Goal: Task Accomplishment & Management: Use online tool/utility

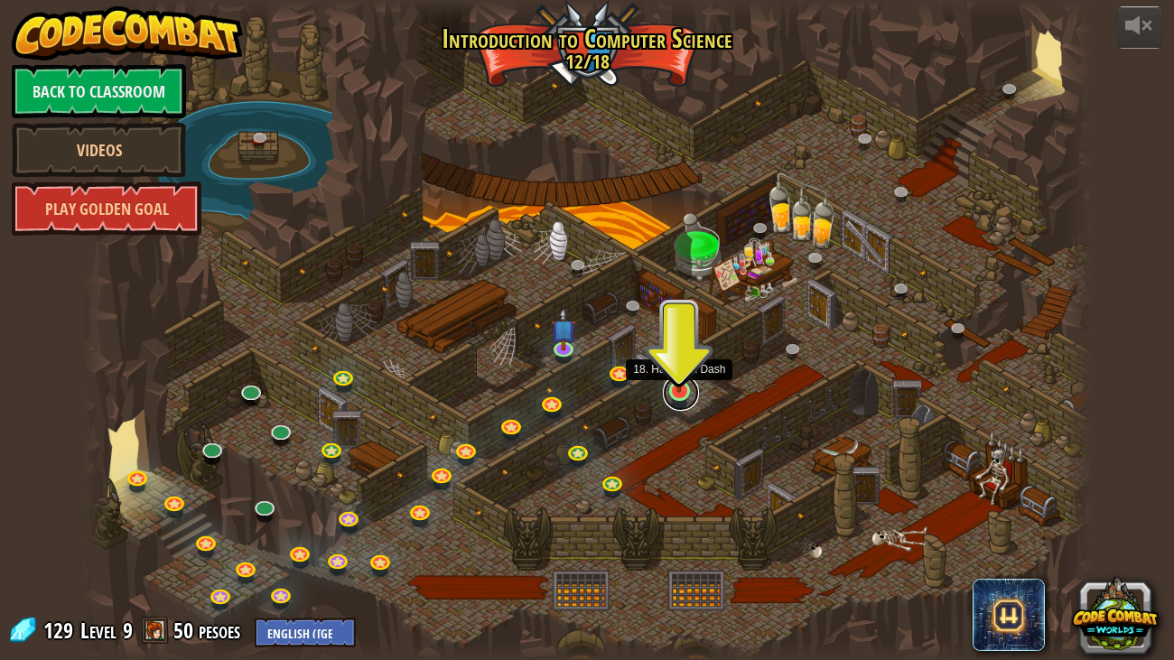
click at [681, 393] on link at bounding box center [681, 393] width 36 height 36
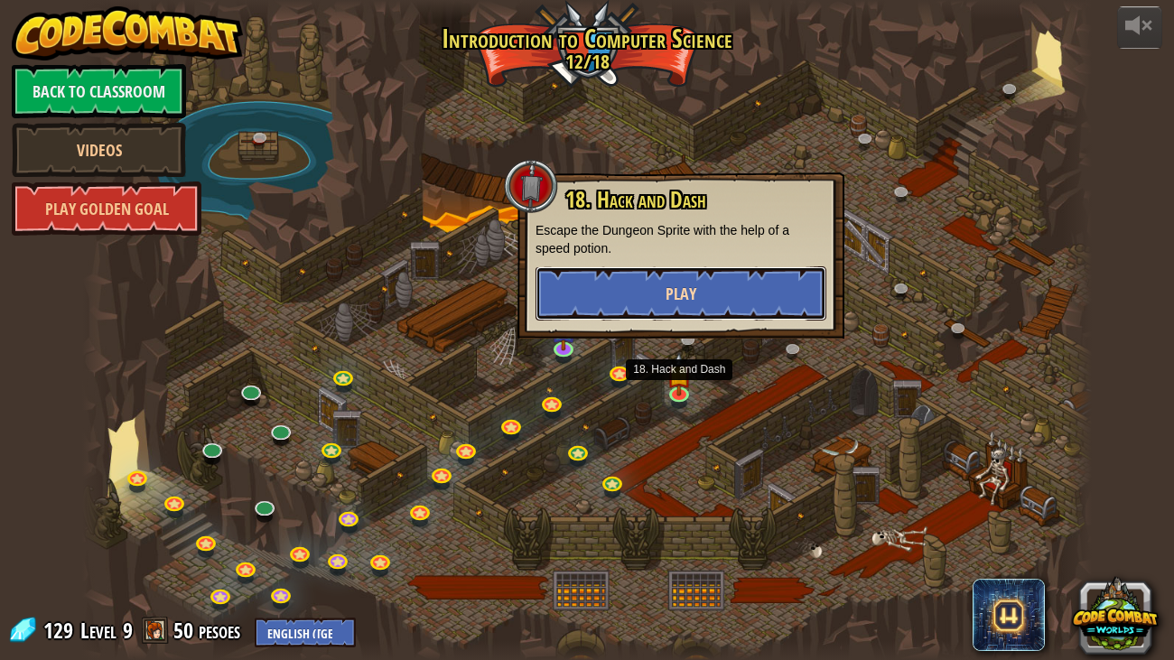
click at [661, 314] on button "Play" at bounding box center [681, 293] width 291 height 54
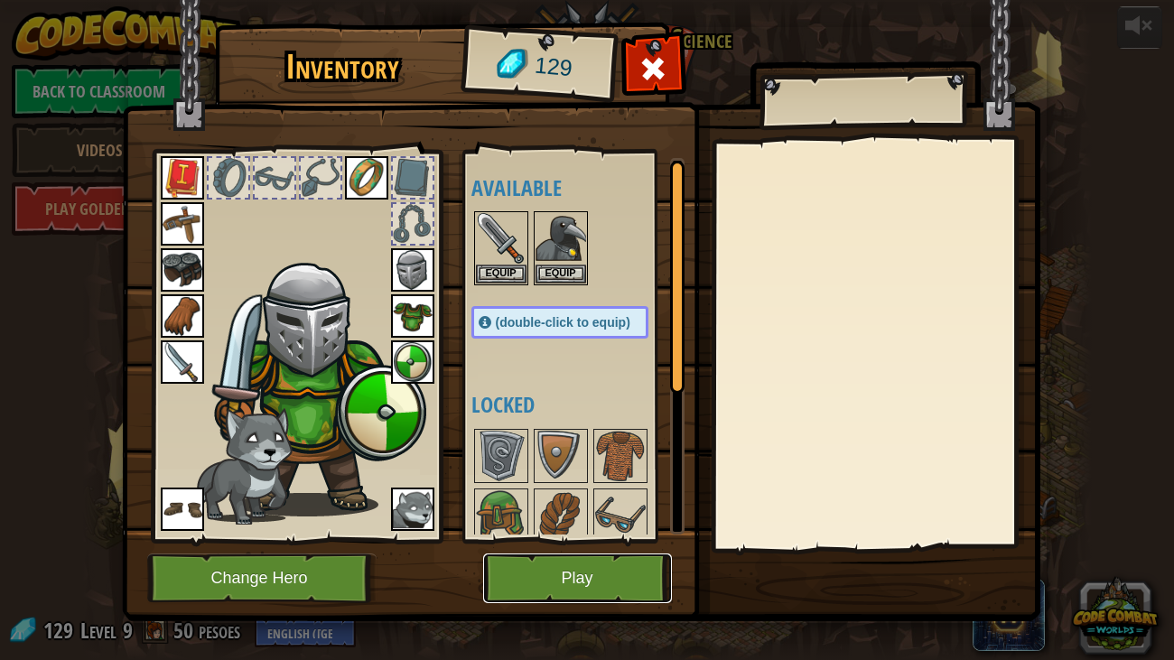
click at [621, 591] on button "Play" at bounding box center [577, 579] width 189 height 50
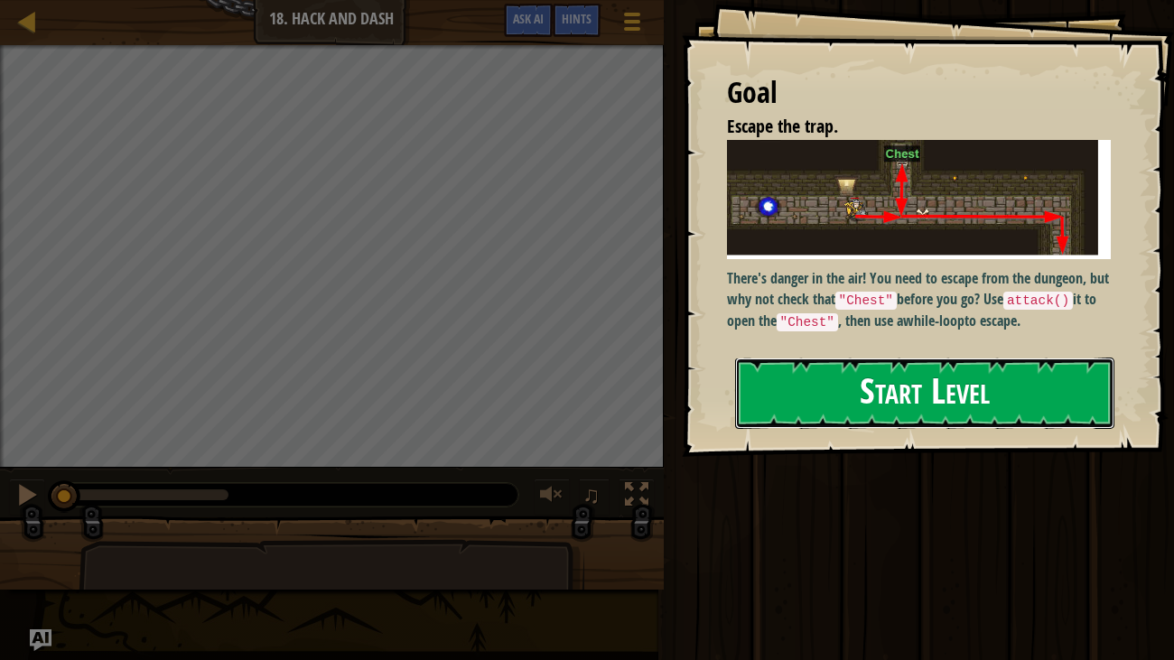
click at [856, 420] on button "Start Level" at bounding box center [925, 393] width 380 height 71
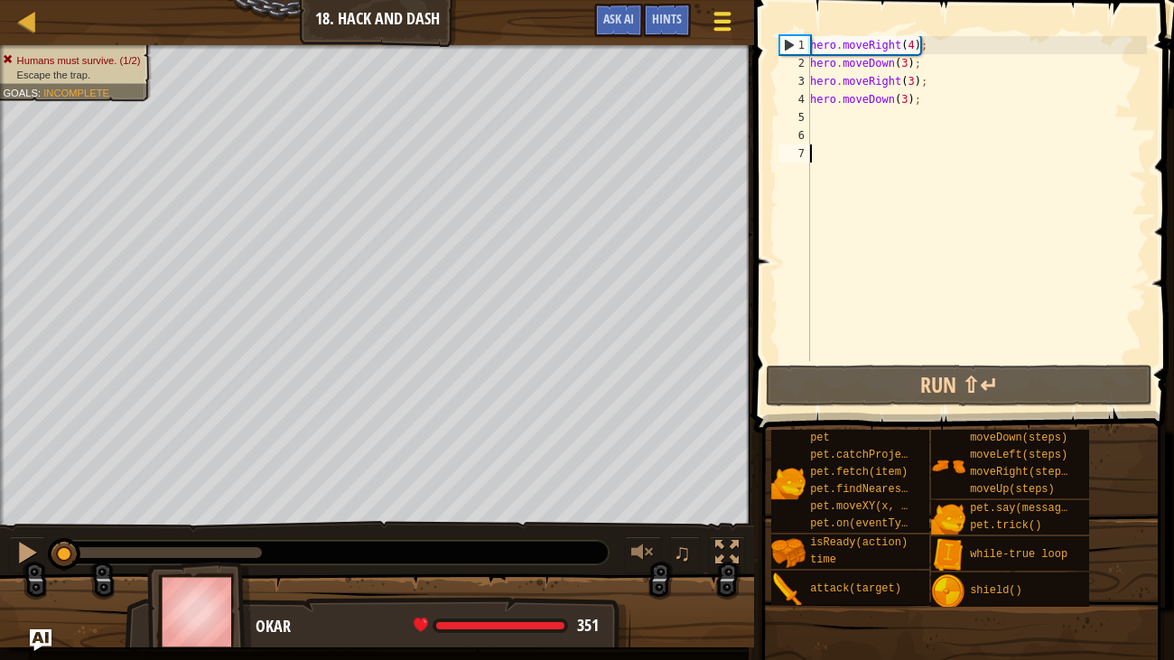
click at [733, 19] on div at bounding box center [722, 21] width 24 height 26
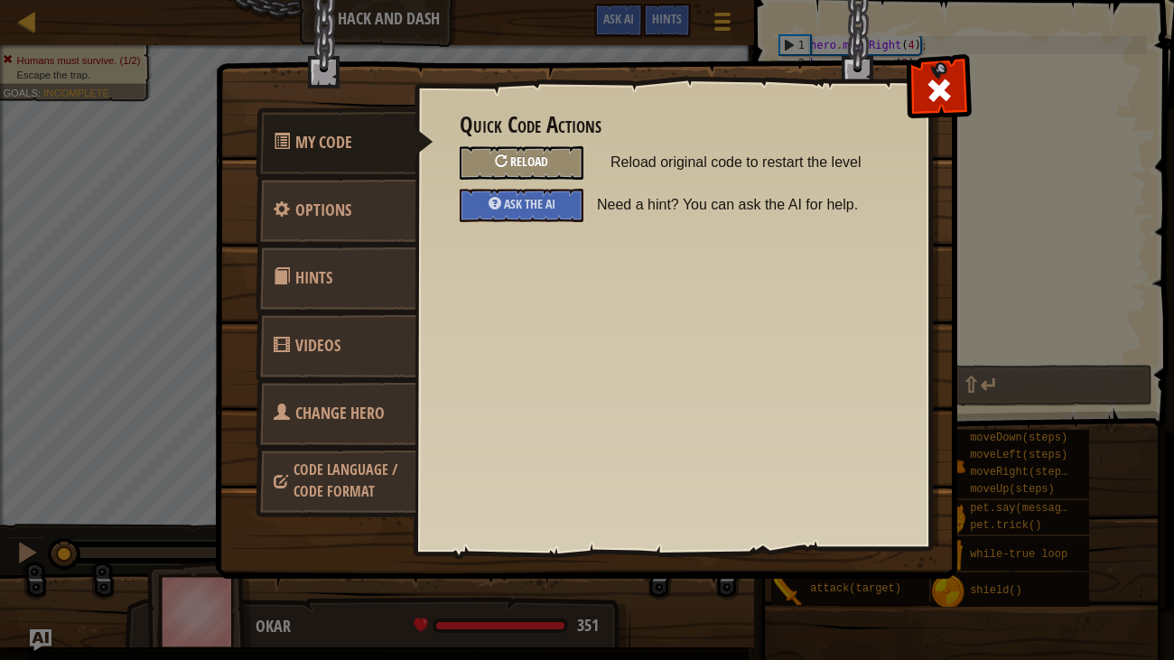
click at [504, 154] on div at bounding box center [501, 160] width 13 height 13
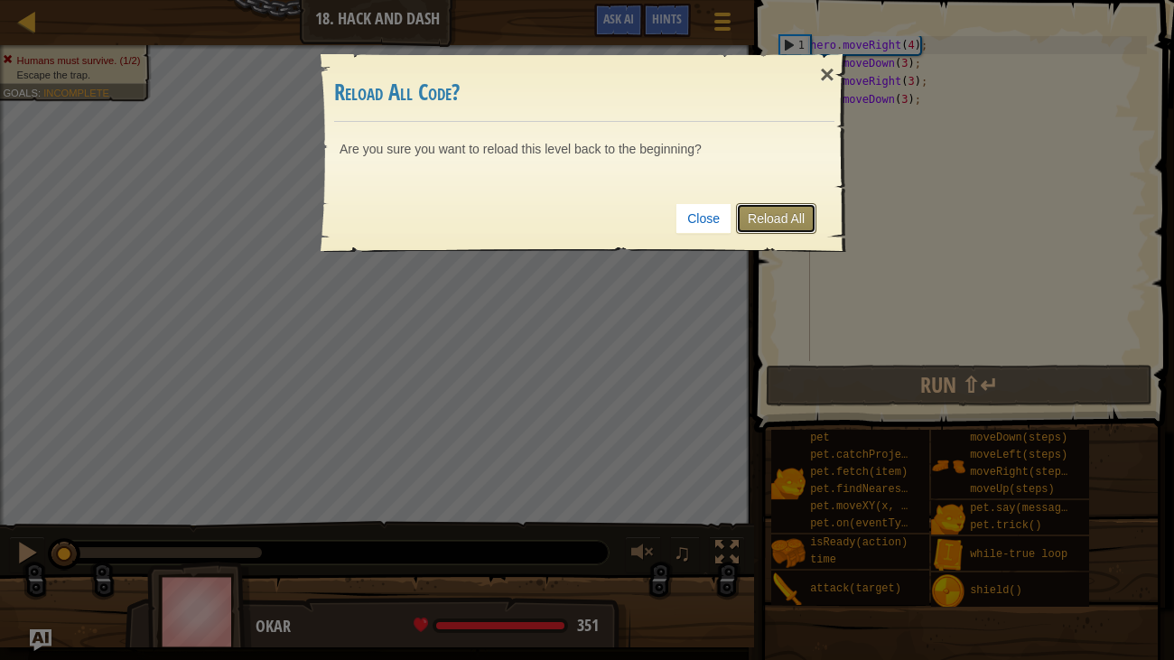
click at [798, 215] on link "Reload All" at bounding box center [776, 218] width 80 height 31
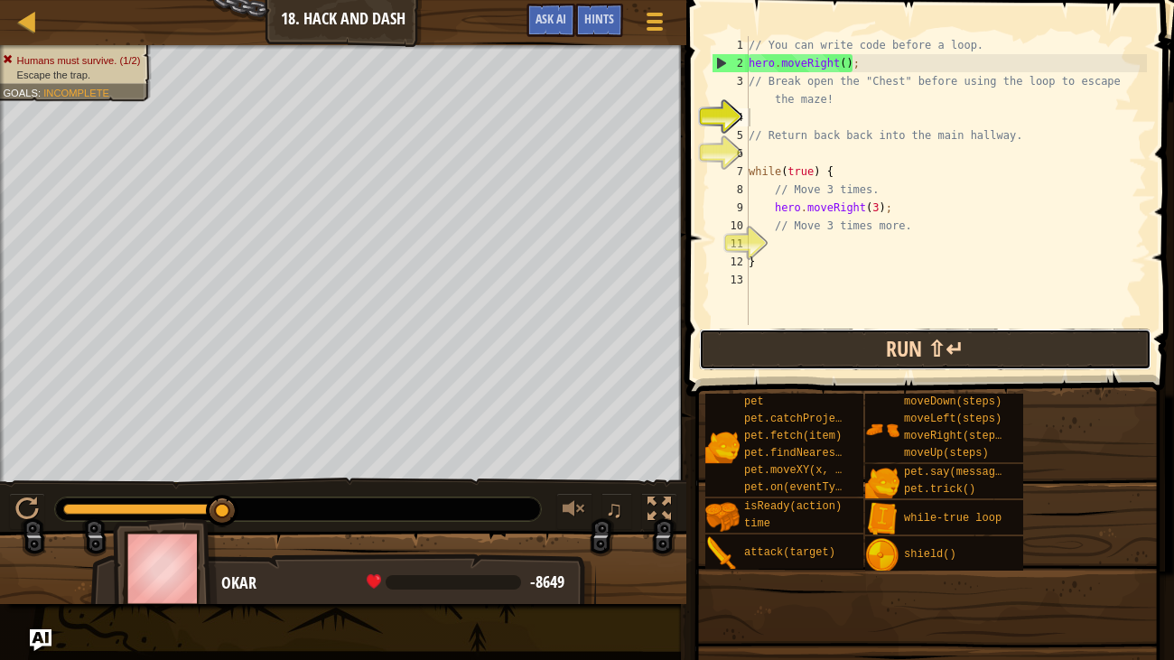
click at [889, 356] on button "Run ⇧↵" at bounding box center [925, 350] width 453 height 42
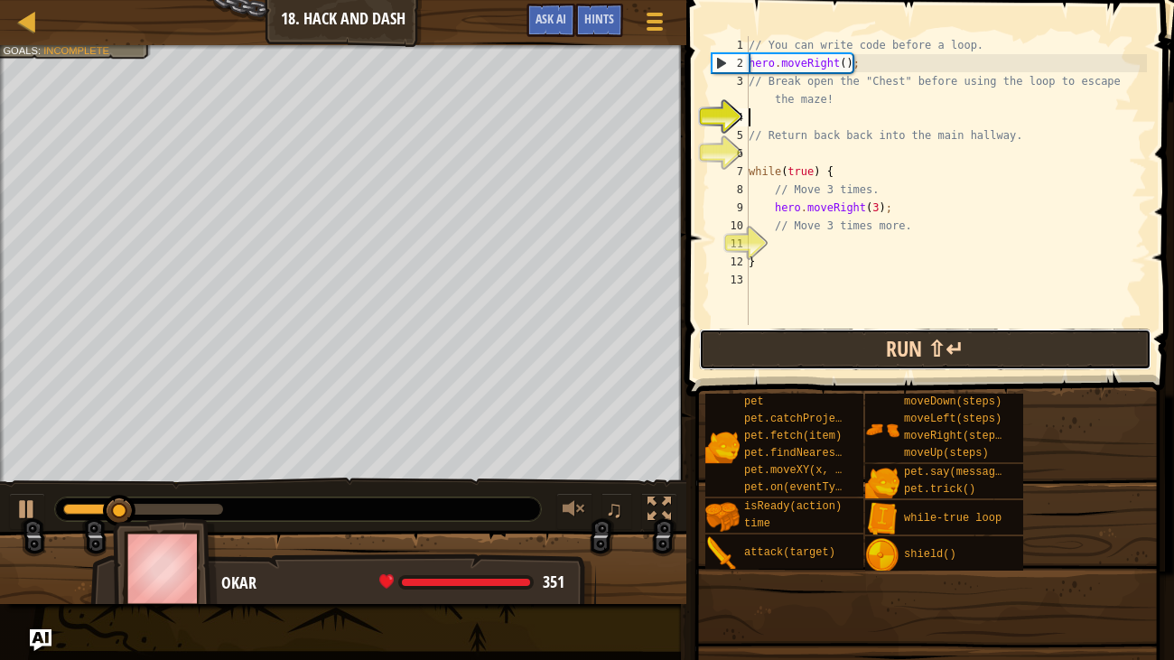
click at [889, 354] on button "Run ⇧↵" at bounding box center [925, 350] width 453 height 42
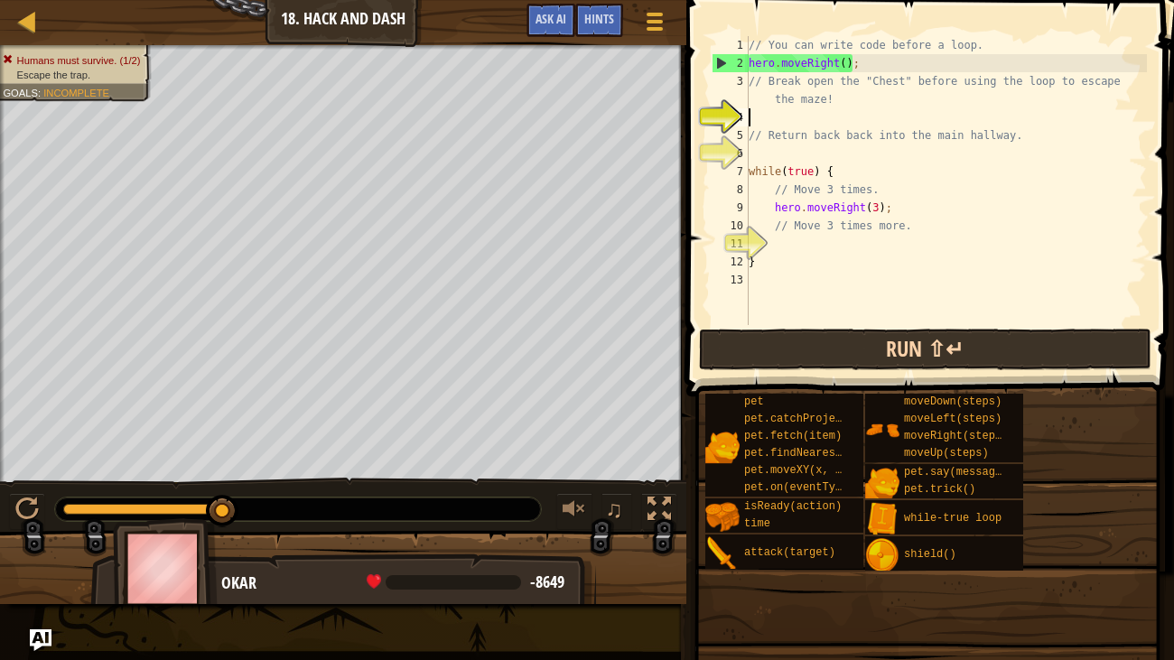
type textarea "e"
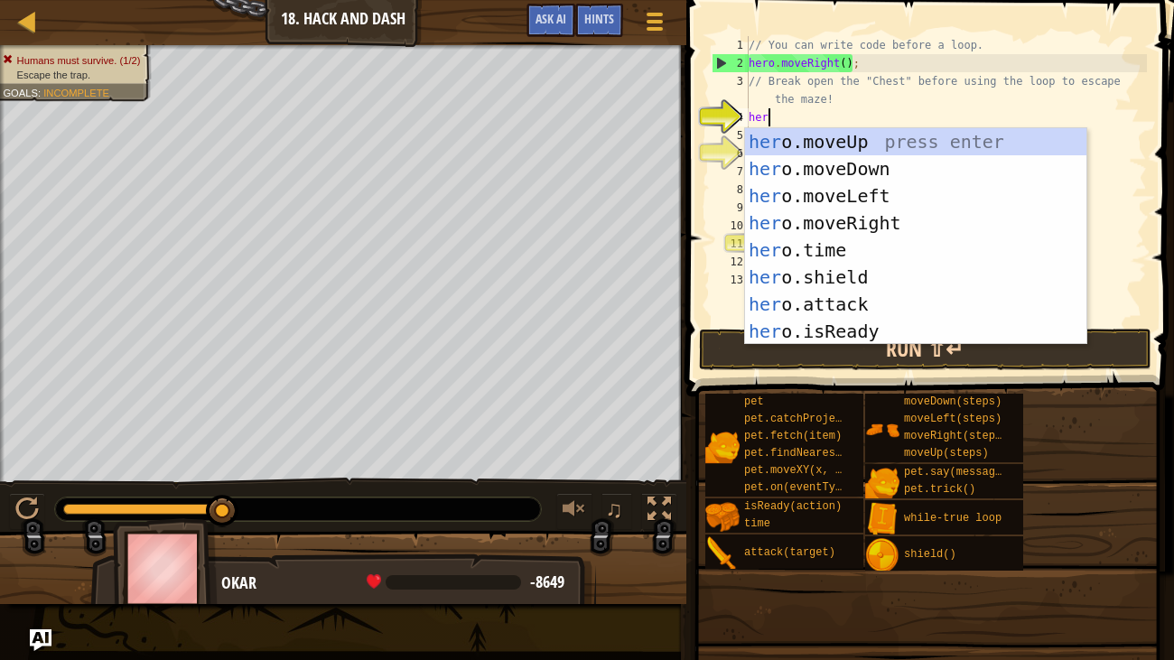
scroll to position [8, 0]
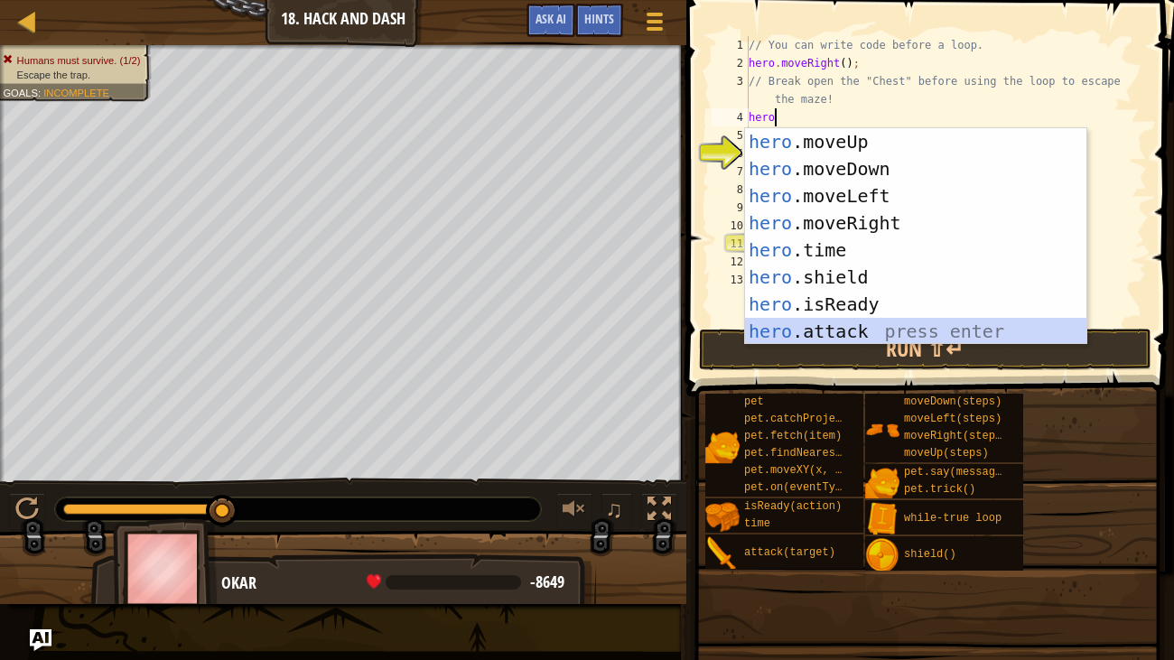
click at [846, 336] on div "hero .moveUp press enter hero .moveDown press enter hero .moveLeft press enter …" at bounding box center [915, 263] width 341 height 271
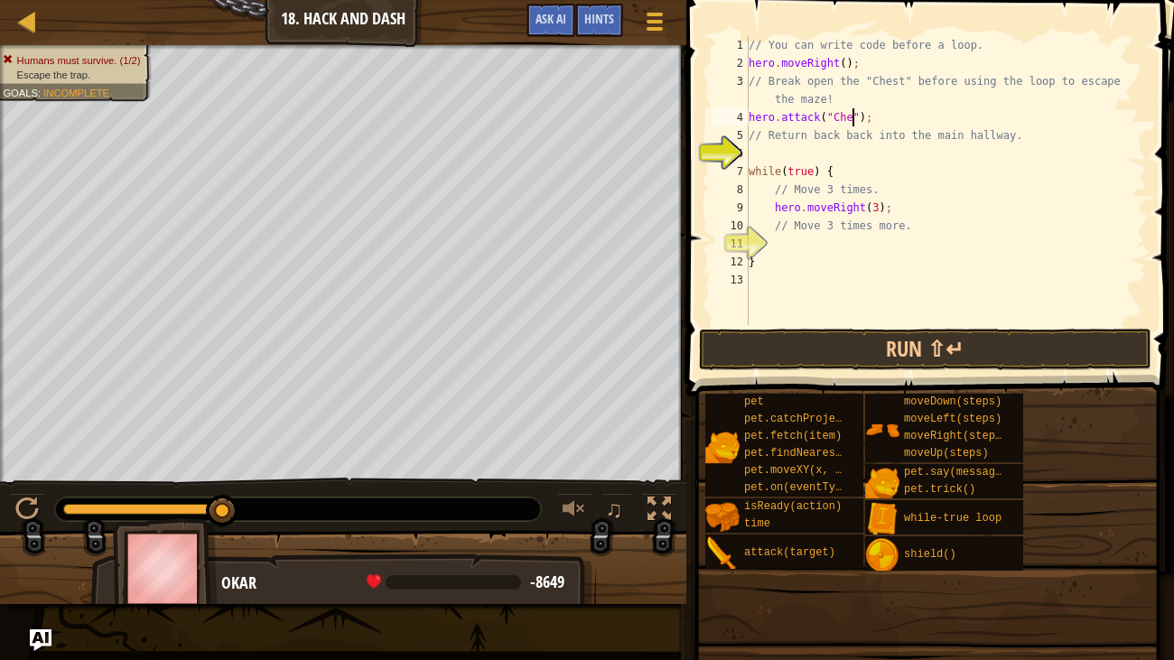
type textarea "hero.attack("Chest");"
click at [761, 146] on div "// You can write code before a loop. hero . moveRight ( ) ; // Break open the "…" at bounding box center [946, 198] width 402 height 325
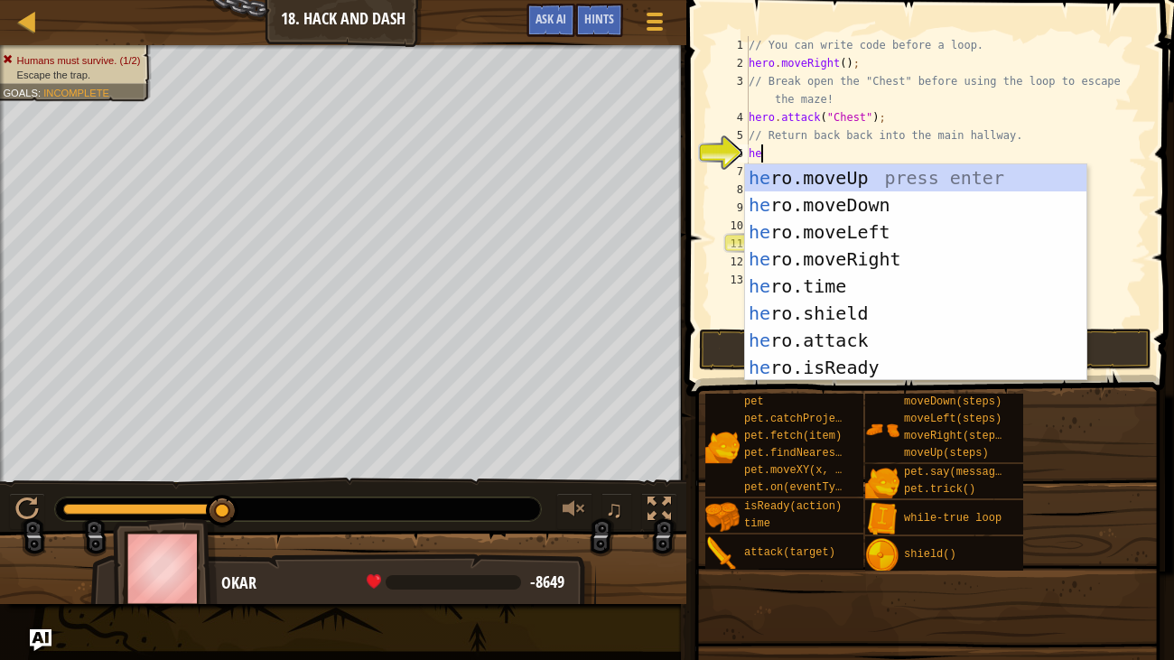
type textarea "hero"
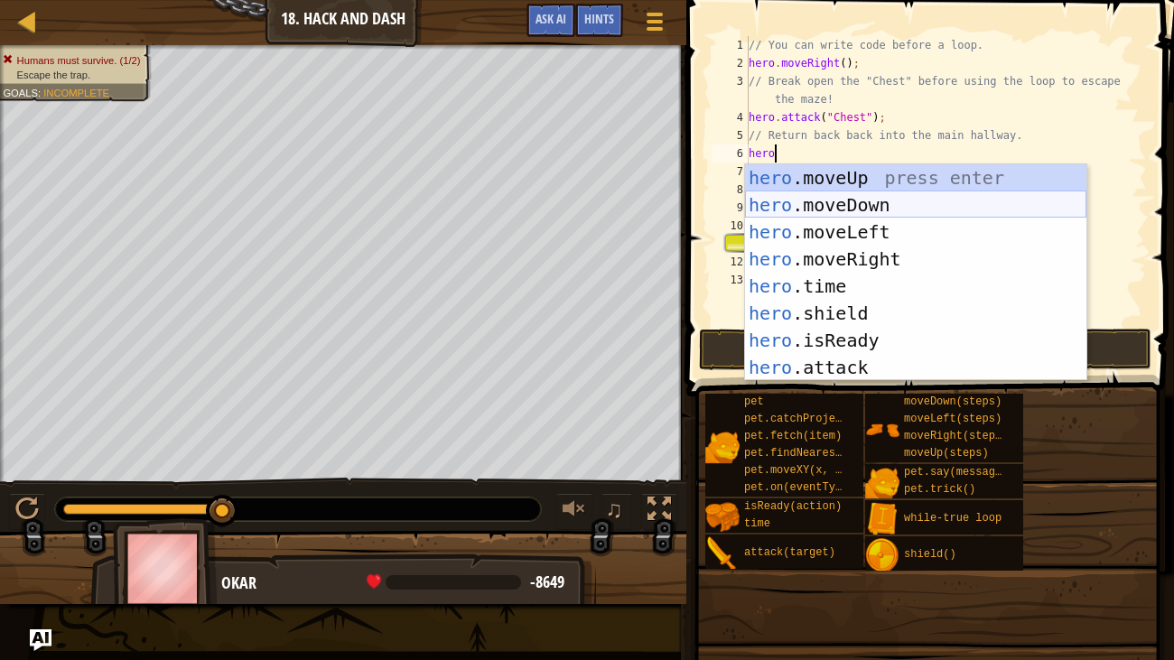
click at [829, 207] on div "hero .moveUp press enter hero .moveDown press enter hero .moveLeft press enter …" at bounding box center [915, 299] width 341 height 271
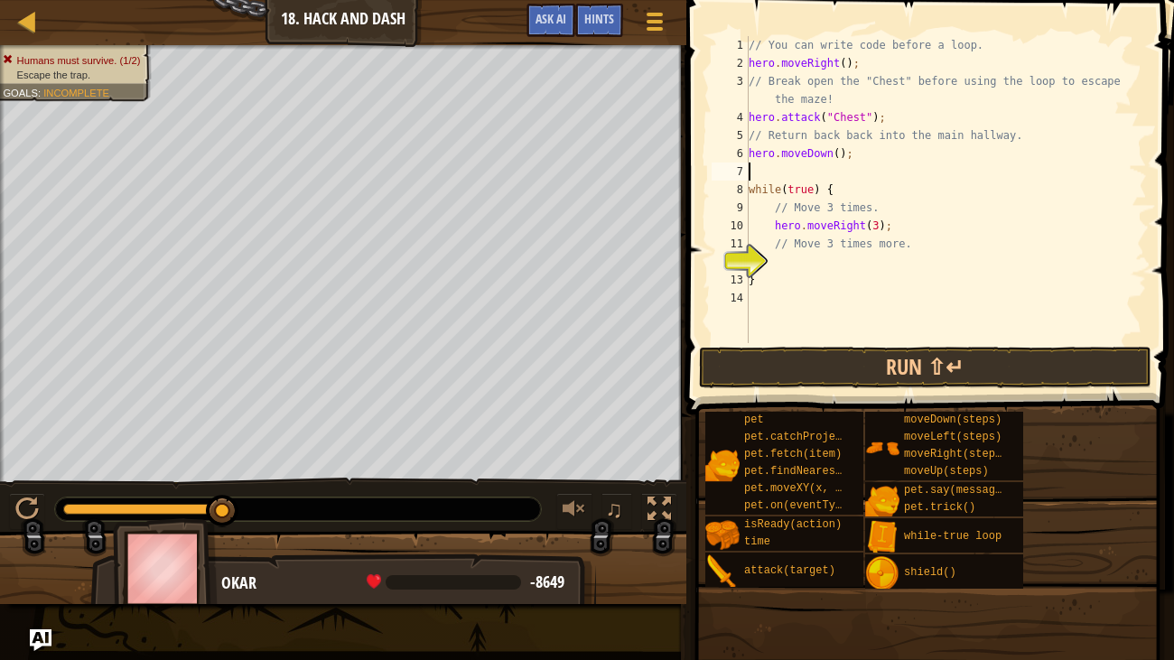
click at [781, 259] on div "// You can write code before a loop. hero . moveRight ( ) ; // Break open the "…" at bounding box center [946, 207] width 402 height 343
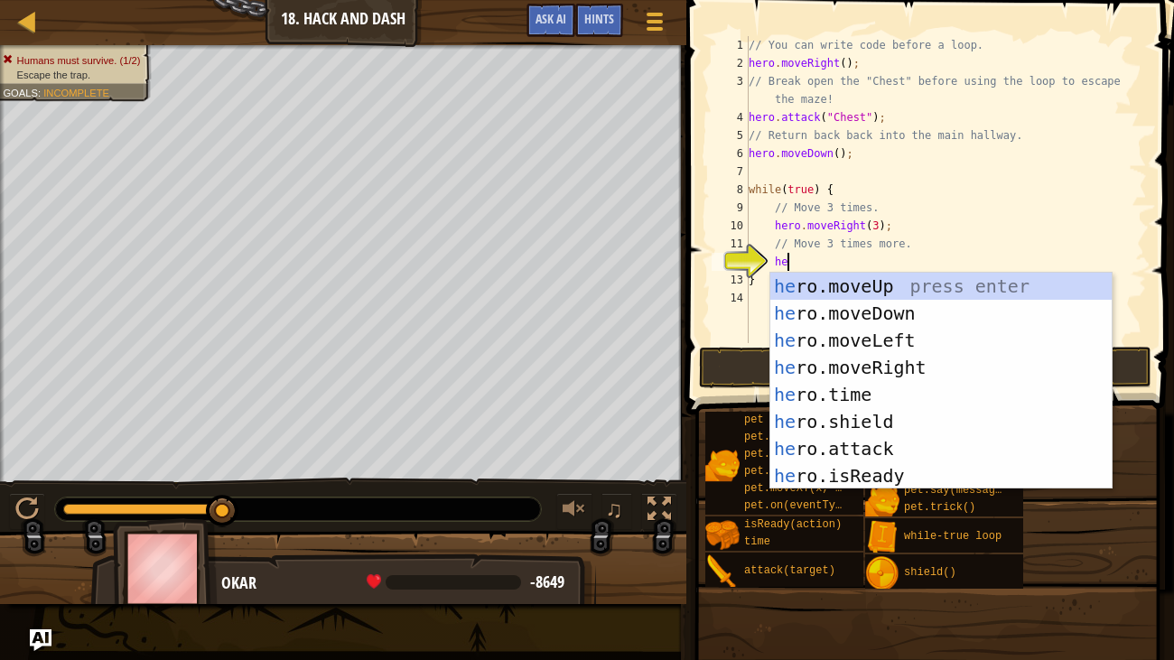
type textarea "hero"
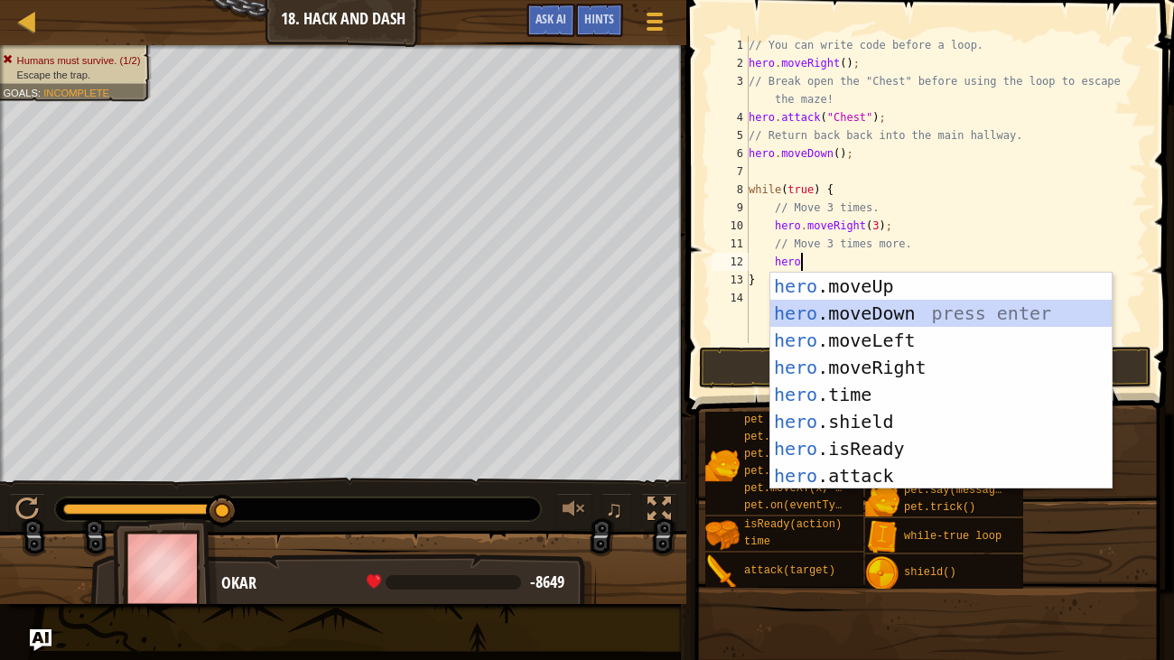
click at [847, 308] on div "hero .moveUp press enter hero .moveDown press enter hero .moveLeft press enter …" at bounding box center [940, 408] width 341 height 271
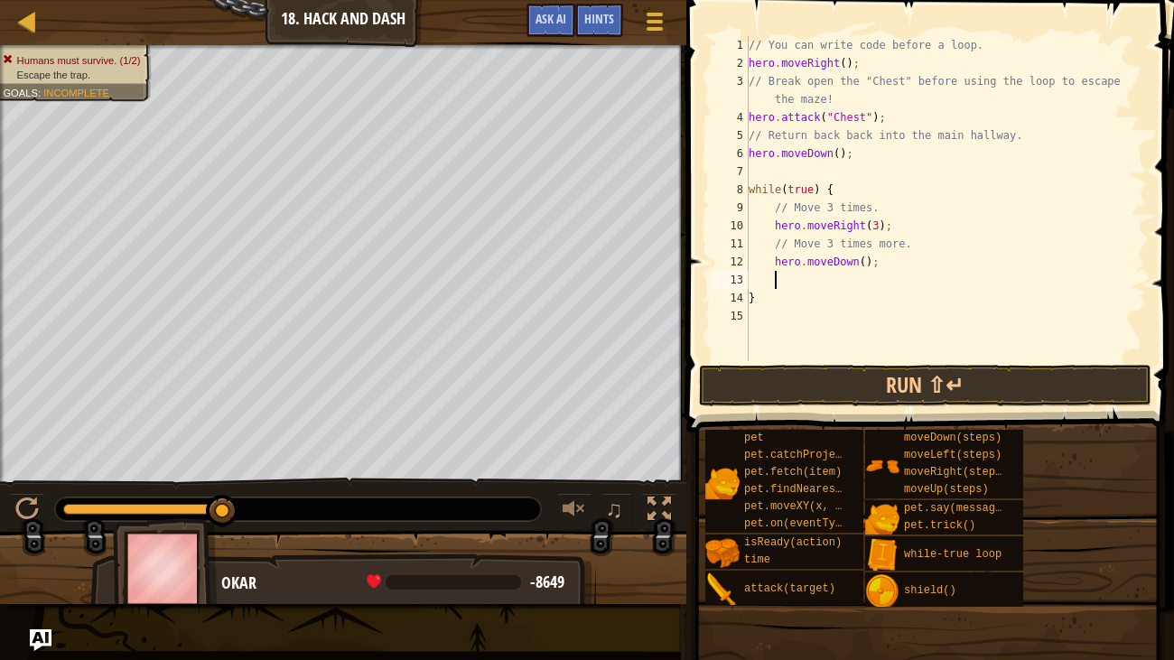
click at [868, 263] on div "// You can write code before a loop. hero . moveRight ( ) ; // Break open the "…" at bounding box center [946, 216] width 402 height 361
type textarea "hero.moveDown(3);"
click at [783, 385] on button "Run ⇧↵" at bounding box center [925, 386] width 453 height 42
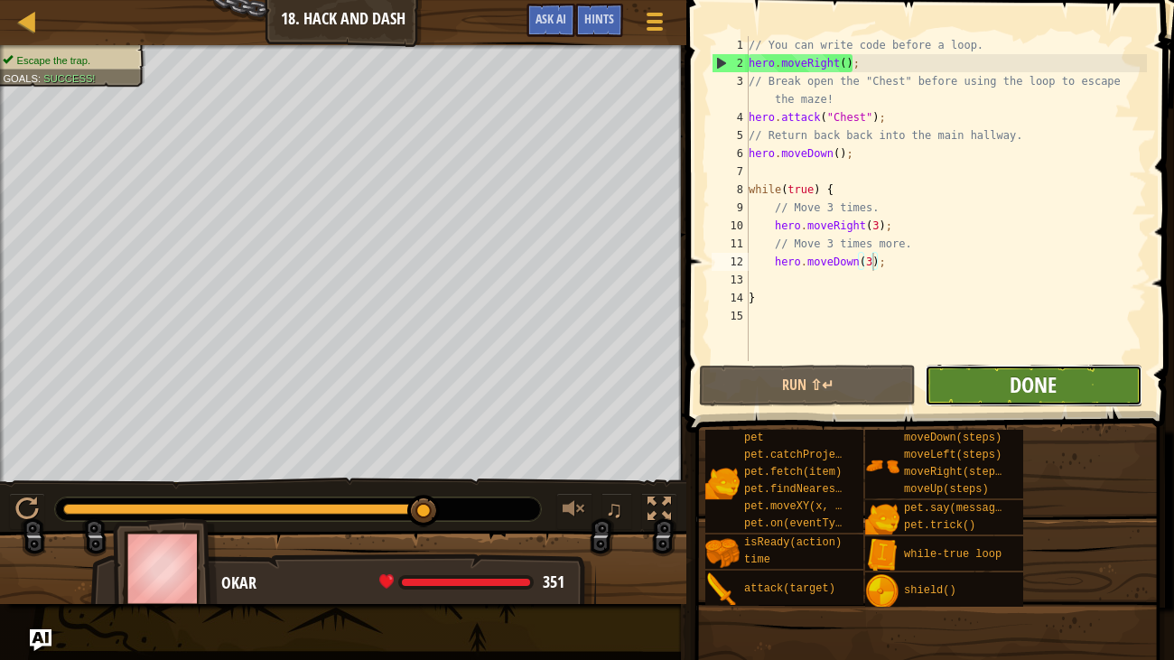
click at [1053, 385] on span "Done" at bounding box center [1033, 384] width 47 height 29
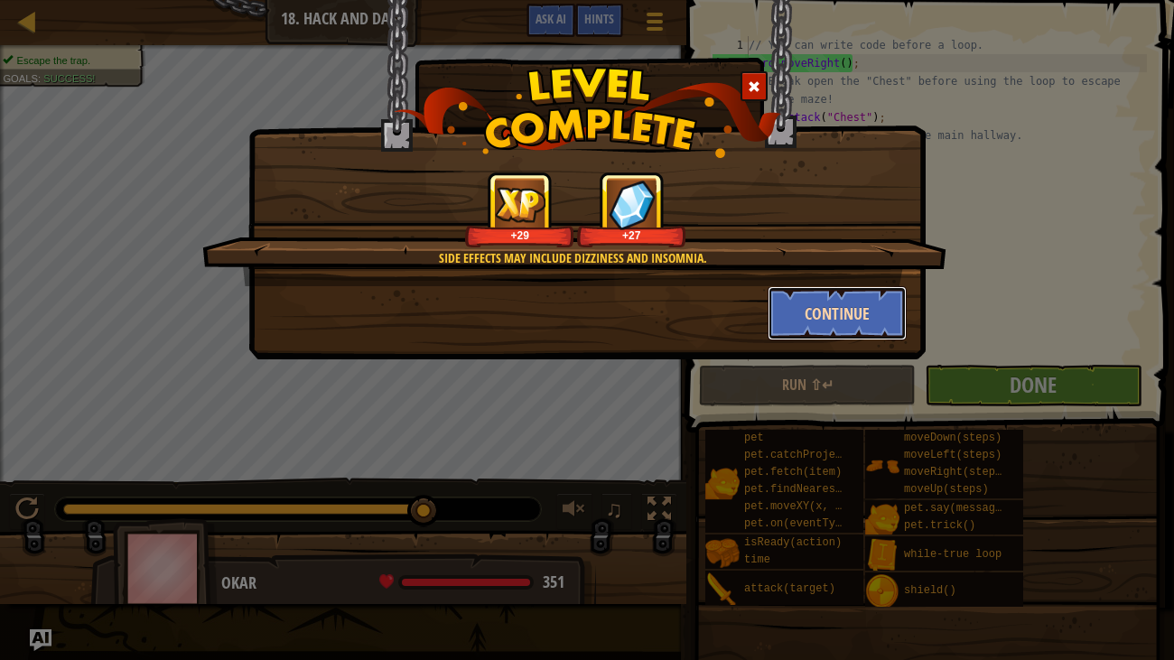
click at [800, 314] on button "Continue" at bounding box center [838, 313] width 140 height 54
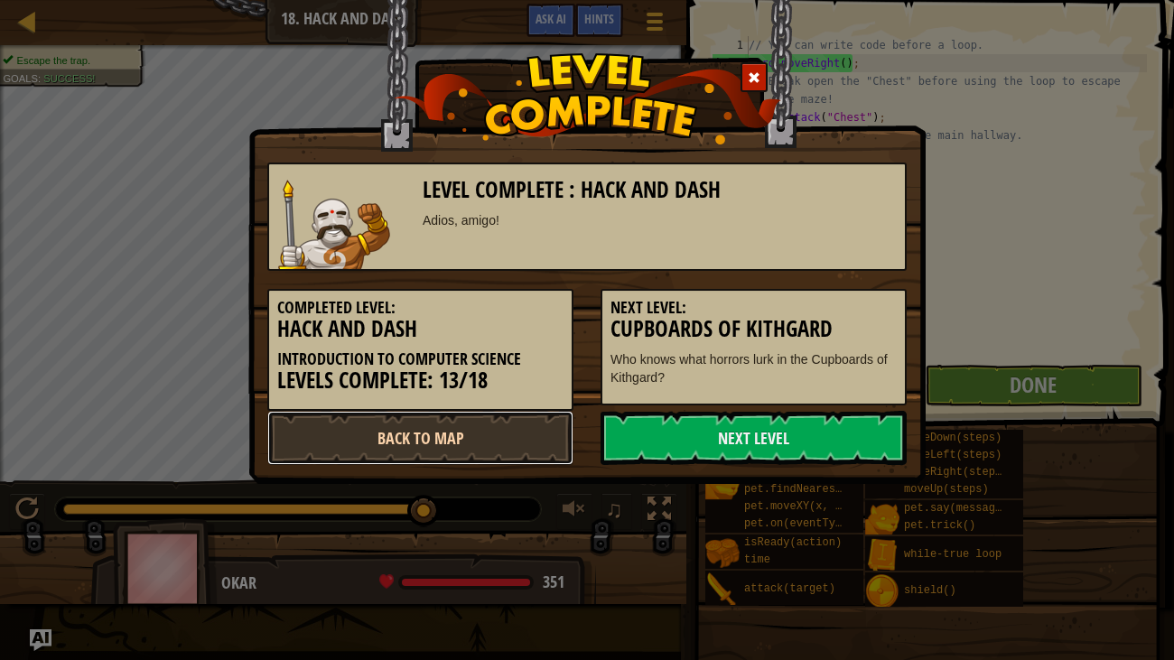
click at [460, 436] on link "Back to Map" at bounding box center [420, 438] width 306 height 54
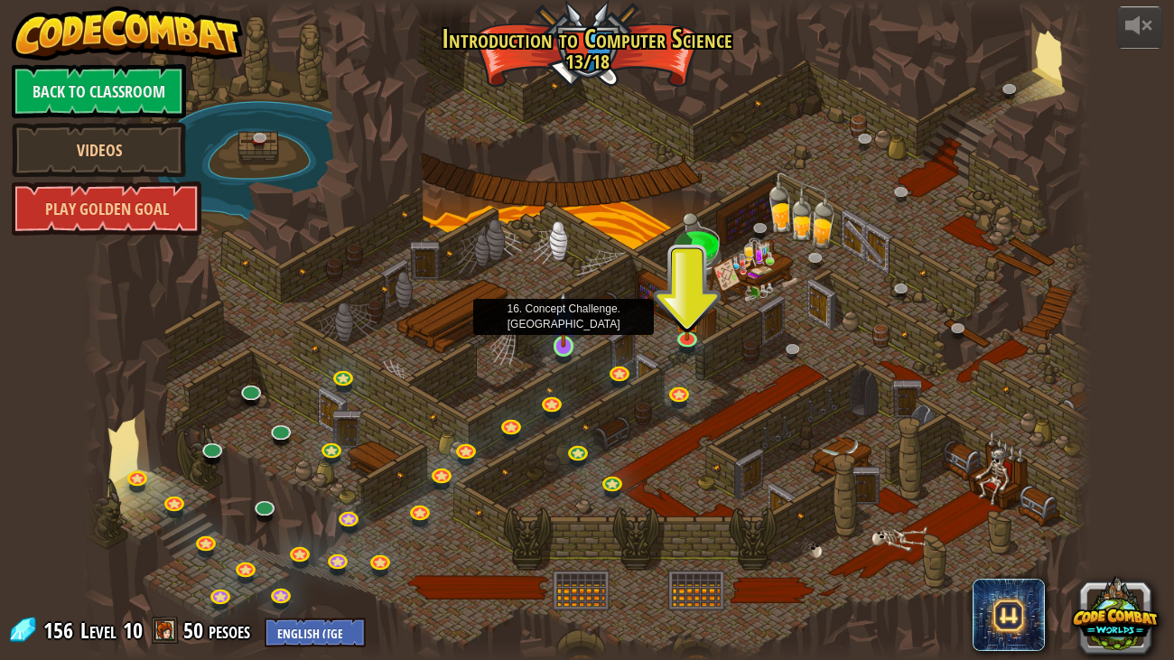
click at [565, 345] on img at bounding box center [563, 320] width 25 height 58
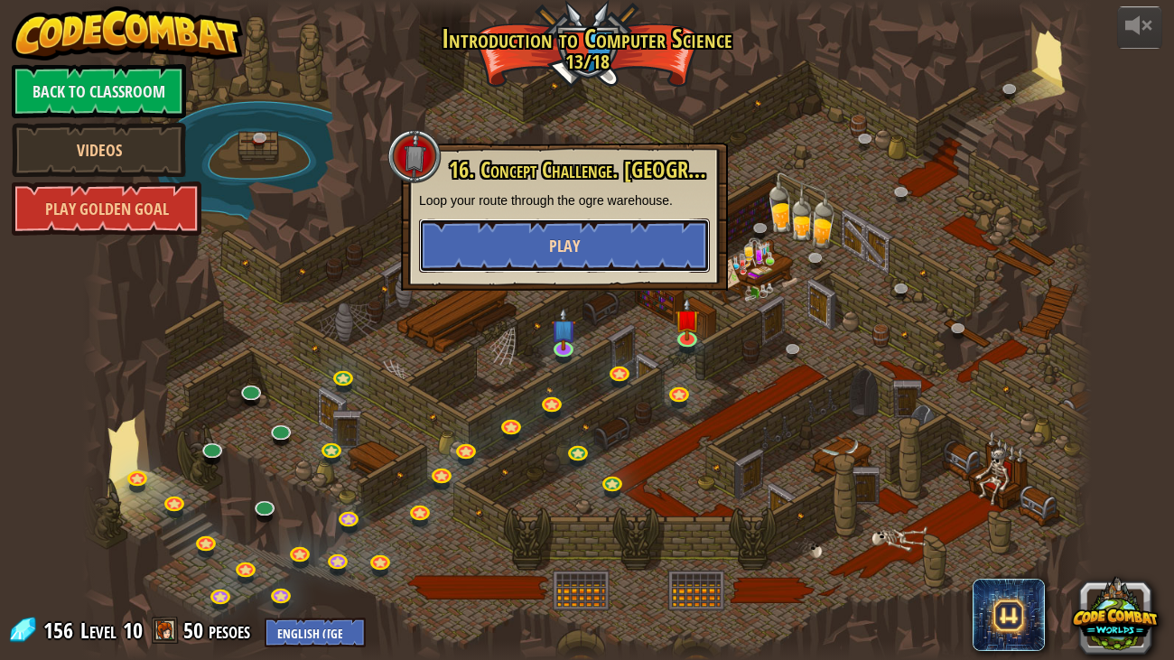
click at [499, 229] on button "Play" at bounding box center [564, 246] width 291 height 54
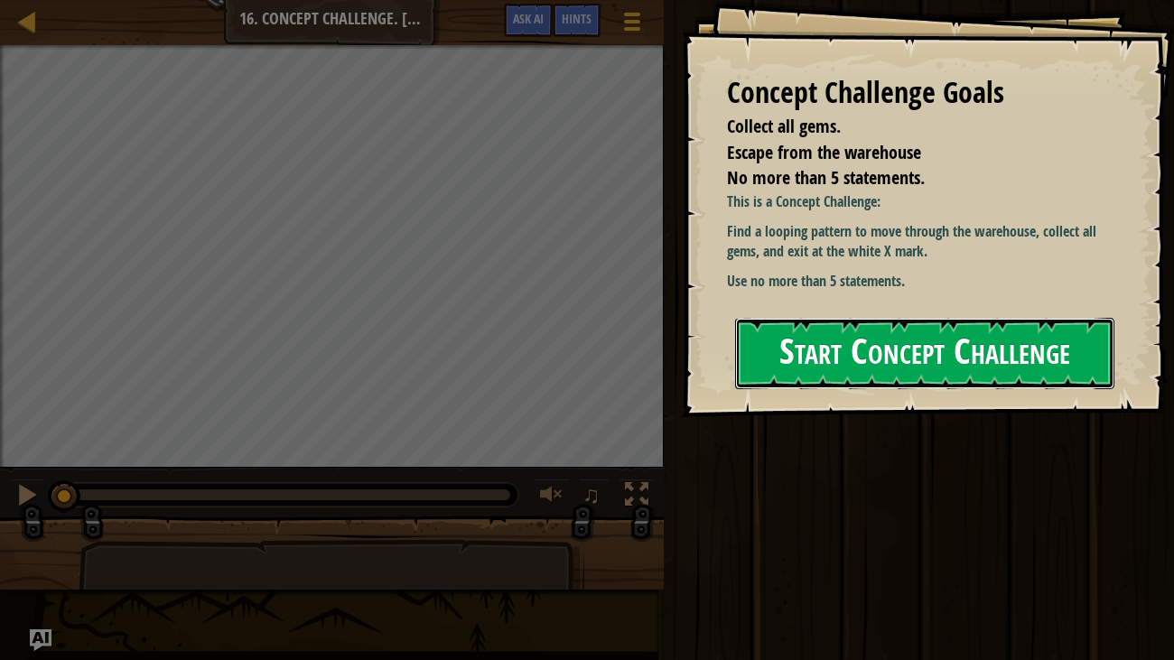
click at [1007, 363] on button "Start Concept Challenge" at bounding box center [925, 353] width 380 height 71
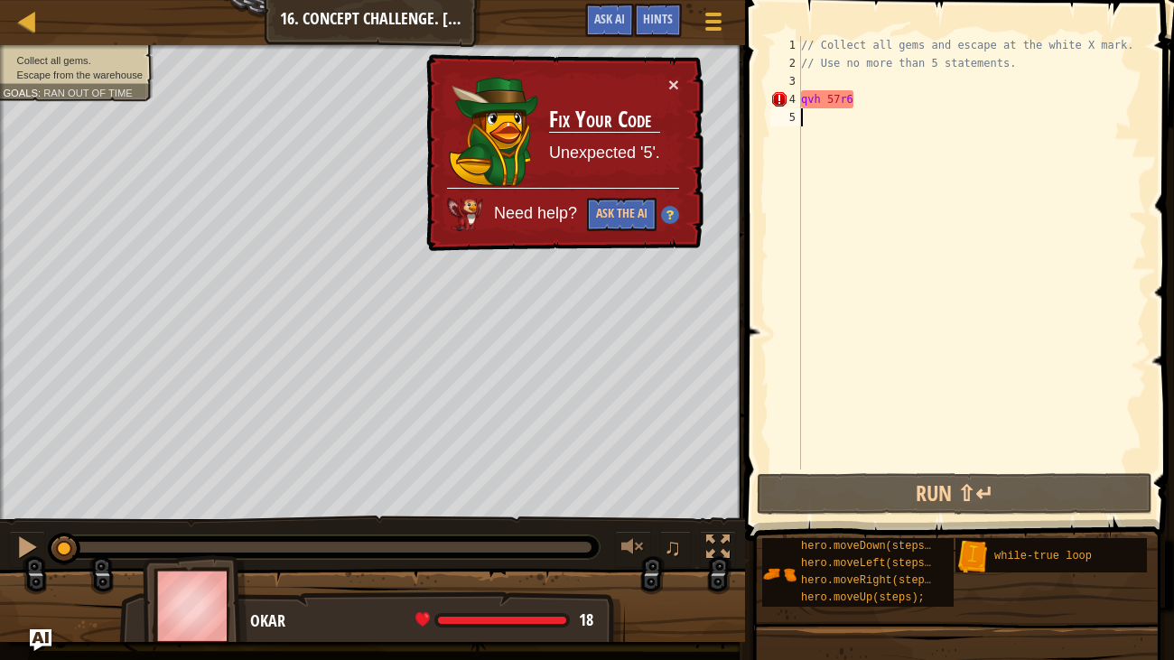
click at [860, 106] on div "// Collect all gems and escape at the white X mark. // Use no more than 5 state…" at bounding box center [973, 271] width 350 height 470
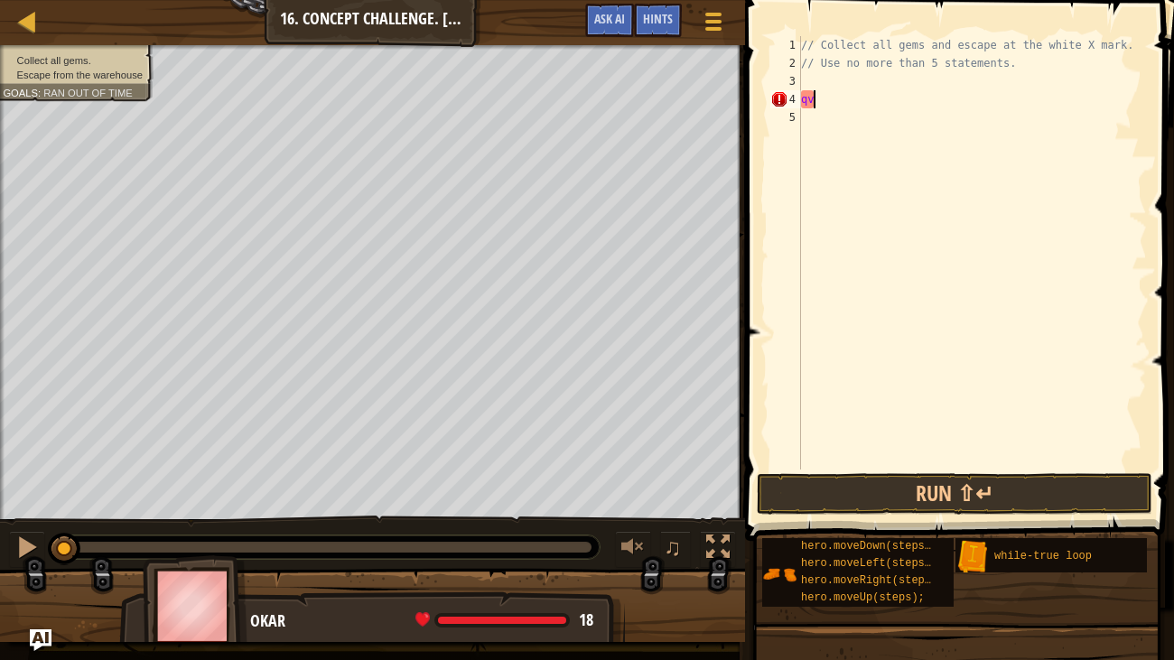
type textarea "q"
click at [806, 82] on div "// Collect all gems and escape at the white X mark. // Use no more than 5 state…" at bounding box center [973, 271] width 350 height 470
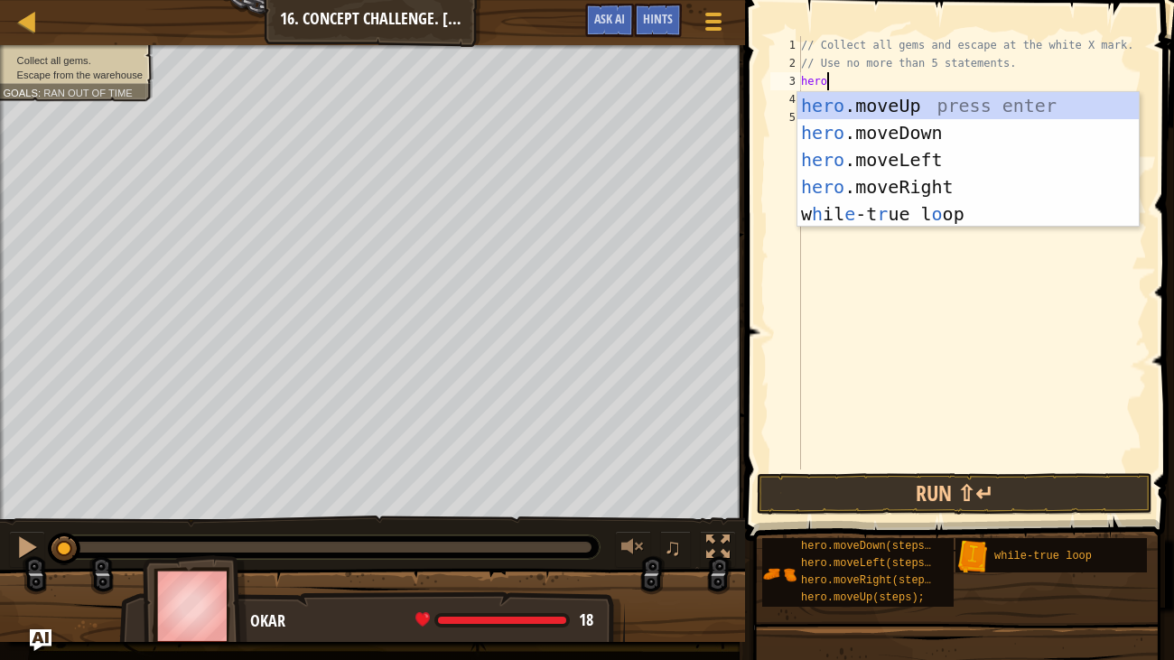
scroll to position [8, 0]
click at [829, 79] on div "// Collect all gems and escape at the white X mark. // Use no more than 5 state…" at bounding box center [973, 271] width 350 height 470
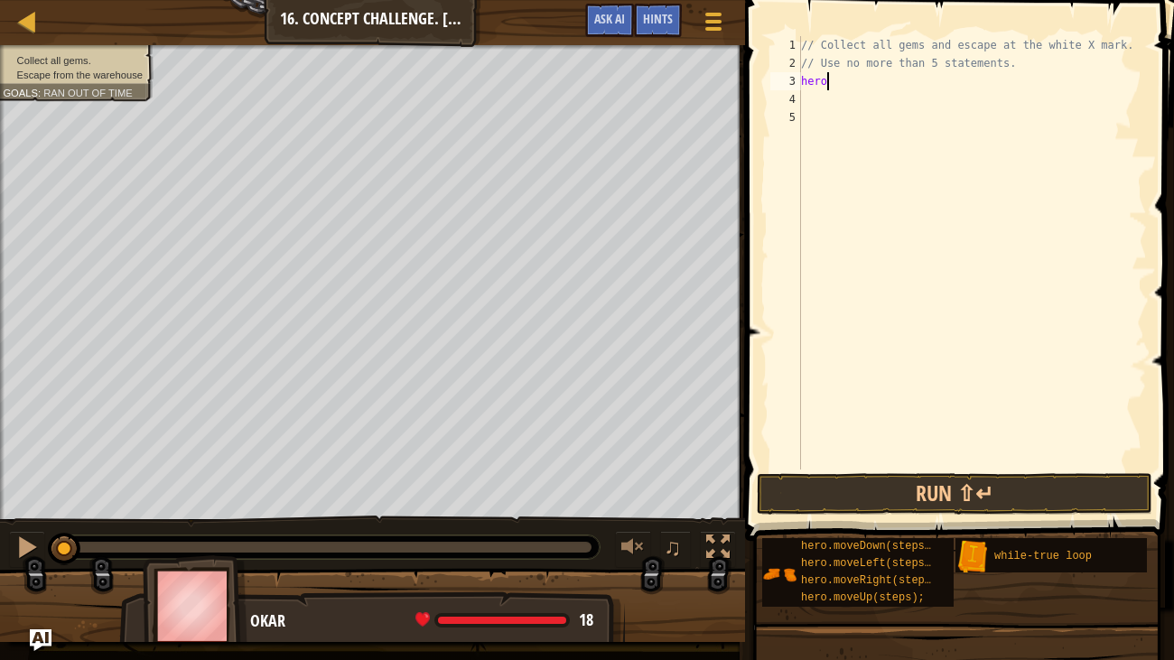
type textarea "hero."
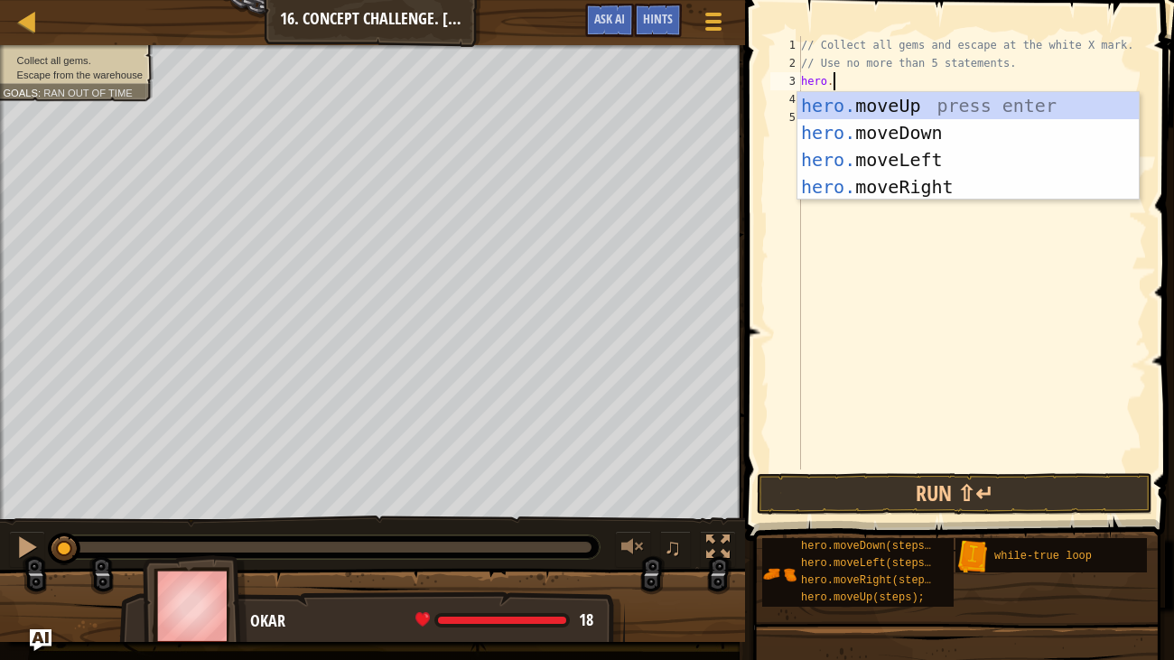
scroll to position [8, 1]
click at [876, 97] on div "hero. moveUp press enter hero. moveDown press enter hero. moveLeft press enter …" at bounding box center [968, 173] width 341 height 163
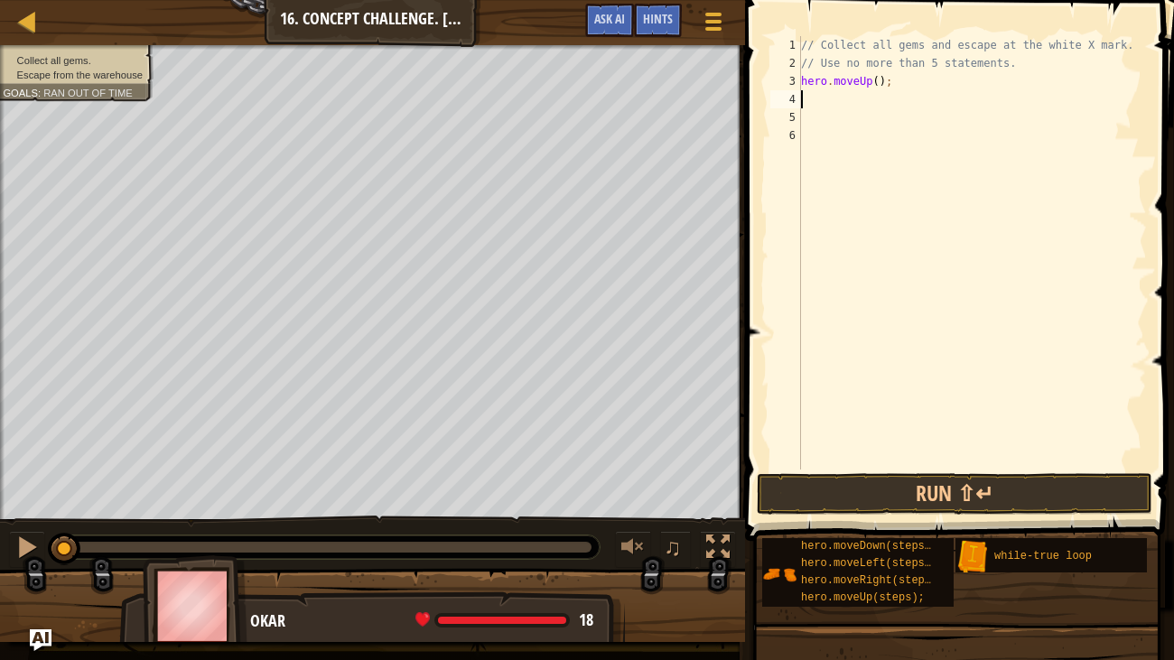
scroll to position [8, 0]
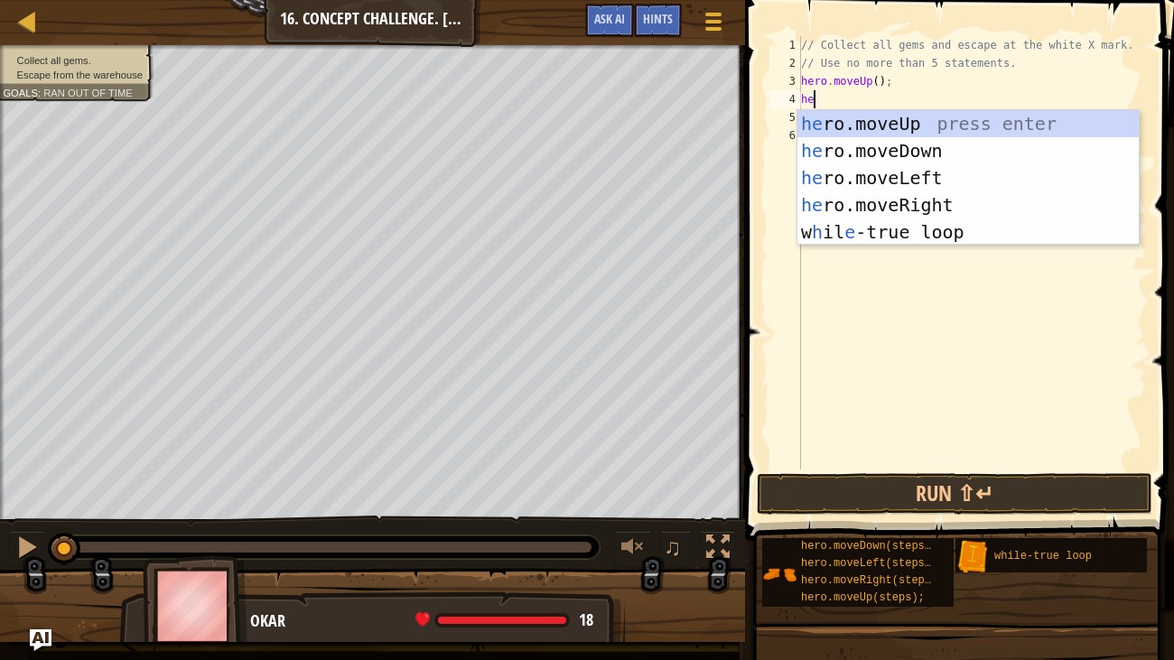
type textarea "hero"
click at [945, 201] on div "hero .moveUp press enter hero .moveDown press enter hero .moveLeft press enter …" at bounding box center [968, 205] width 341 height 190
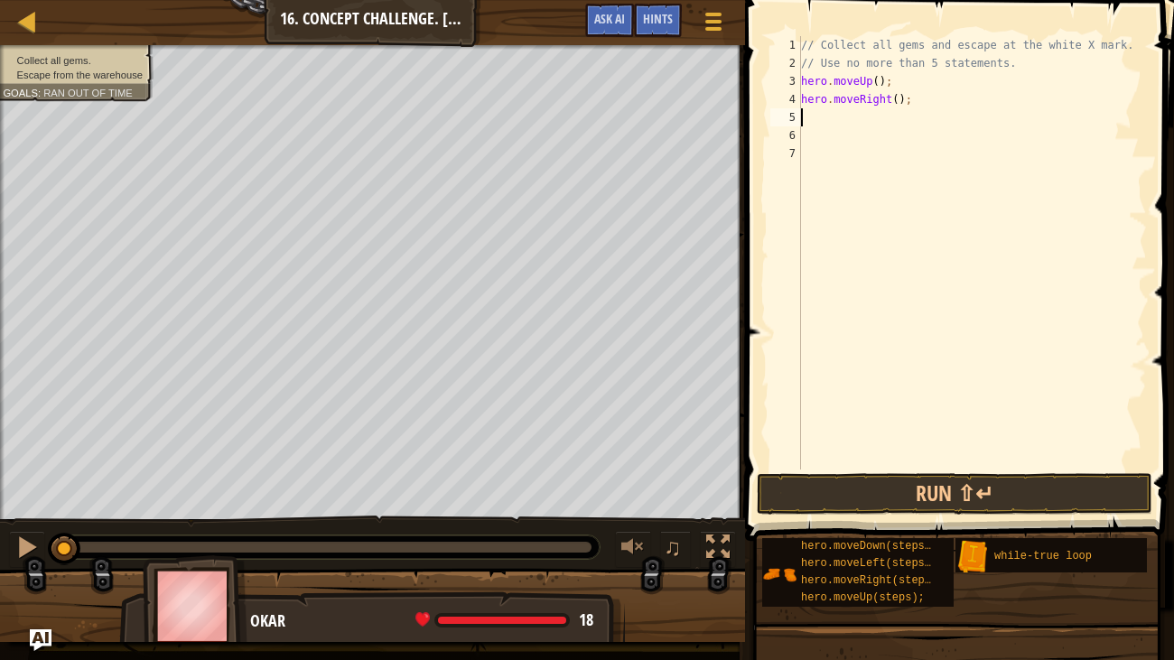
click at [894, 101] on div "// Collect all gems and escape at the white X mark. // Use no more than 5 state…" at bounding box center [973, 271] width 350 height 470
click at [899, 98] on div "// Collect all gems and escape at the white X mark. // Use no more than 5 state…" at bounding box center [973, 271] width 350 height 470
type textarea "hero.moveRight(2);"
click at [842, 114] on div "// Collect all gems and escape at the white X mark. // Use no more than 5 state…" at bounding box center [973, 271] width 350 height 470
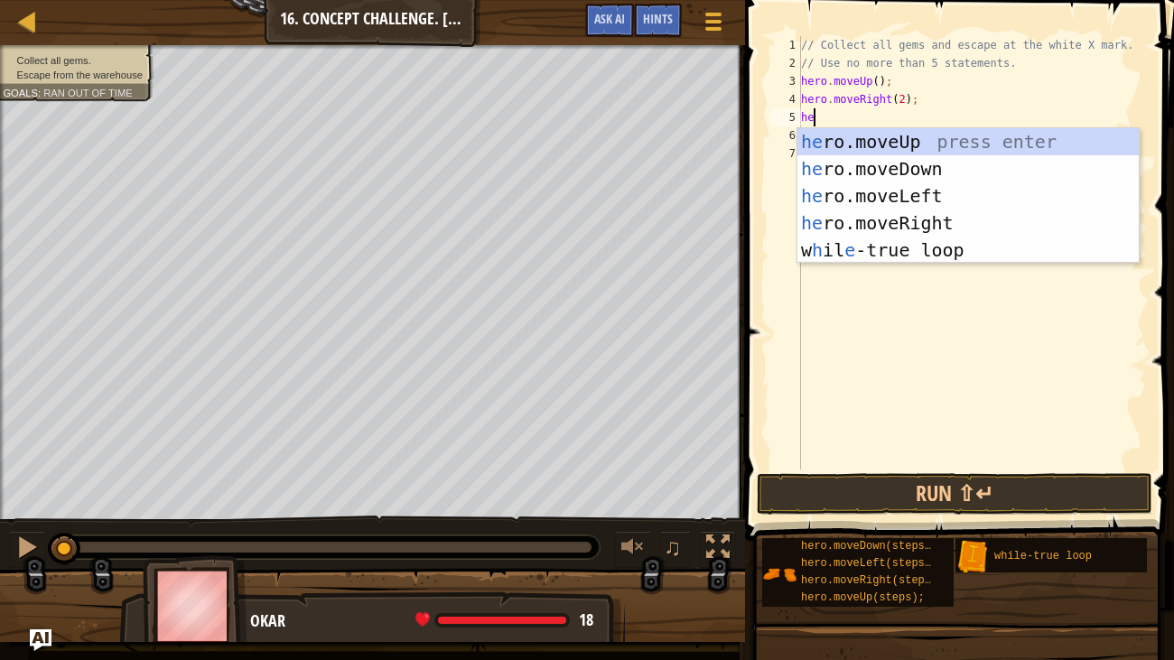
scroll to position [8, 0]
type textarea "hero"
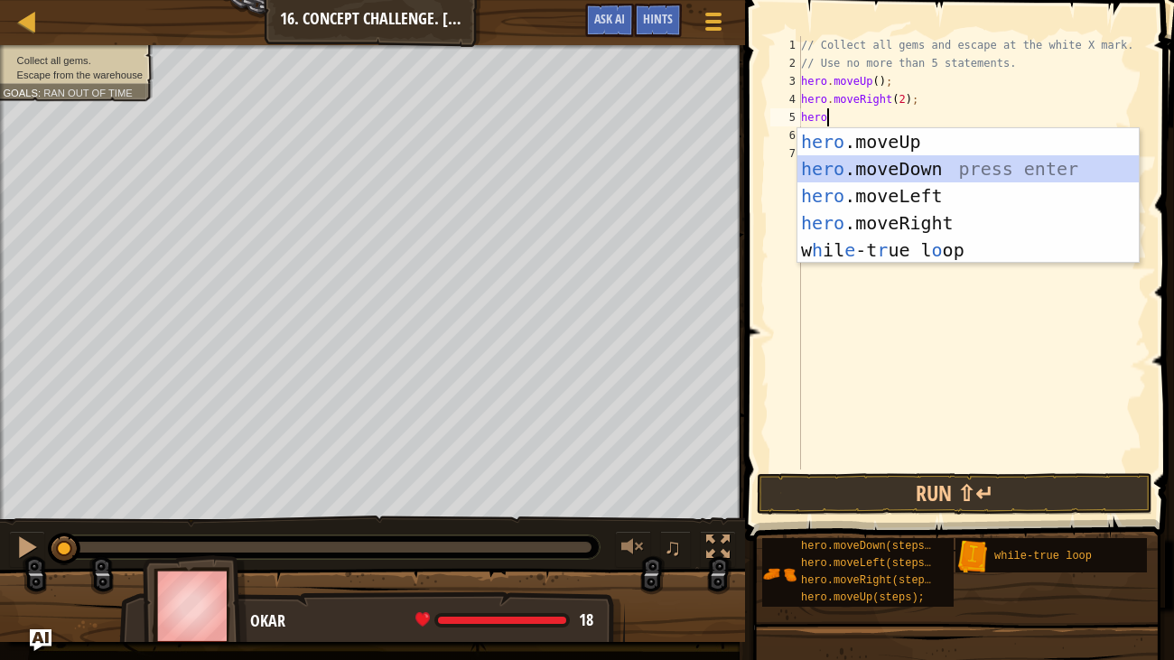
click at [901, 166] on div "hero .moveUp press enter hero .moveDown press enter hero .moveLeft press enter …" at bounding box center [968, 223] width 341 height 190
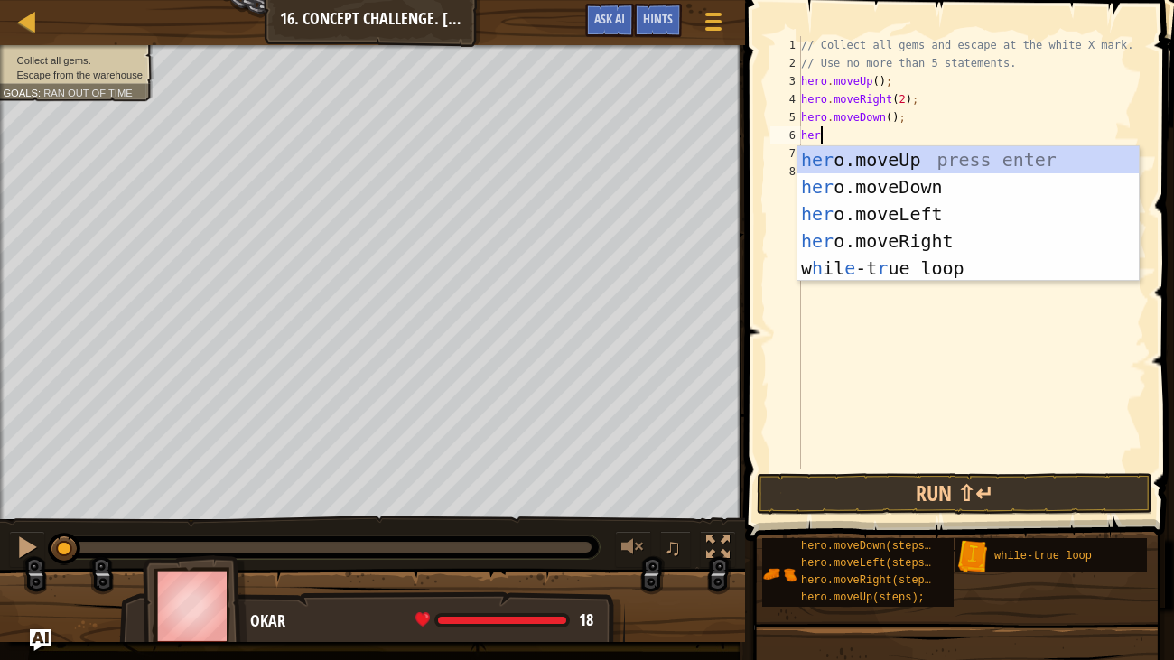
type textarea "hero"
click at [959, 240] on div "hero .moveUp press enter hero .moveDown press enter hero .moveLeft press enter …" at bounding box center [968, 241] width 341 height 190
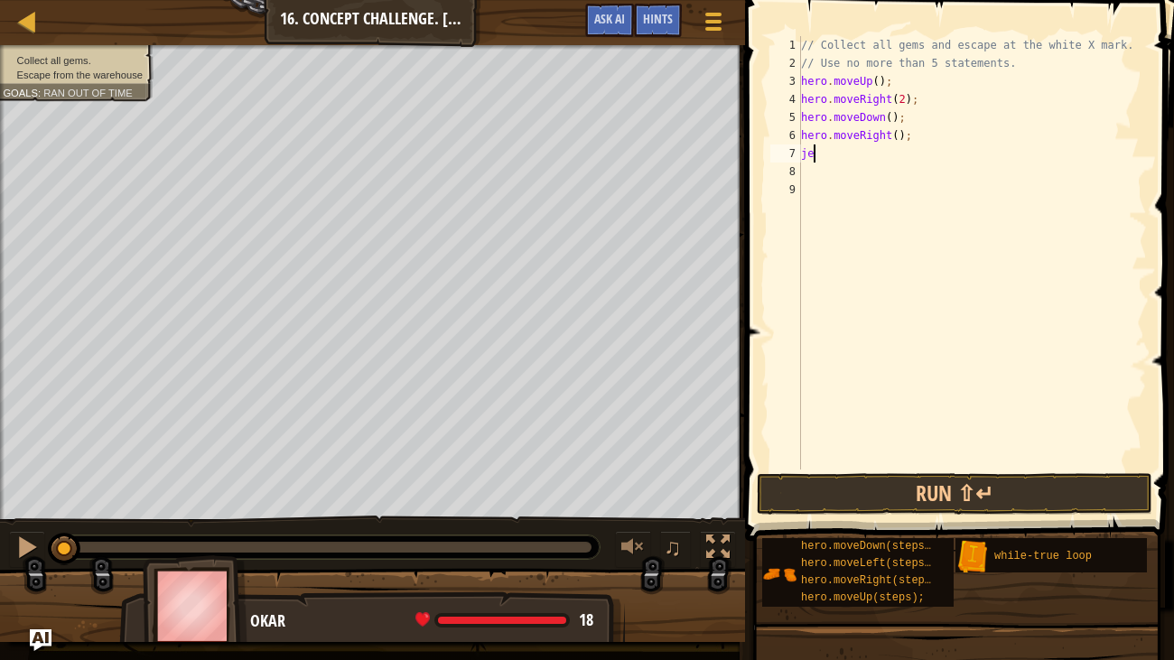
type textarea "j"
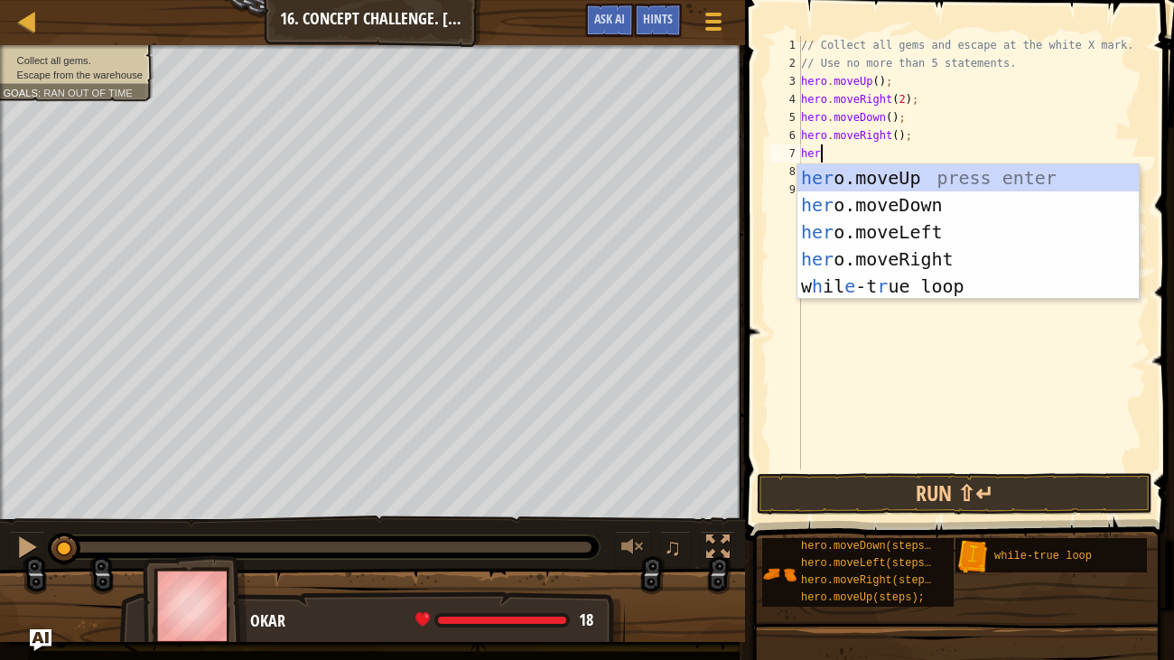
type textarea "hero"
click at [926, 253] on div "hero .moveUp press enter hero .moveDown press enter hero .moveLeft press enter …" at bounding box center [968, 259] width 341 height 190
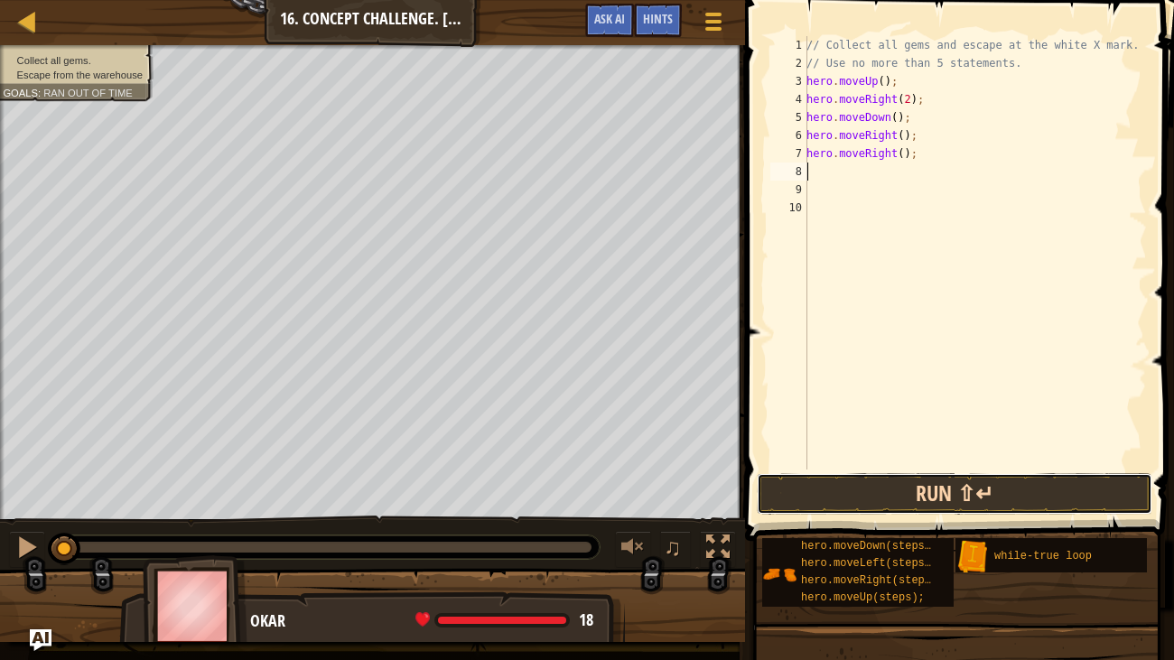
click at [906, 493] on button "Run ⇧↵" at bounding box center [955, 494] width 396 height 42
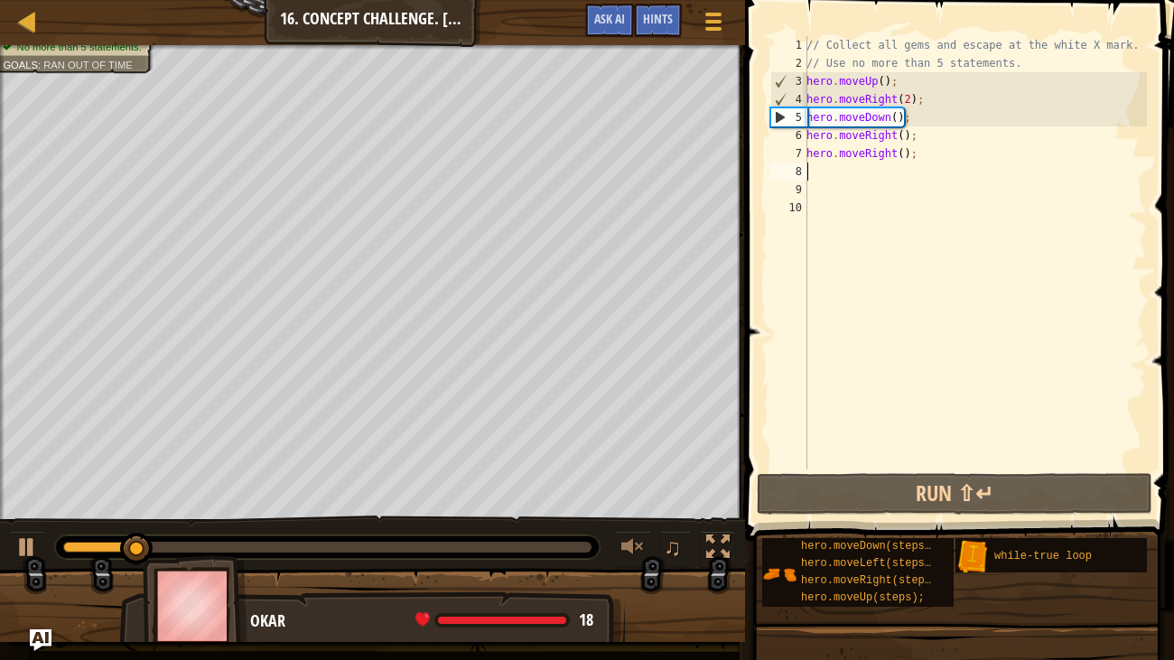
click at [885, 79] on div "// Collect all gems and escape at the white X mark. // Use no more than 5 state…" at bounding box center [975, 271] width 344 height 470
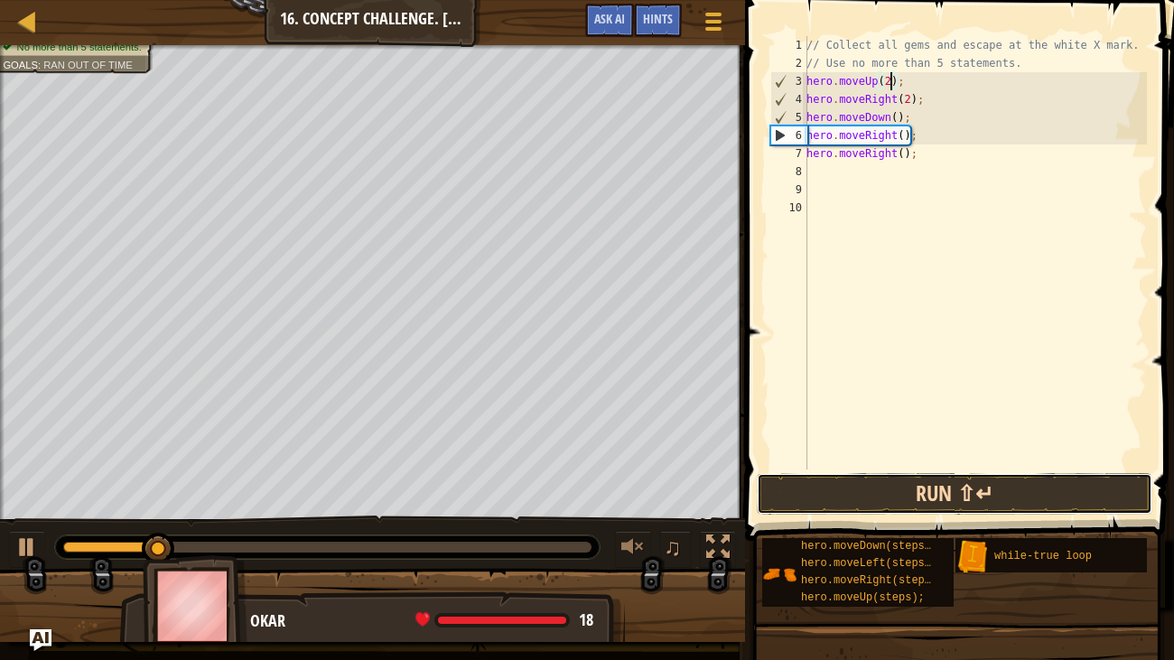
click at [912, 492] on button "Run ⇧↵" at bounding box center [955, 494] width 396 height 42
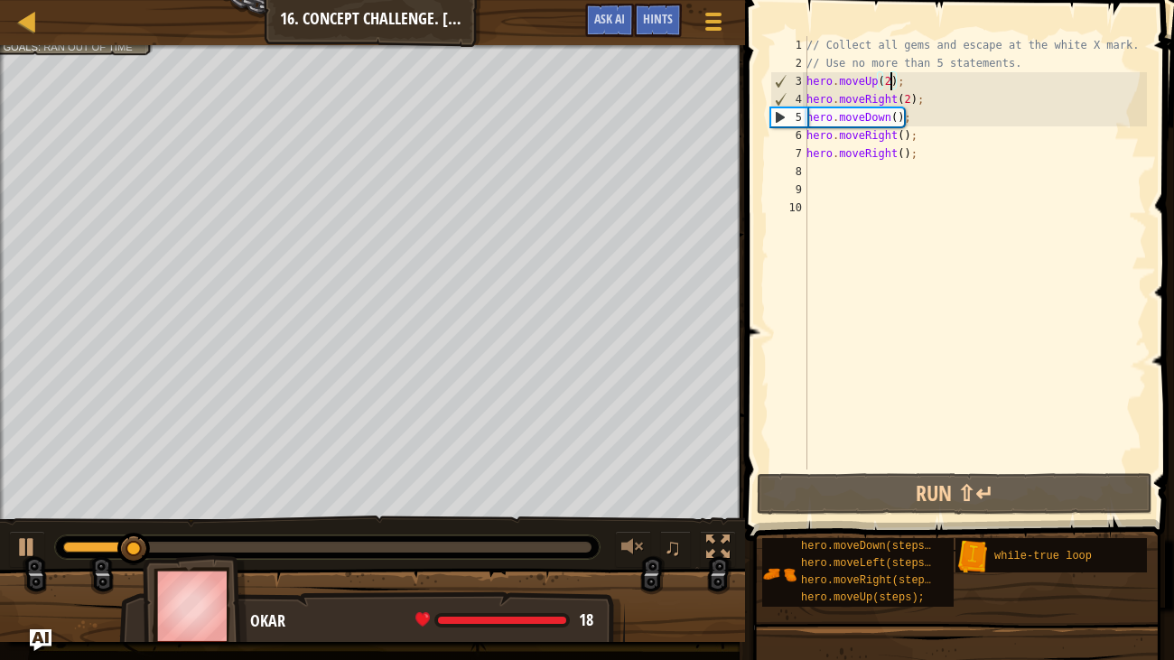
click at [898, 152] on div "// Collect all gems and escape at the white X mark. // Use no more than 5 state…" at bounding box center [975, 271] width 344 height 470
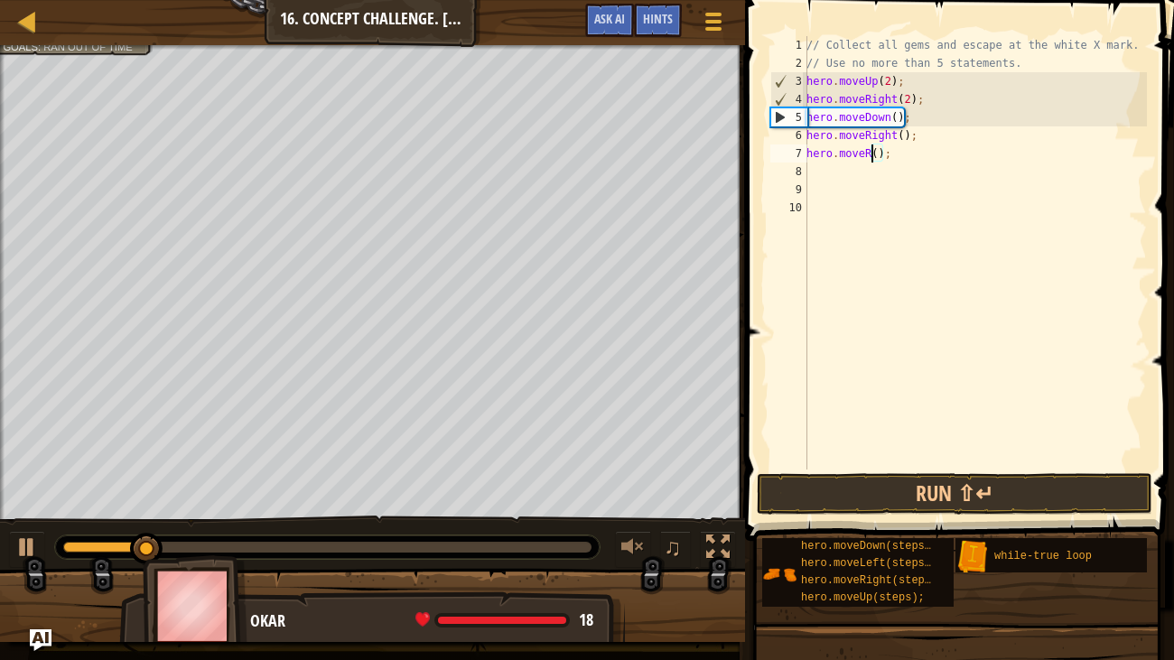
scroll to position [8, 5]
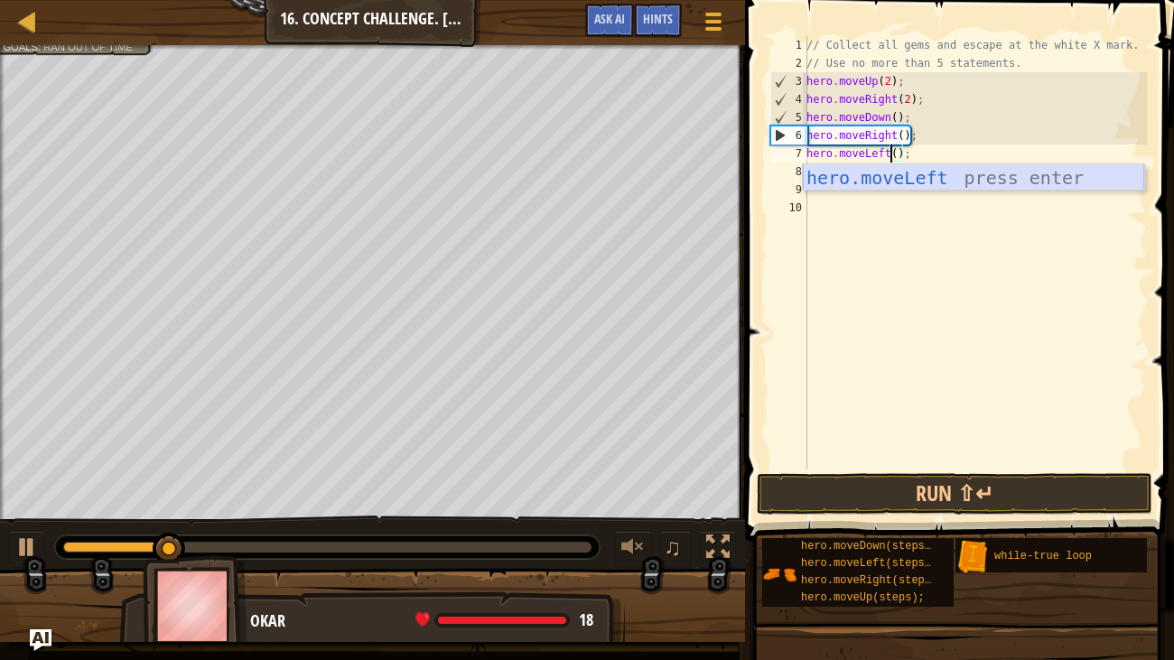
click at [913, 178] on div "hero.moveLeft press enter" at bounding box center [973, 204] width 341 height 81
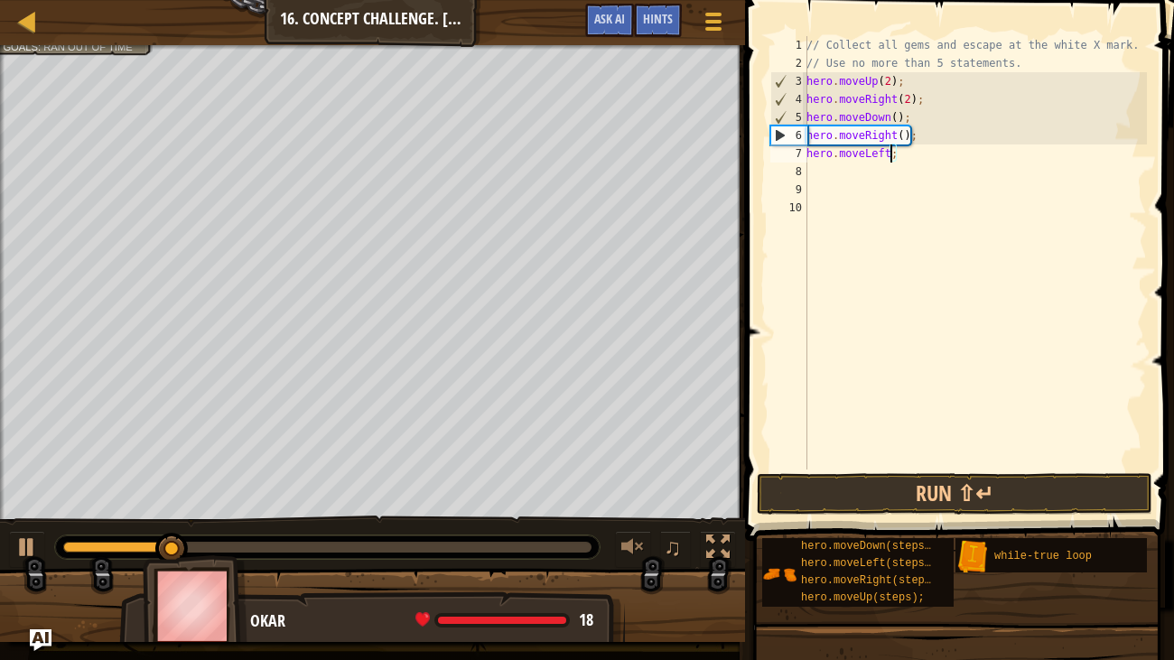
scroll to position [8, 6]
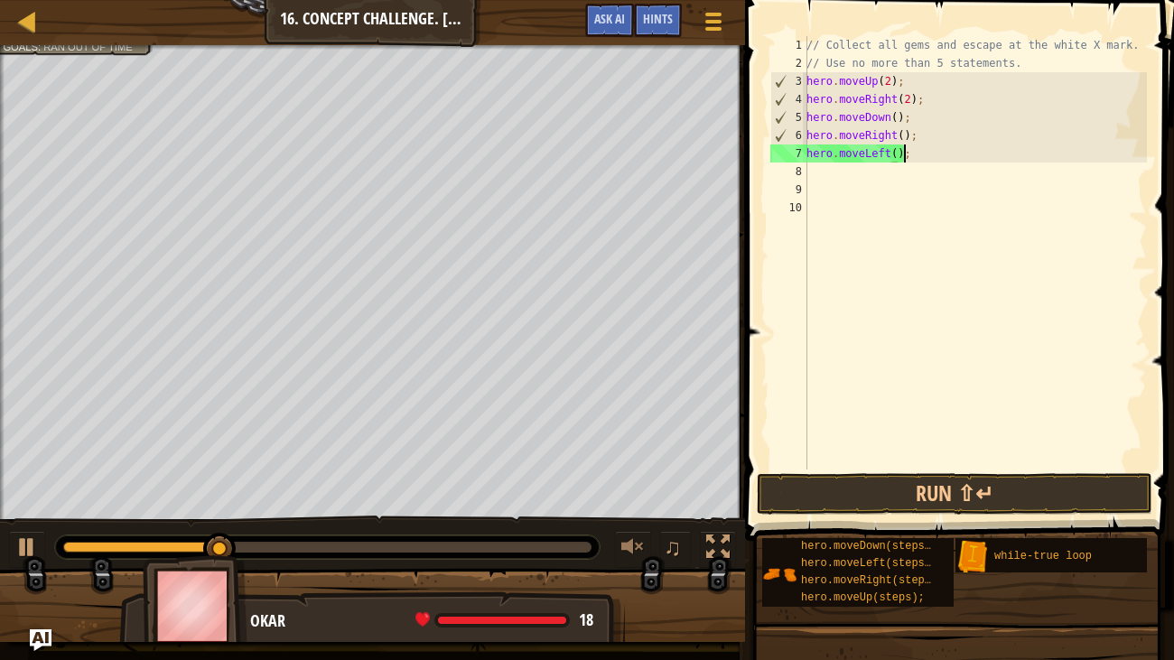
type textarea "hero.moveLeft();"
click at [832, 176] on div "// Collect all gems and escape at the white X mark. // Use no more than 5 state…" at bounding box center [975, 271] width 344 height 470
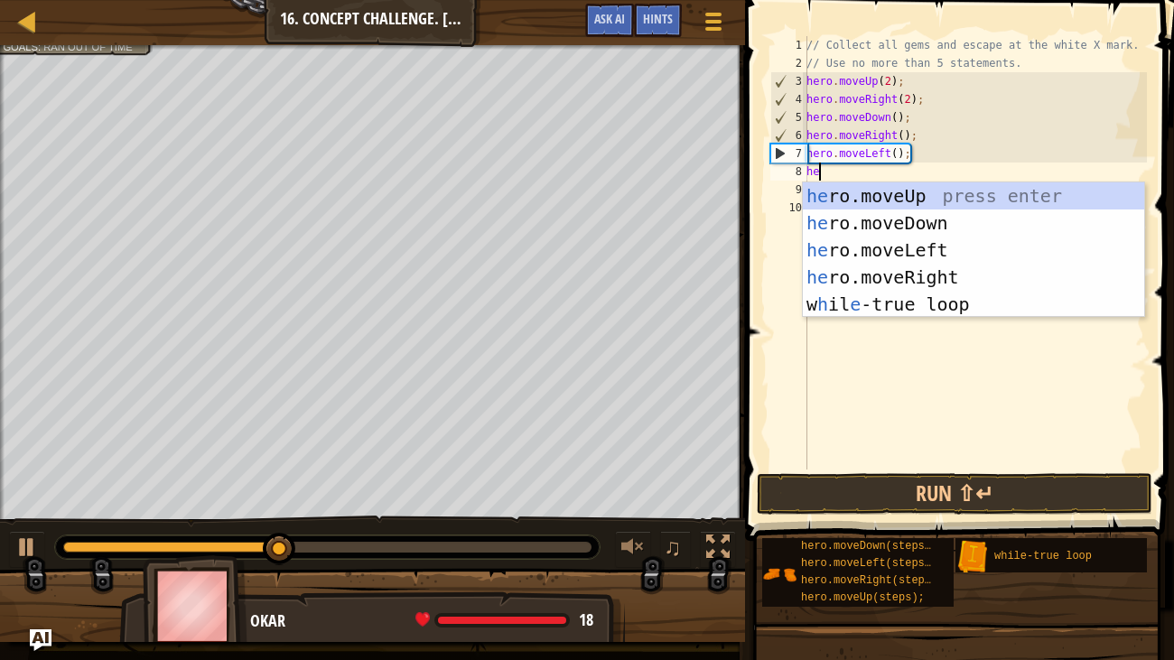
type textarea "hero"
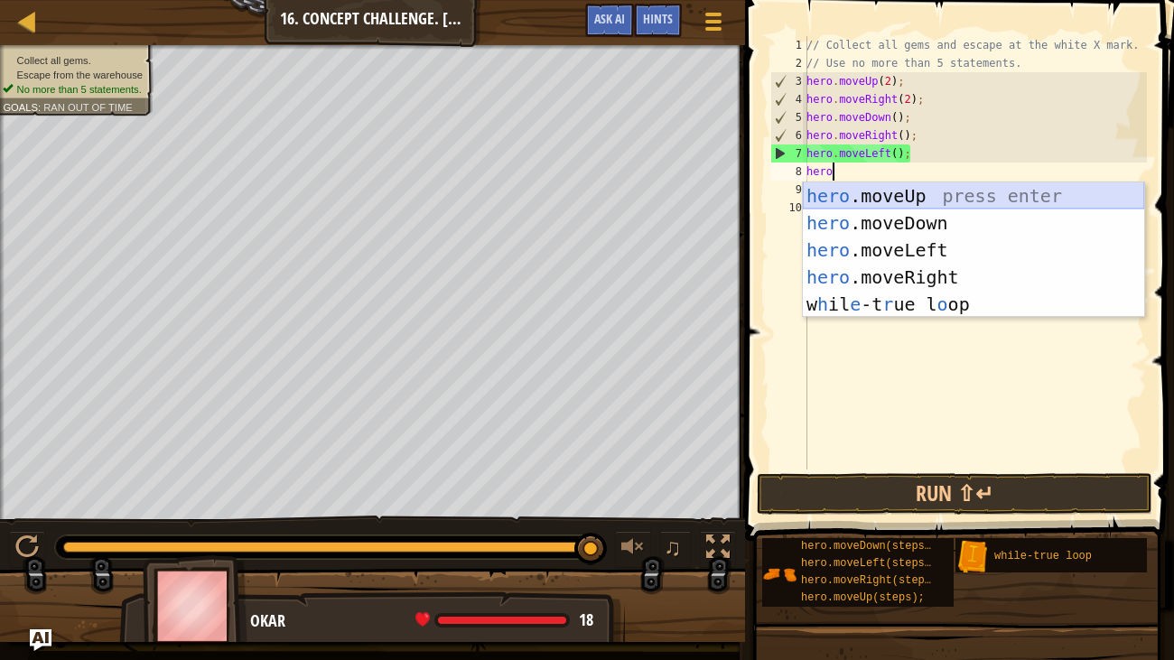
click at [883, 199] on div "hero .moveUp press enter hero .moveDown press enter hero .moveLeft press enter …" at bounding box center [973, 277] width 341 height 190
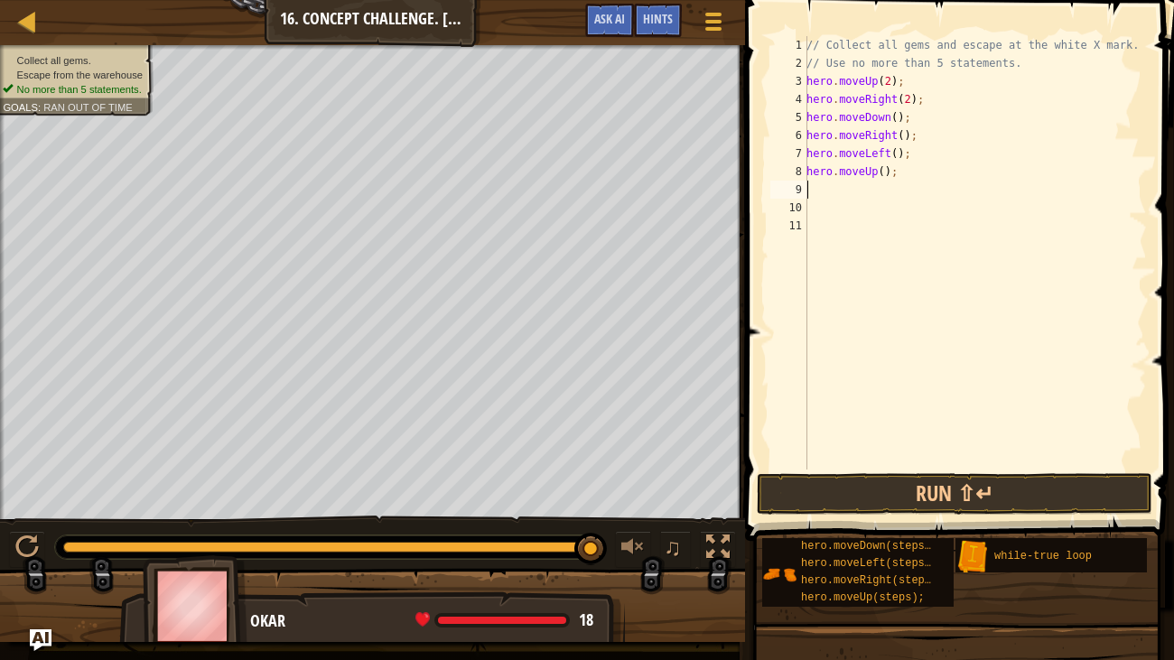
click at [882, 173] on div "// Collect all gems and escape at the white X mark. // Use no more than 5 state…" at bounding box center [975, 271] width 344 height 470
click at [966, 503] on button "Run ⇧↵" at bounding box center [955, 494] width 396 height 42
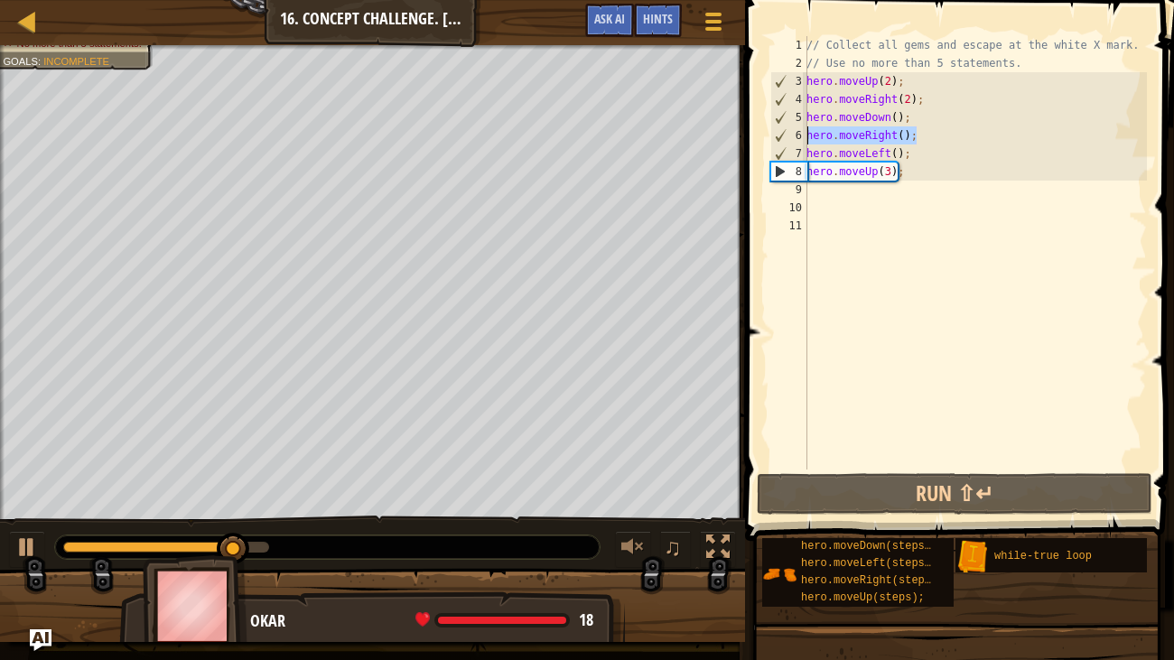
drag, startPoint x: 916, startPoint y: 135, endPoint x: 805, endPoint y: 135, distance: 111.1
click at [805, 135] on div "hero.moveUp(3); 1 2 3 4 5 6 7 8 9 10 11 // Collect all gems and escape at the w…" at bounding box center [957, 253] width 380 height 434
type textarea "hero.moveRight();"
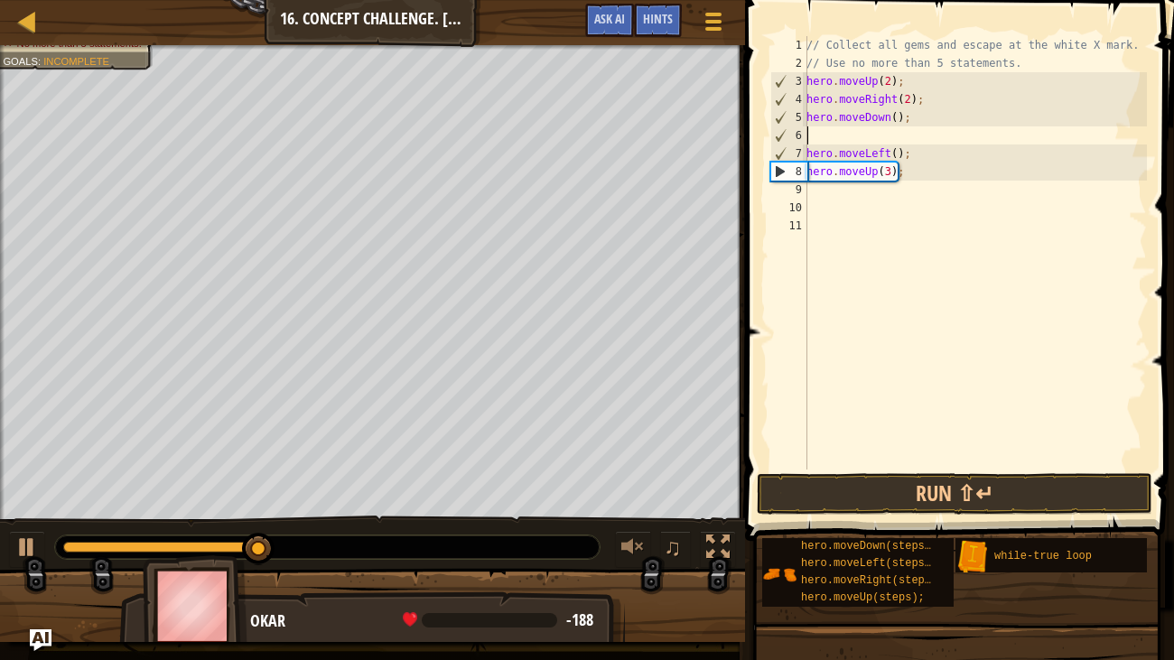
scroll to position [8, 0]
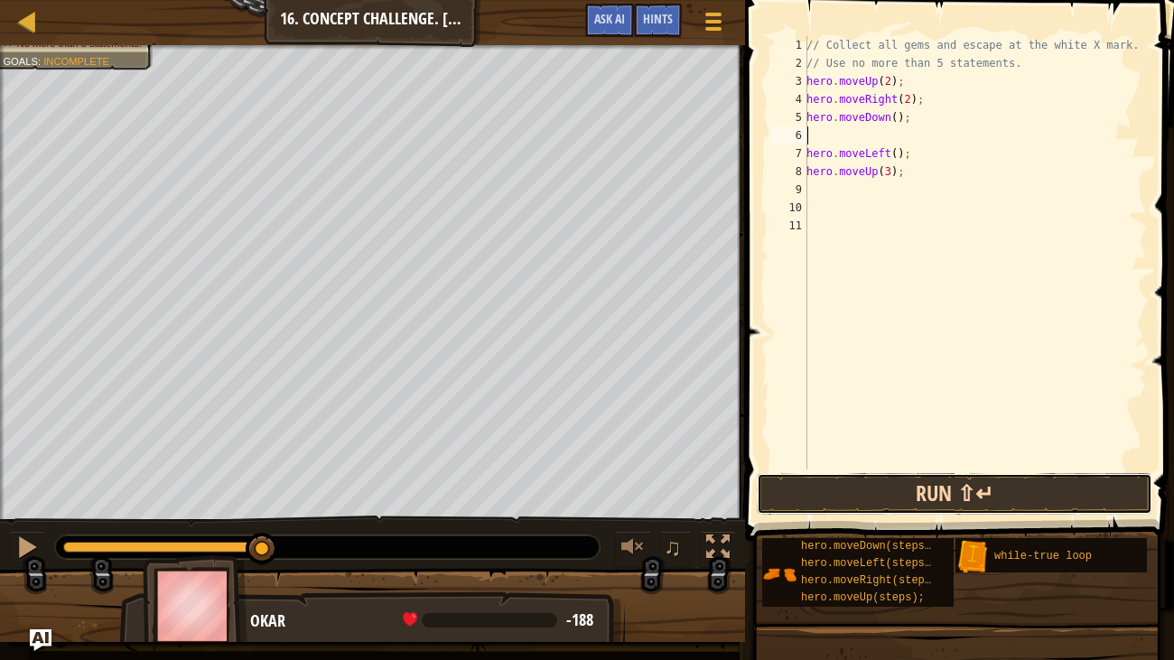
click at [981, 481] on button "Run ⇧↵" at bounding box center [955, 494] width 396 height 42
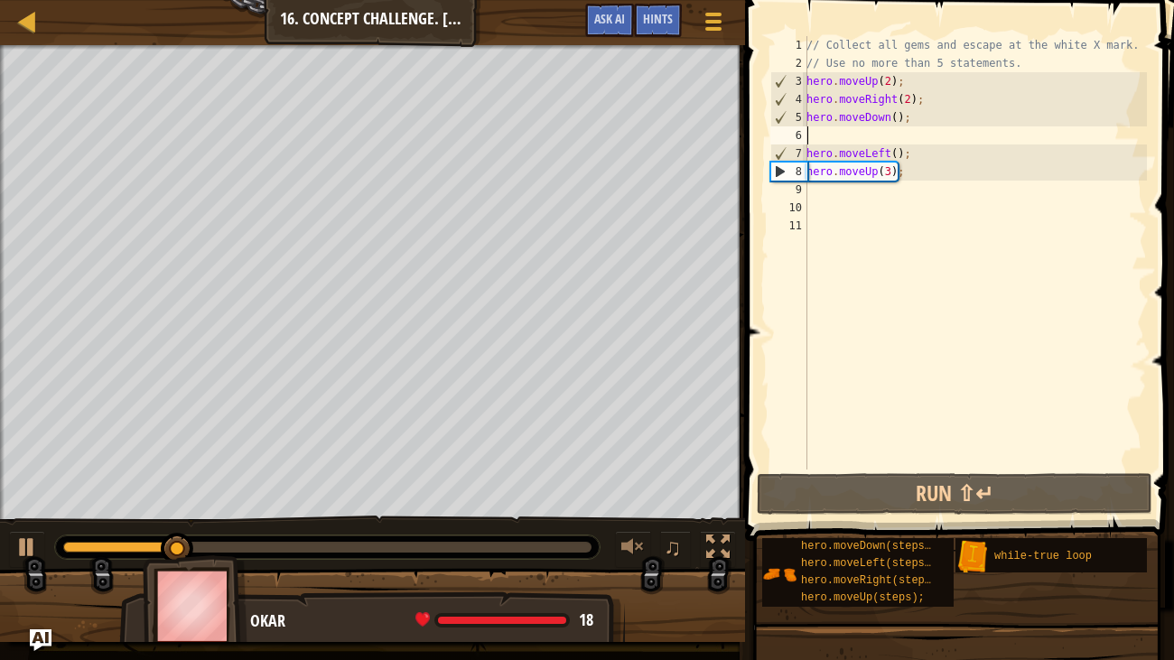
click at [832, 191] on div "// Collect all gems and escape at the white X mark. // Use no more than 5 state…" at bounding box center [975, 271] width 344 height 470
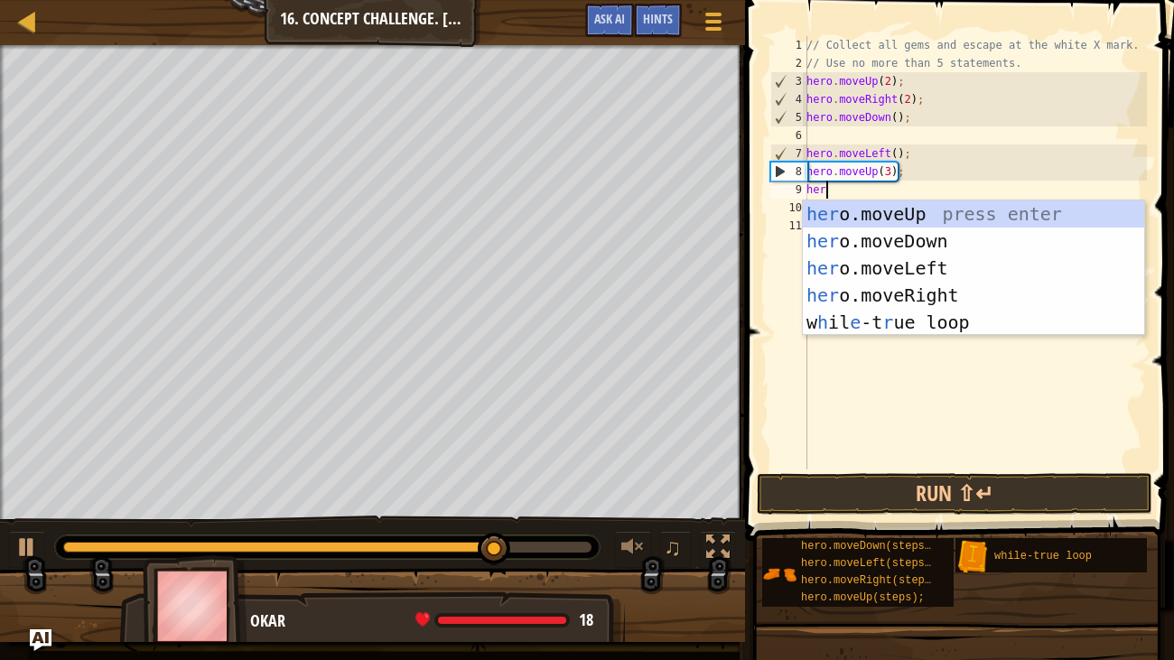
type textarea "hero"
click at [947, 294] on div "hero .moveUp press enter hero .moveDown press enter hero .moveLeft press enter …" at bounding box center [973, 296] width 341 height 190
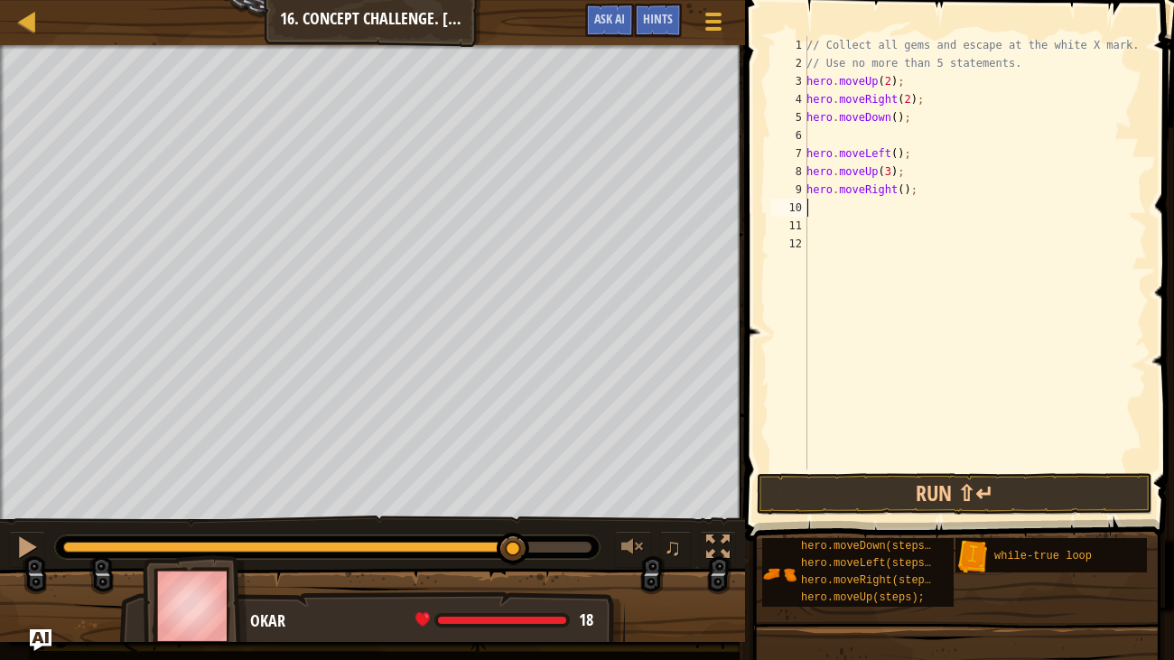
click at [908, 191] on div "// Collect all gems and escape at the white X mark. // Use no more than 5 state…" at bounding box center [975, 271] width 344 height 470
click at [902, 191] on div "// Collect all gems and escape at the white X mark. // Use no more than 5 state…" at bounding box center [975, 271] width 344 height 470
type textarea "hero.moveRight(3);"
click at [904, 479] on button "Run ⇧↵" at bounding box center [955, 494] width 396 height 42
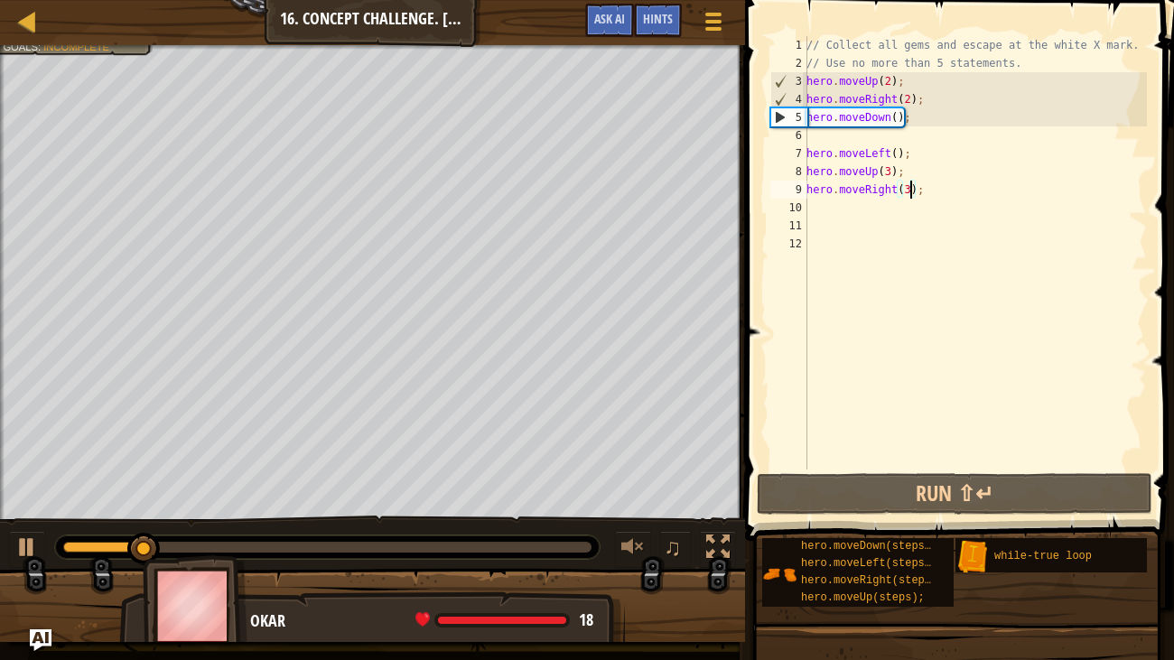
click at [868, 206] on div "// Collect all gems and escape at the white X mark. // Use no more than 5 state…" at bounding box center [975, 271] width 344 height 470
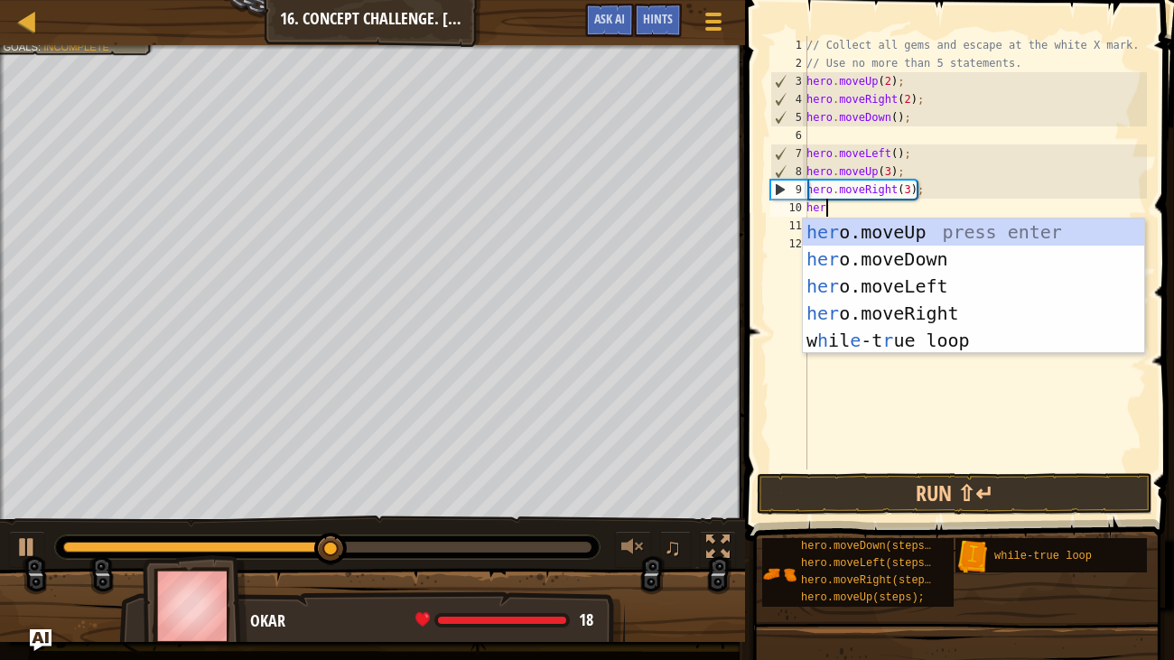
type textarea "hero"
click at [879, 228] on div "hero .moveUp press enter hero .moveDown press enter hero .moveLeft press enter …" at bounding box center [973, 314] width 341 height 190
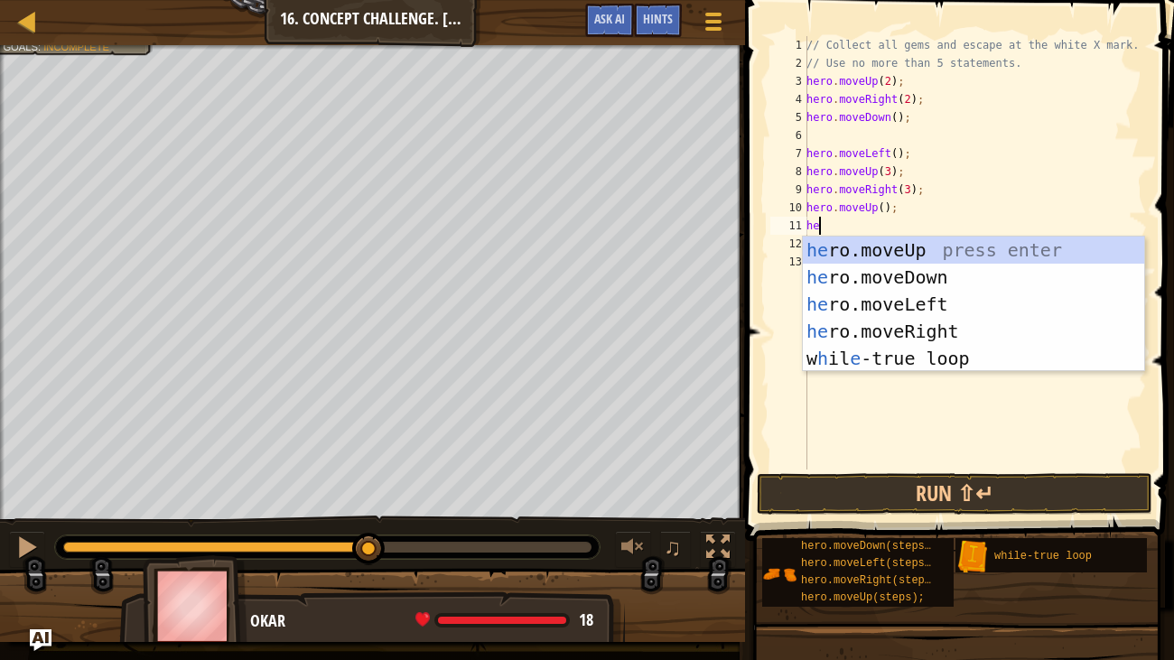
type textarea "hero"
click at [929, 311] on div "hero .moveUp press enter hero .moveDown press enter hero .moveLeft press enter …" at bounding box center [973, 332] width 341 height 190
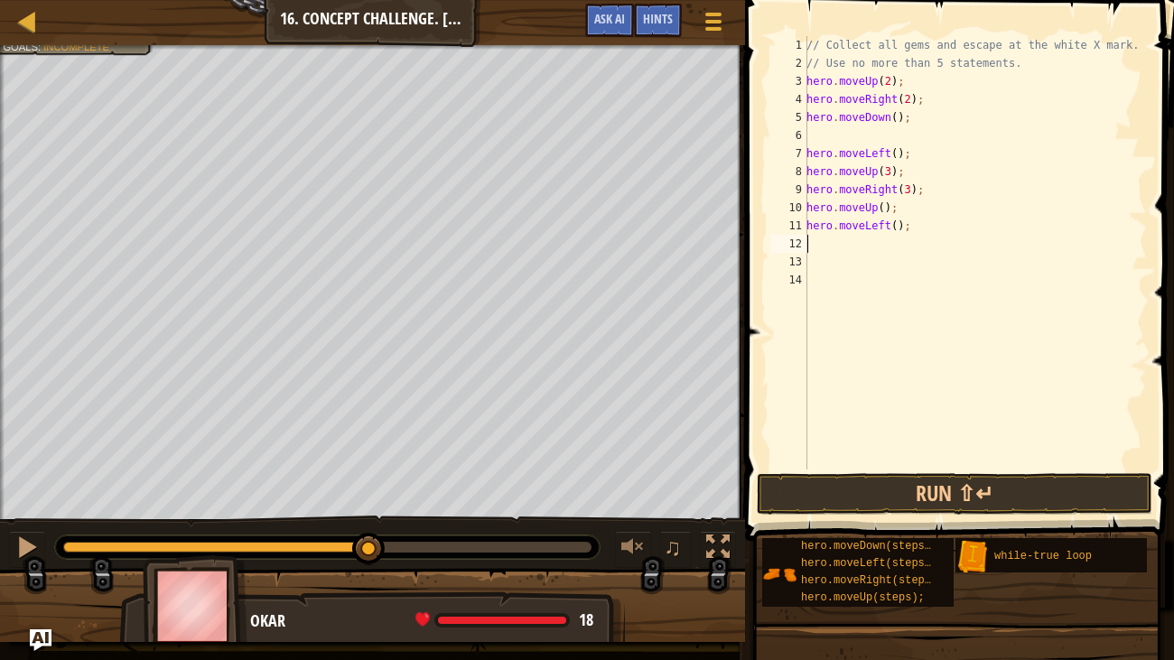
click at [897, 230] on div "// Collect all gems and escape at the white X mark. // Use no more than 5 state…" at bounding box center [975, 271] width 344 height 470
type textarea "hero.moveLeft(2);"
click at [964, 509] on button "Run ⇧↵" at bounding box center [955, 494] width 396 height 42
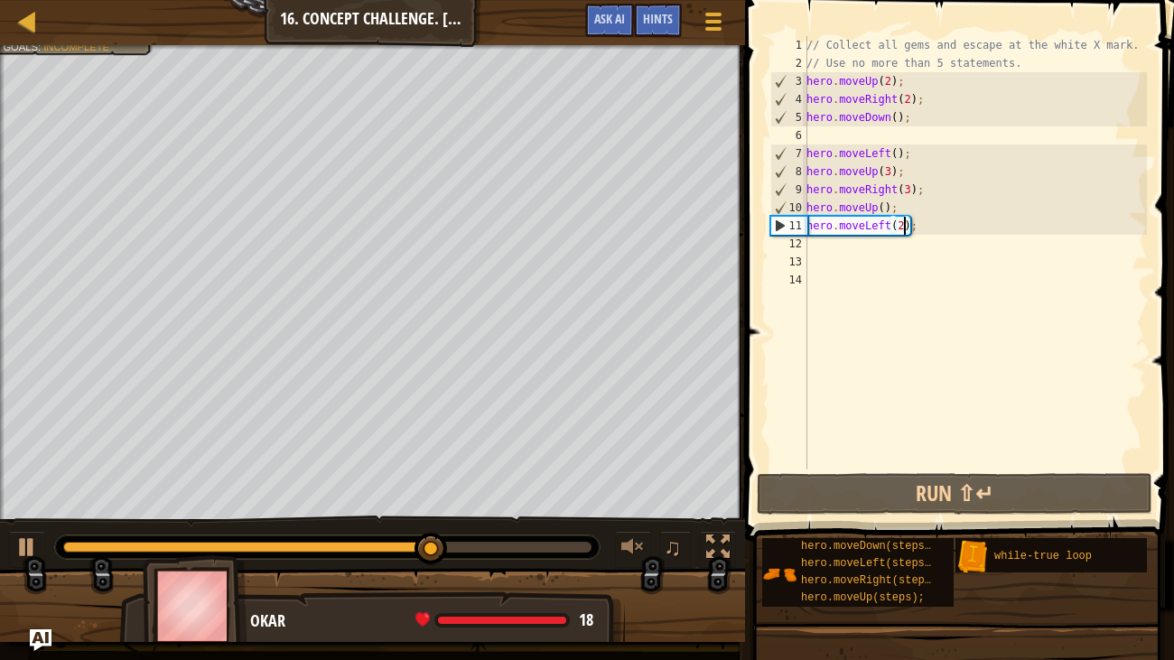
click at [840, 247] on div "// Collect all gems and escape at the white X mark. // Use no more than 5 state…" at bounding box center [975, 271] width 344 height 470
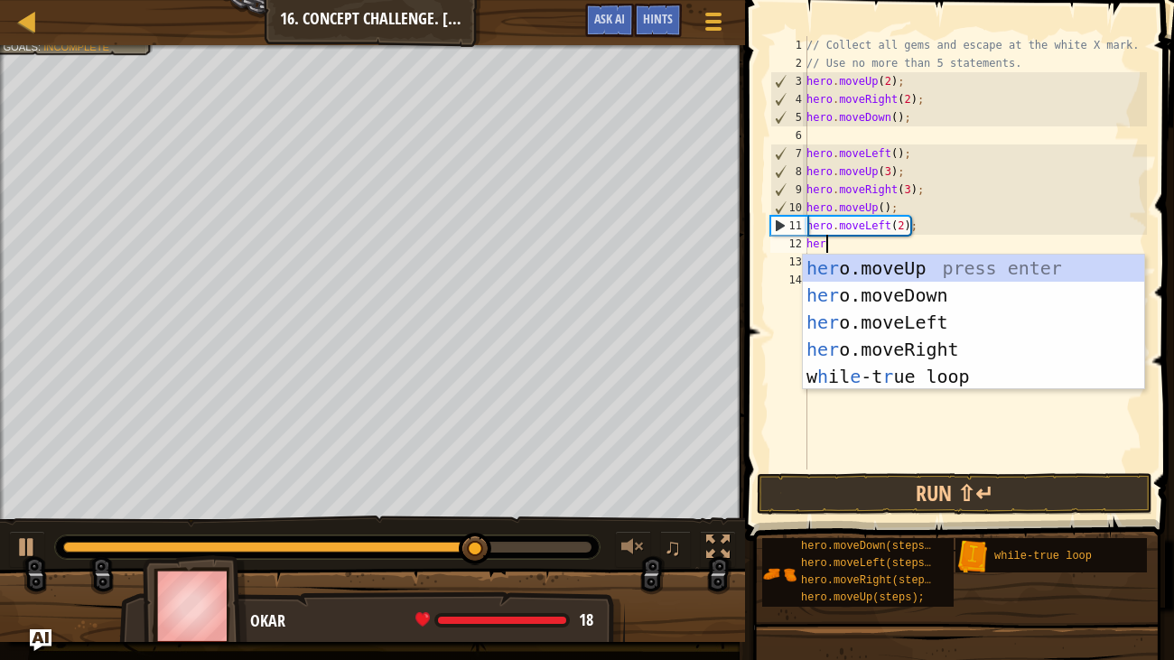
type textarea "hero"
click at [890, 298] on div "hero .moveUp press enter hero .moveDown press enter hero .moveLeft press enter …" at bounding box center [973, 350] width 341 height 190
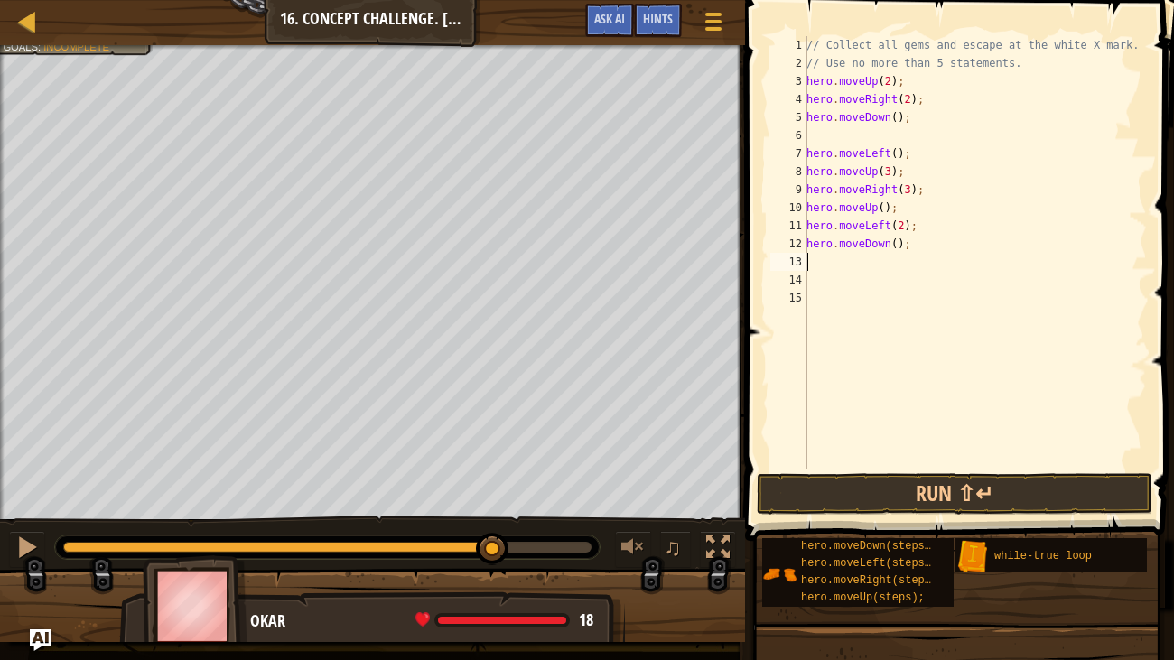
click at [898, 247] on div "// Collect all gems and escape at the white X mark. // Use no more than 5 state…" at bounding box center [975, 271] width 344 height 470
type textarea "hero.moveDown(2);"
click at [835, 261] on div "// Collect all gems and escape at the white X mark. // Use no more than 5 state…" at bounding box center [975, 271] width 344 height 470
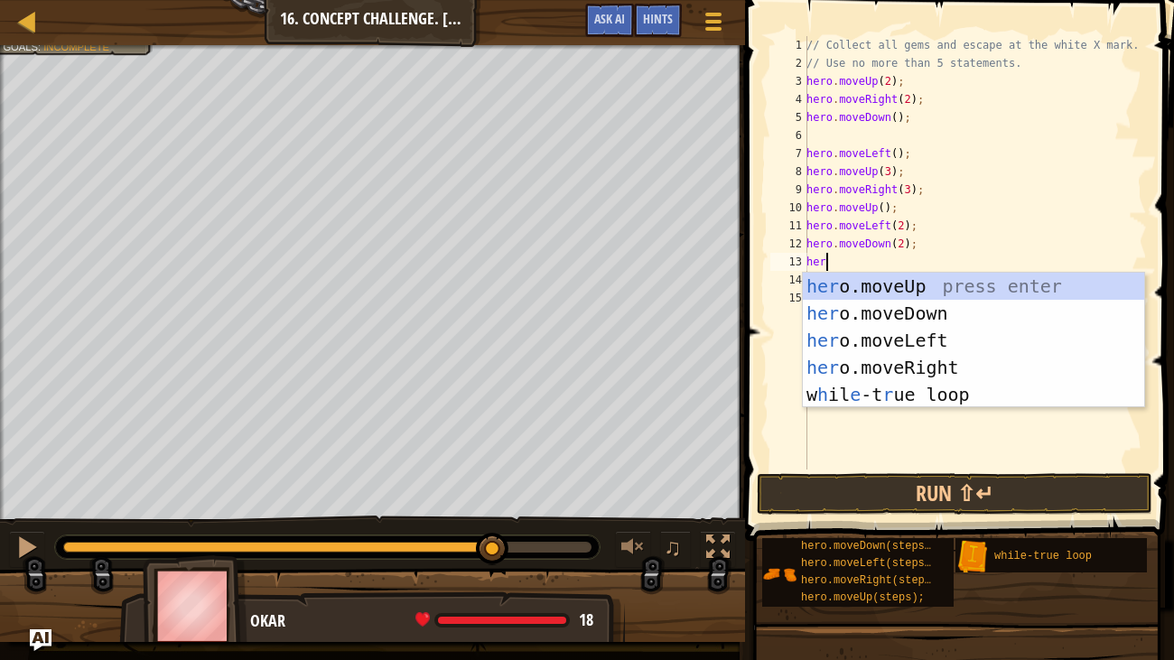
type textarea "hero"
click at [905, 366] on div "hero .moveUp press enter hero .moveDown press enter hero .moveLeft press enter …" at bounding box center [973, 368] width 341 height 190
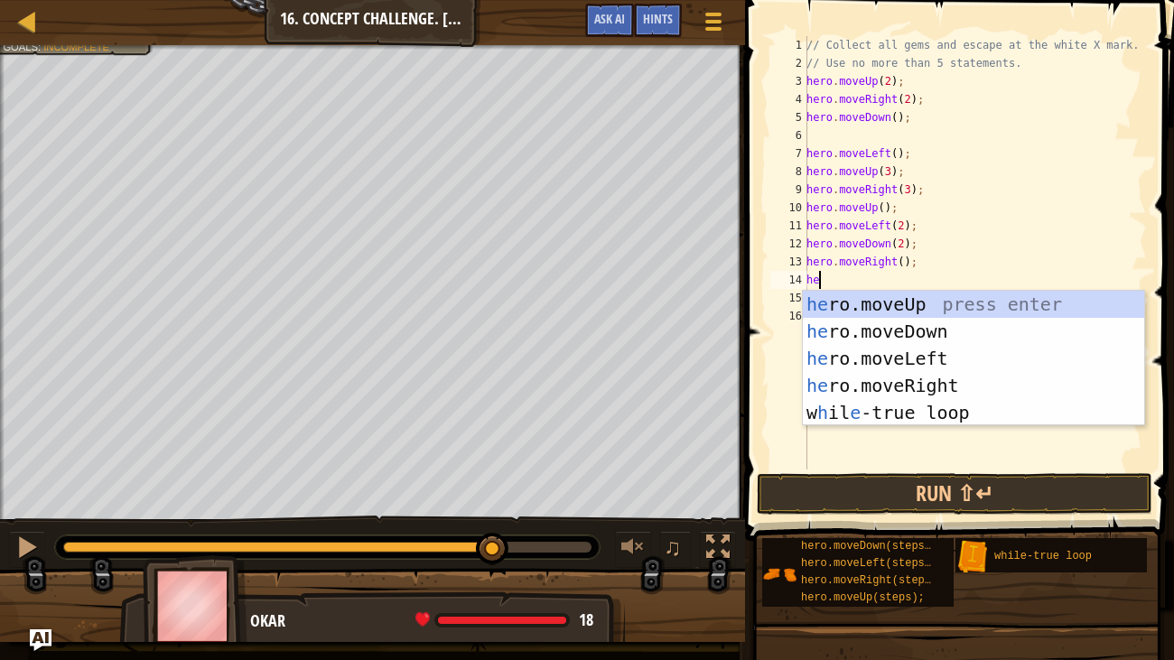
type textarea "hero"
click at [886, 383] on div "hero .moveUp press enter hero .moveDown press enter hero .moveLeft press enter …" at bounding box center [973, 386] width 341 height 190
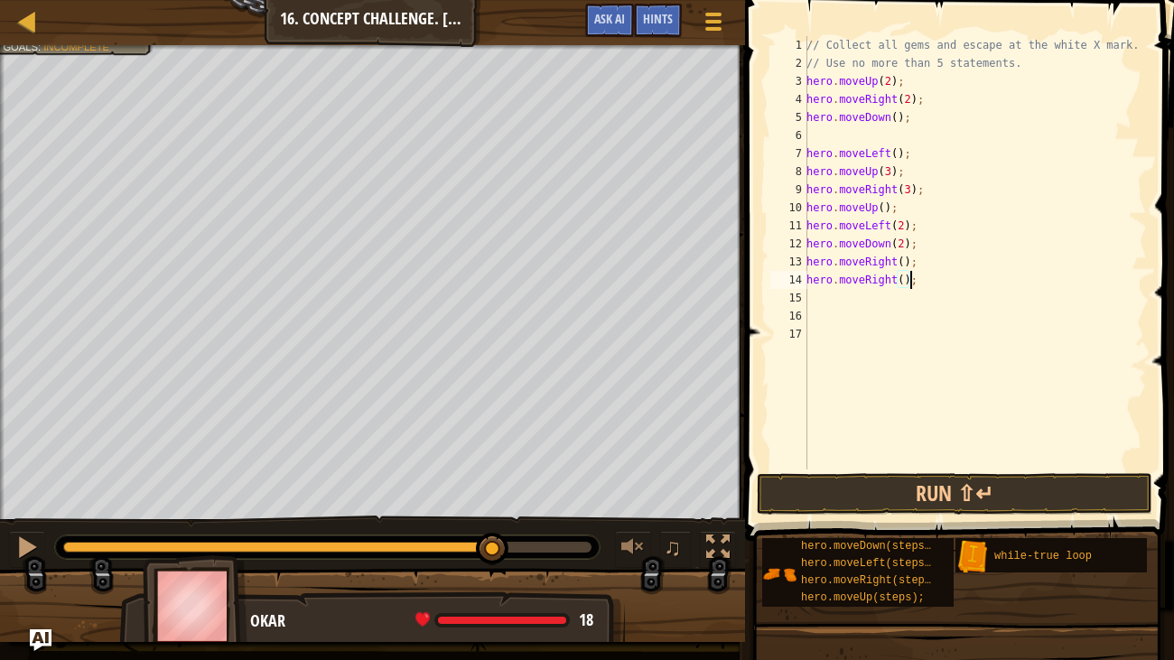
click at [910, 278] on div "// Collect all gems and escape at the white X mark. // Use no more than 5 state…" at bounding box center [975, 271] width 344 height 470
click at [893, 278] on div "// Collect all gems and escape at the white X mark. // Use no more than 5 state…" at bounding box center [975, 271] width 344 height 470
click at [896, 280] on div "// Collect all gems and escape at the white X mark. // Use no more than 5 state…" at bounding box center [975, 271] width 344 height 470
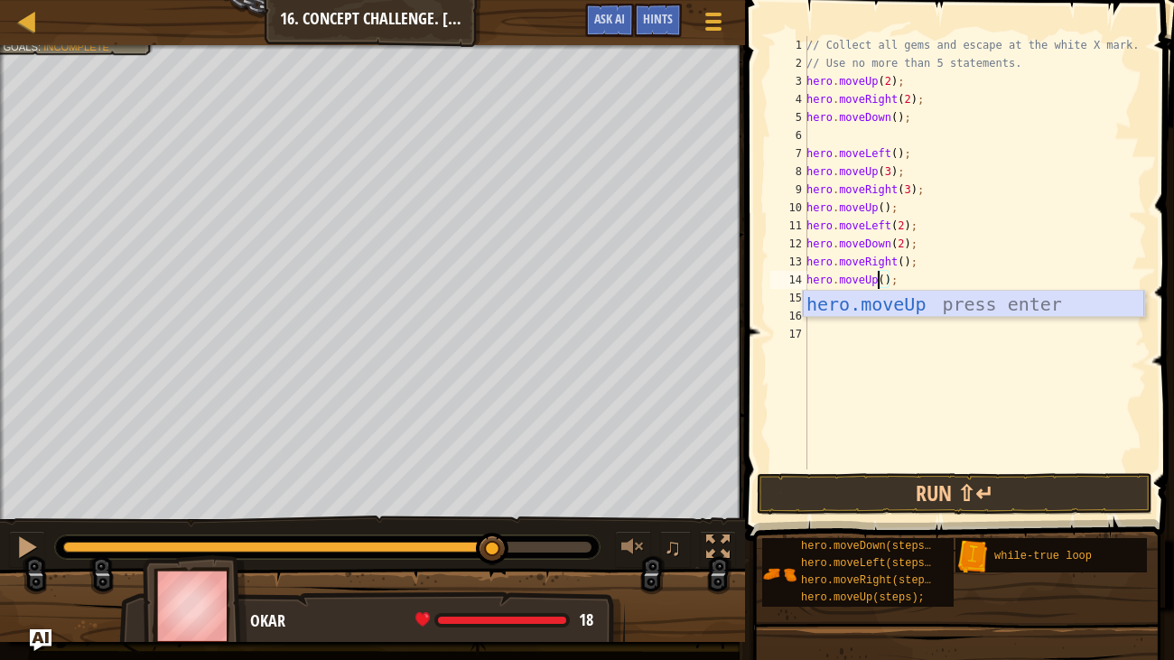
click at [910, 308] on div "hero.moveUp press enter" at bounding box center [973, 331] width 341 height 81
type textarea "hero.moveUp;"
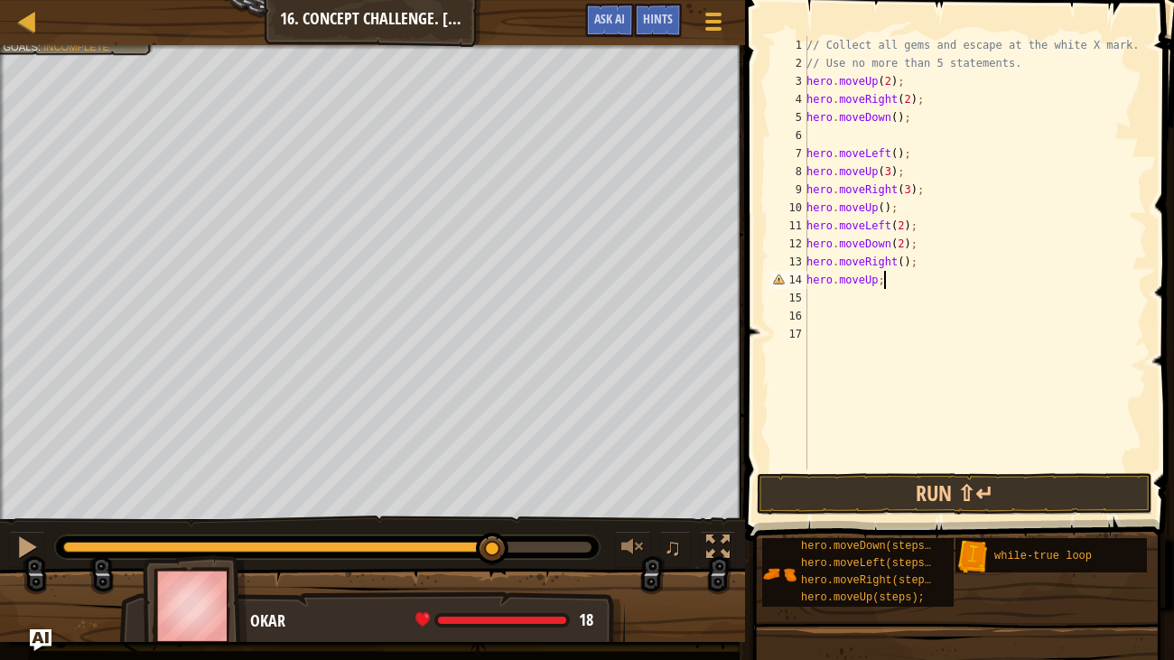
drag, startPoint x: 887, startPoint y: 282, endPoint x: 750, endPoint y: 279, distance: 137.3
click at [750, 279] on div "hero.moveUp; 1 2 3 4 5 6 7 8 9 10 11 12 13 14 15 16 17 // Collect all gems and …" at bounding box center [957, 306] width 434 height 594
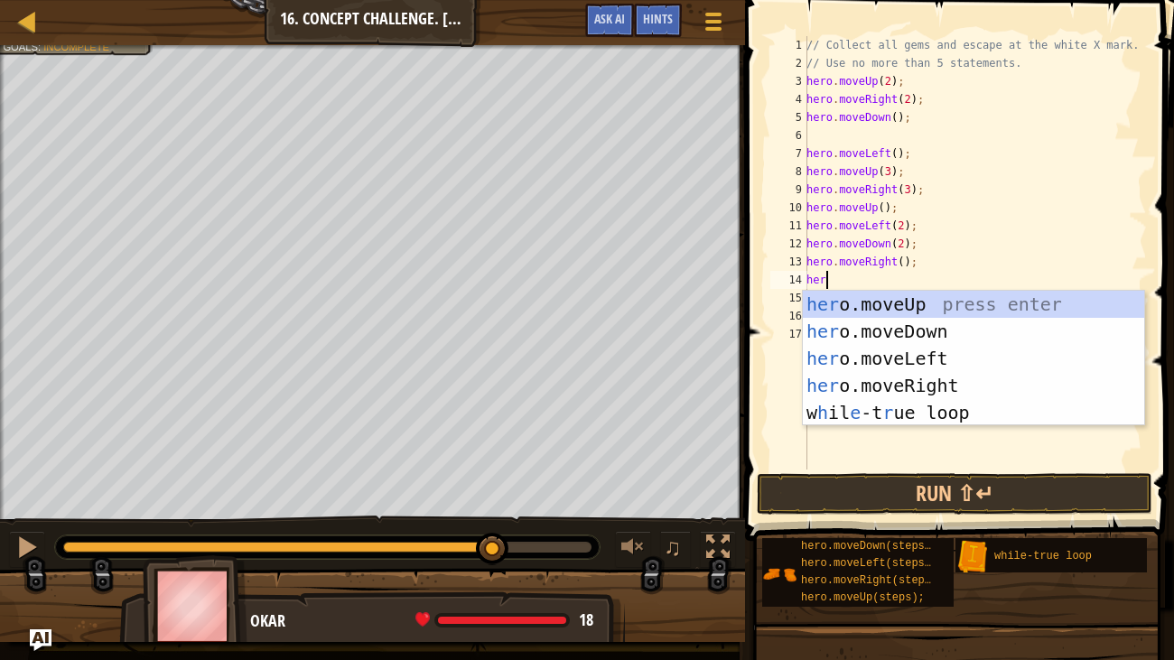
scroll to position [8, 0]
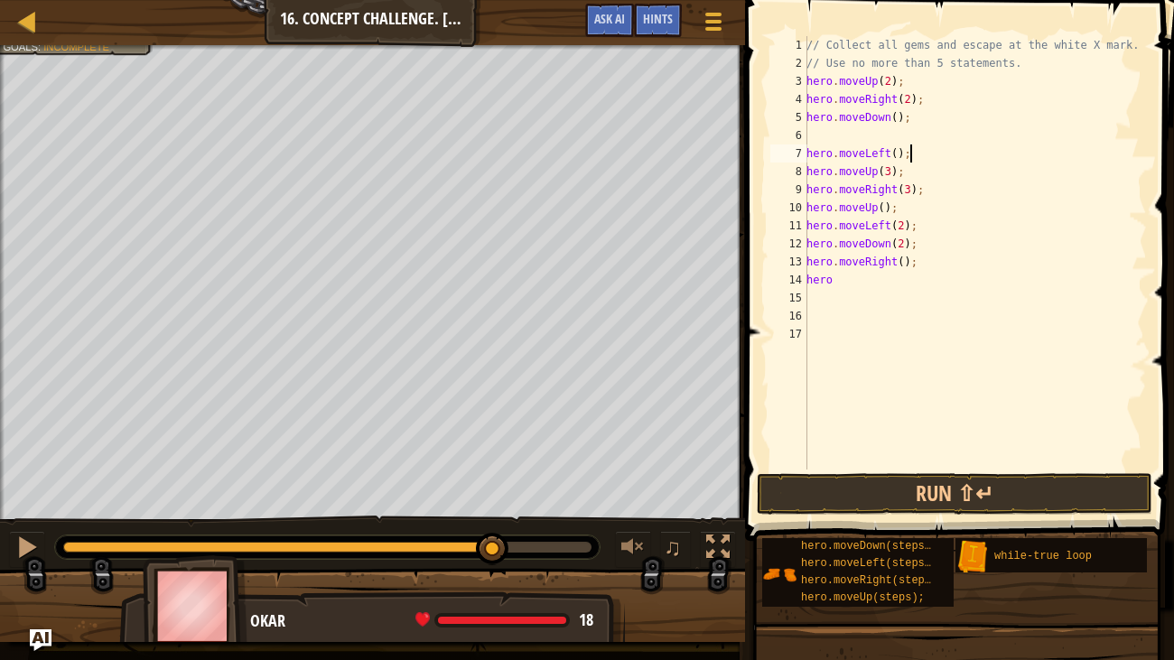
click at [1003, 147] on div "// Collect all gems and escape at the white X mark. // Use no more than 5 state…" at bounding box center [975, 271] width 344 height 470
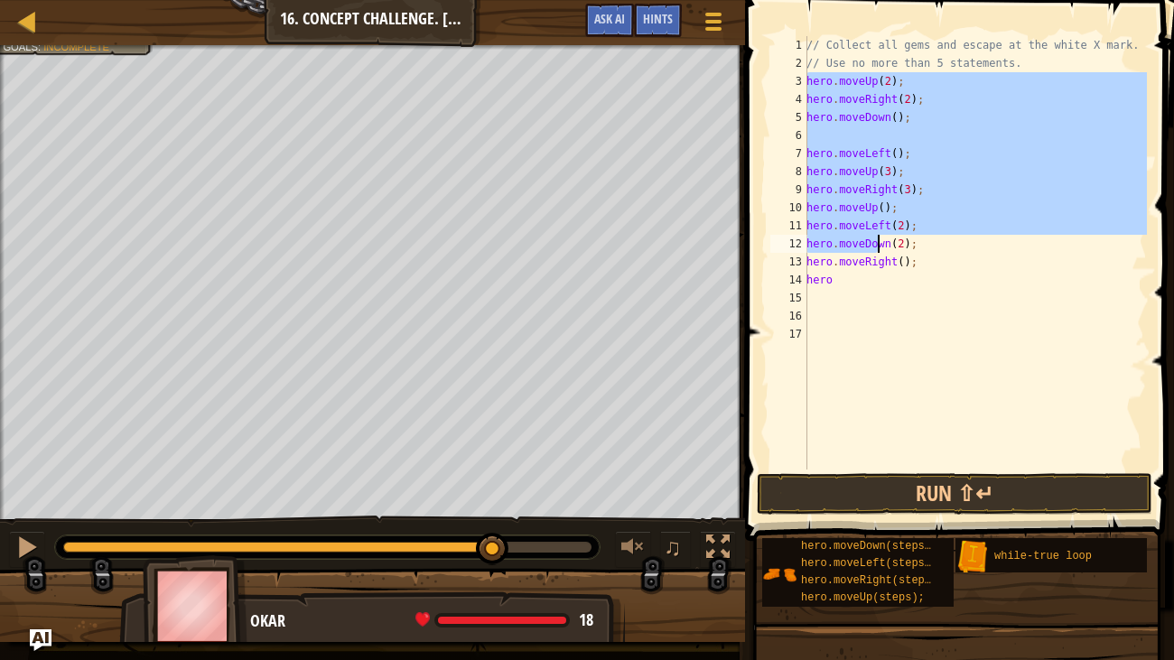
drag, startPoint x: 809, startPoint y: 77, endPoint x: 966, endPoint y: 280, distance: 256.9
click at [966, 280] on div "// Collect all gems and escape at the white X mark. // Use no more than 5 state…" at bounding box center [975, 271] width 344 height 470
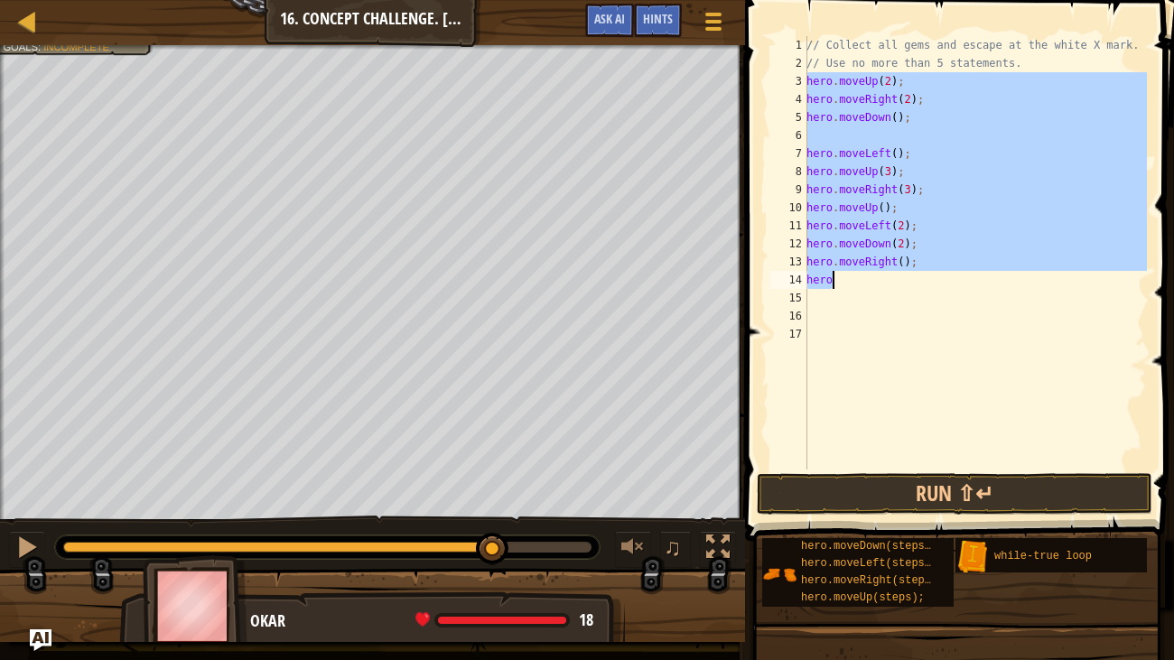
click at [1011, 228] on div "// Collect all gems and escape at the white X mark. // Use no more than 5 state…" at bounding box center [975, 253] width 344 height 434
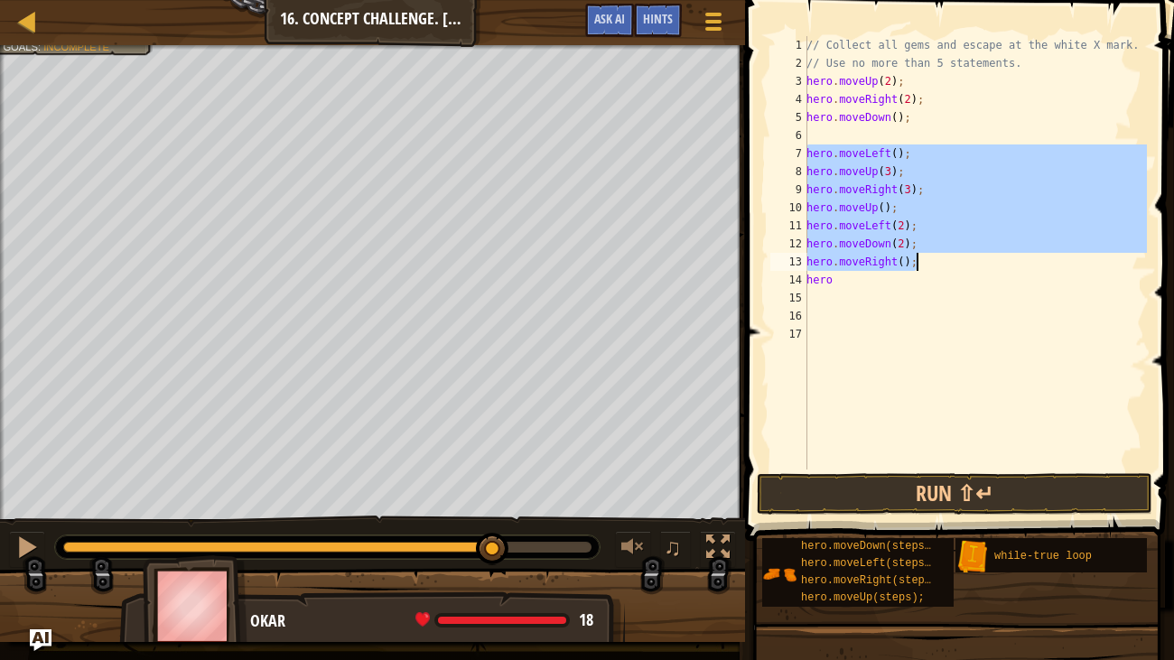
drag, startPoint x: 807, startPoint y: 146, endPoint x: 932, endPoint y: 266, distance: 172.5
click at [932, 266] on div "// Collect all gems and escape at the white X mark. // Use no more than 5 state…" at bounding box center [975, 271] width 344 height 470
type textarea "hero.moveDown(2); hero.moveRight();"
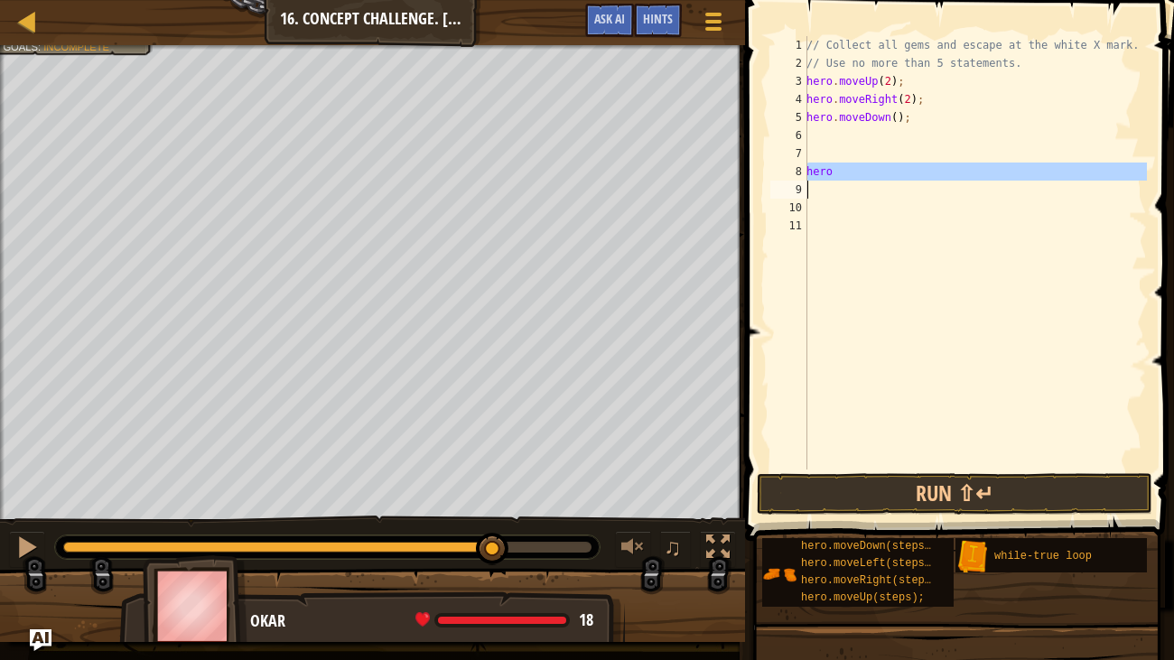
drag, startPoint x: 807, startPoint y: 170, endPoint x: 891, endPoint y: 183, distance: 85.1
click at [891, 183] on div "1 2 3 4 5 6 7 8 9 10 11 // Collect all gems and escape at the white X mark. // …" at bounding box center [957, 253] width 380 height 434
type textarea "hero"
click at [807, 79] on div "3" at bounding box center [788, 81] width 37 height 18
type textarea "hero.moveUp(2);"
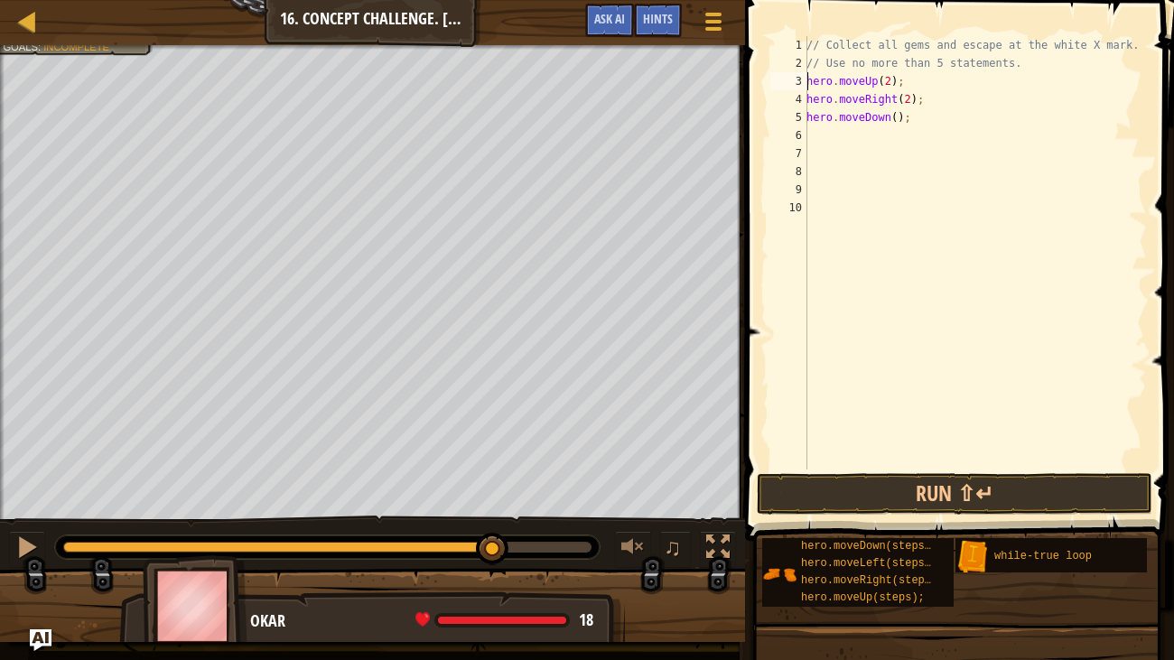
click at [807, 79] on div "3" at bounding box center [788, 81] width 37 height 18
click at [807, 80] on div "// Collect all gems and escape at the white X mark. // Use no more than 5 state…" at bounding box center [975, 271] width 344 height 470
type textarea "hero.moveUp(2);"
click at [814, 74] on div "// Collect all gems and escape at the white X mark. // Use no more than 5 state…" at bounding box center [975, 271] width 344 height 470
type textarea "h"
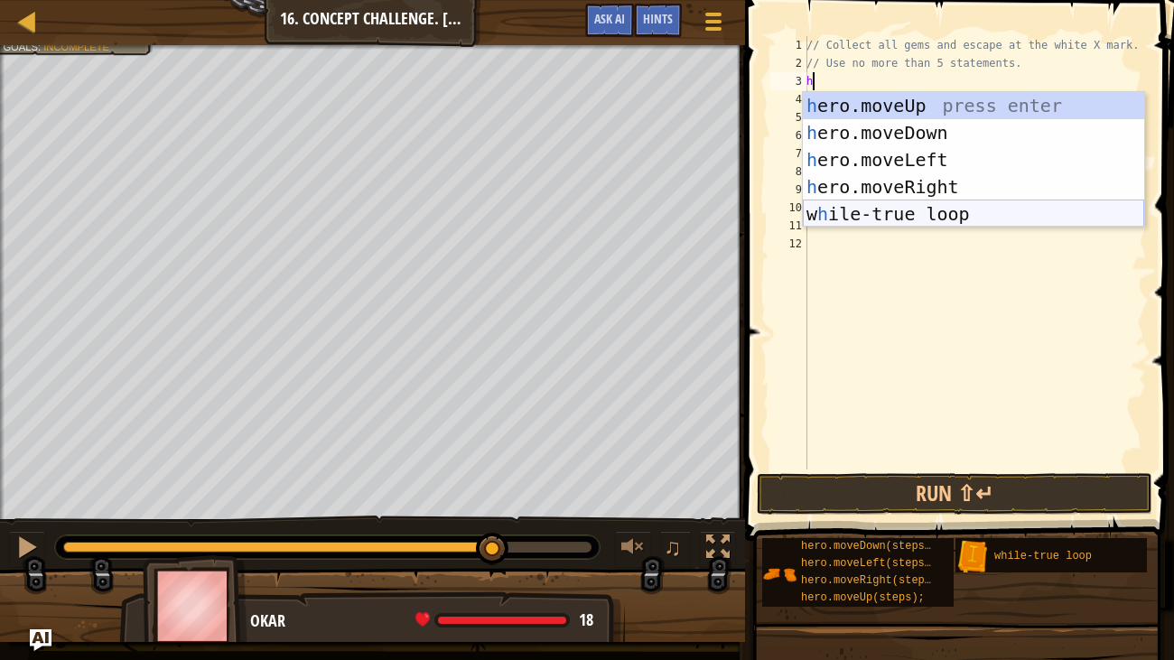
click at [885, 210] on div "h ero.moveUp press enter h ero.moveDown press enter h ero.moveLeft press enter …" at bounding box center [973, 187] width 341 height 190
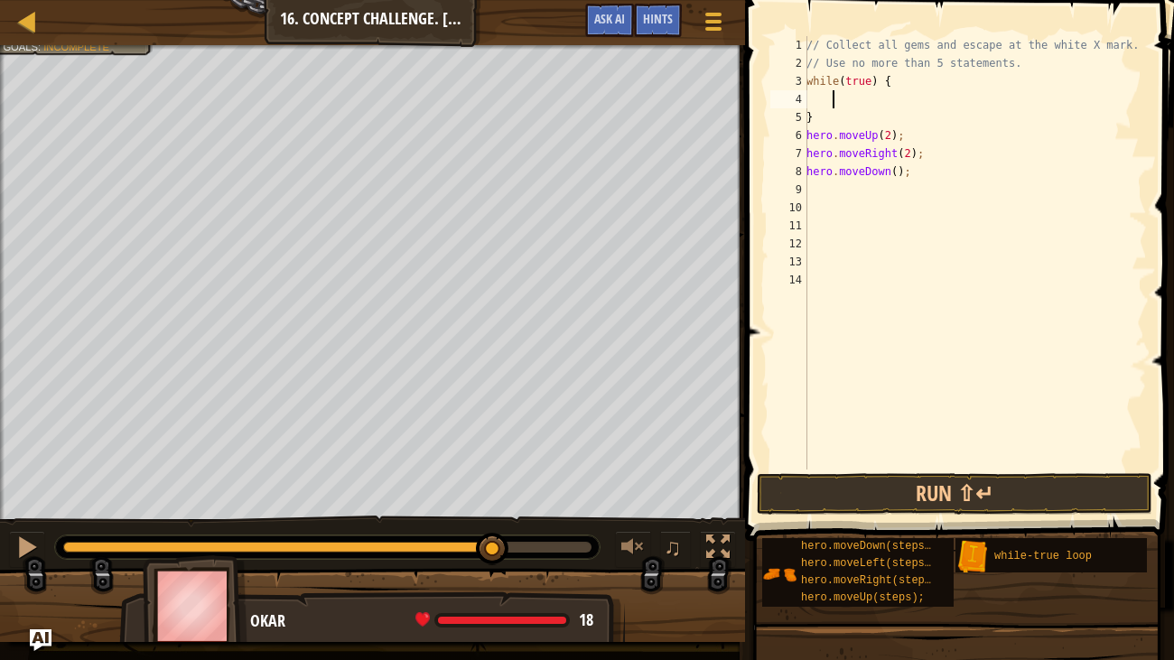
click at [807, 133] on div "6" at bounding box center [788, 135] width 37 height 18
drag, startPoint x: 807, startPoint y: 116, endPoint x: 844, endPoint y: 118, distance: 36.2
click at [844, 118] on div "// Collect all gems and escape at the white X mark. // Use no more than 5 state…" at bounding box center [975, 271] width 344 height 470
type textarea "}"
click at [825, 189] on div "// Collect all gems and escape at the white X mark. // Use no more than 5 state…" at bounding box center [975, 271] width 344 height 470
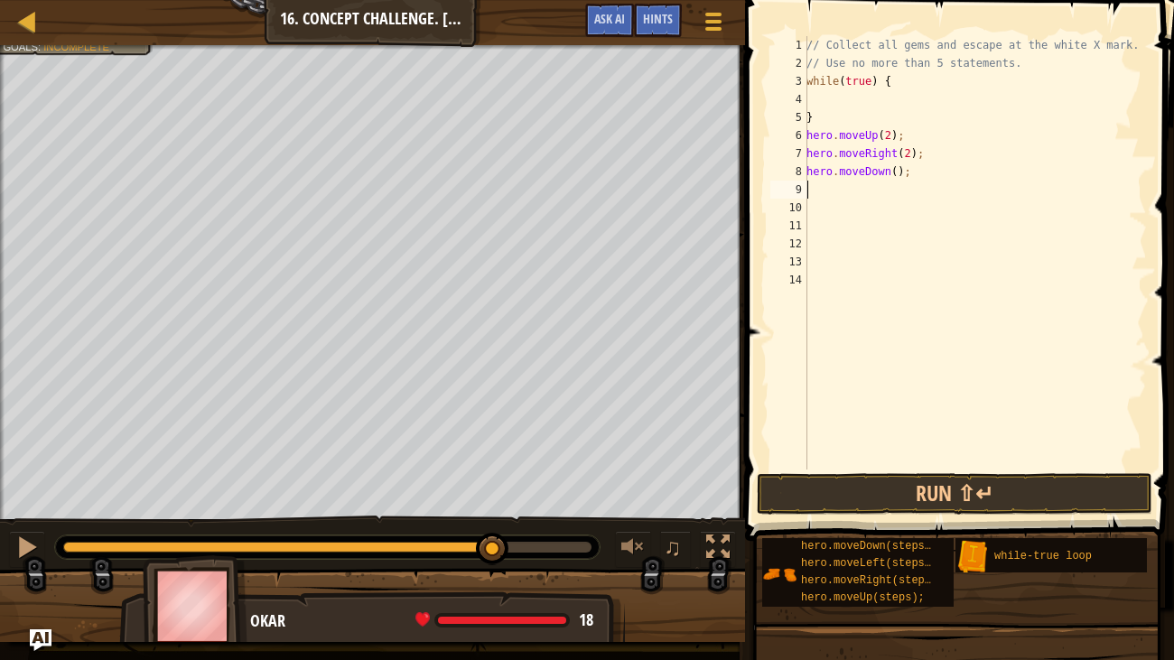
paste textarea "}"
type textarea "}"
click at [814, 117] on div "// Collect all gems and escape at the white X mark. // Use no more than 5 state…" at bounding box center [975, 271] width 344 height 470
click at [897, 492] on button "Run ⇧↵" at bounding box center [955, 494] width 396 height 42
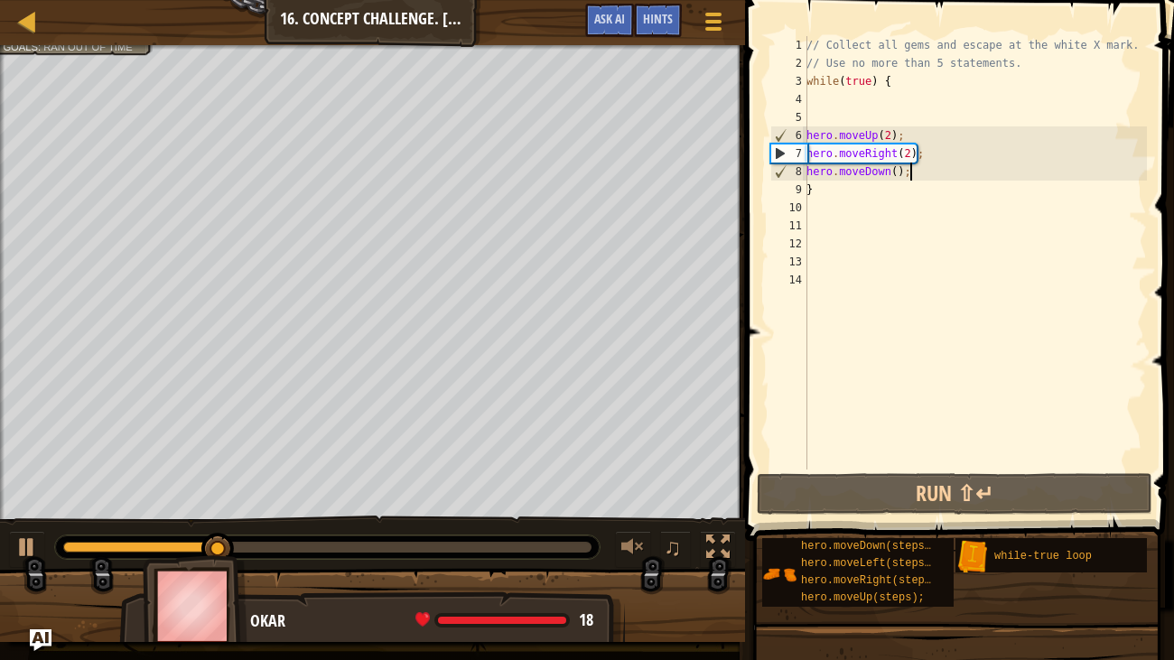
click at [909, 173] on div "// Collect all gems and escape at the white X mark. // Use no more than 5 state…" at bounding box center [975, 271] width 344 height 470
type textarea "hero.moveDown();"
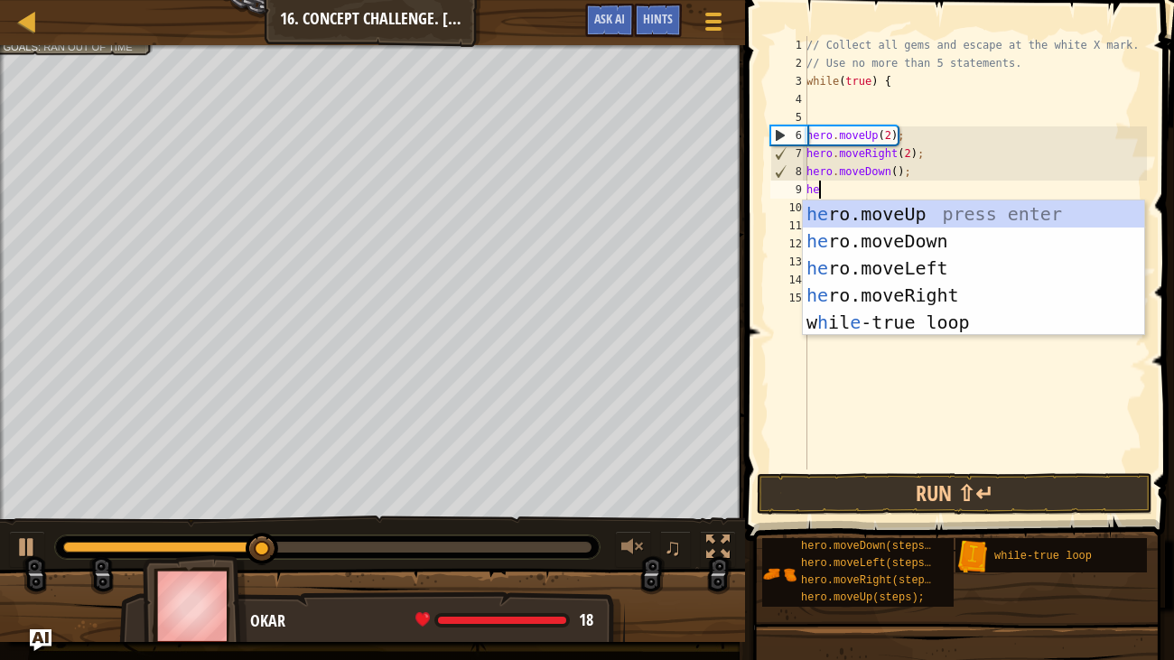
type textarea "hero"
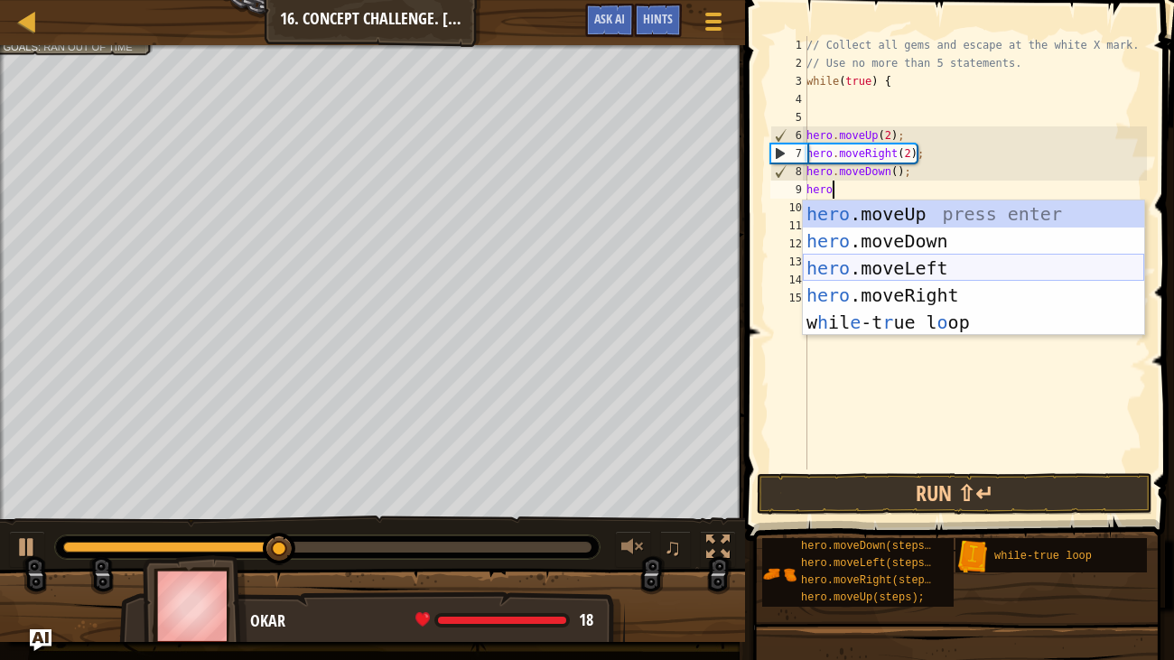
click at [883, 257] on div "hero .moveUp press enter hero .moveDown press enter hero .moveLeft press enter …" at bounding box center [973, 296] width 341 height 190
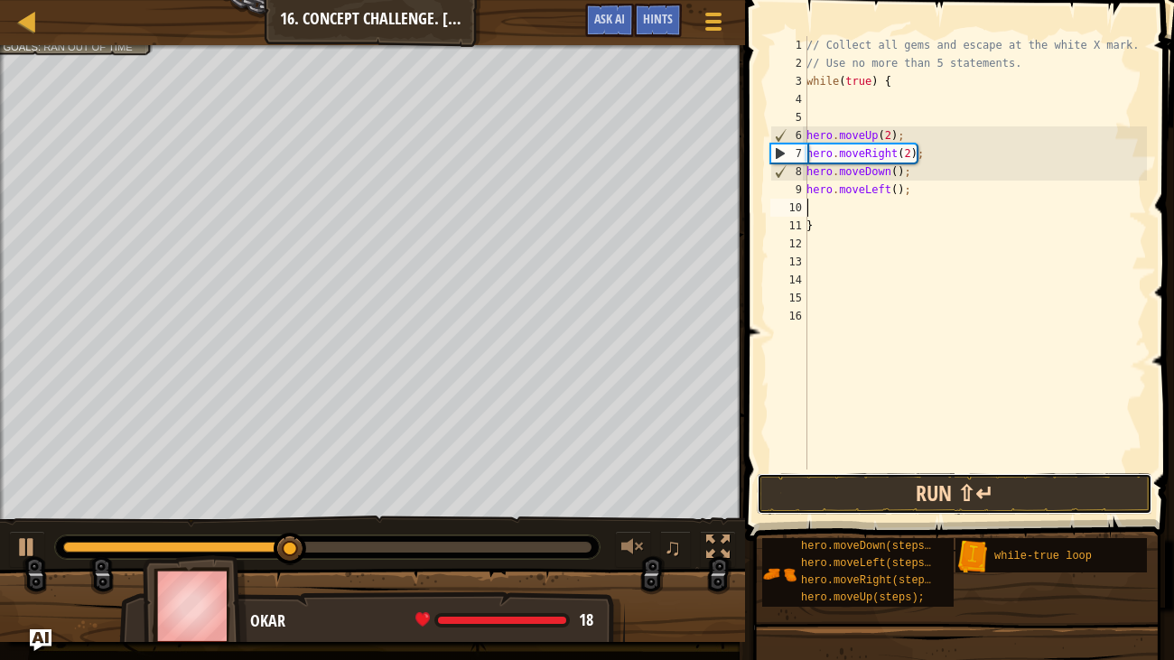
click at [931, 491] on button "Run ⇧↵" at bounding box center [955, 494] width 396 height 42
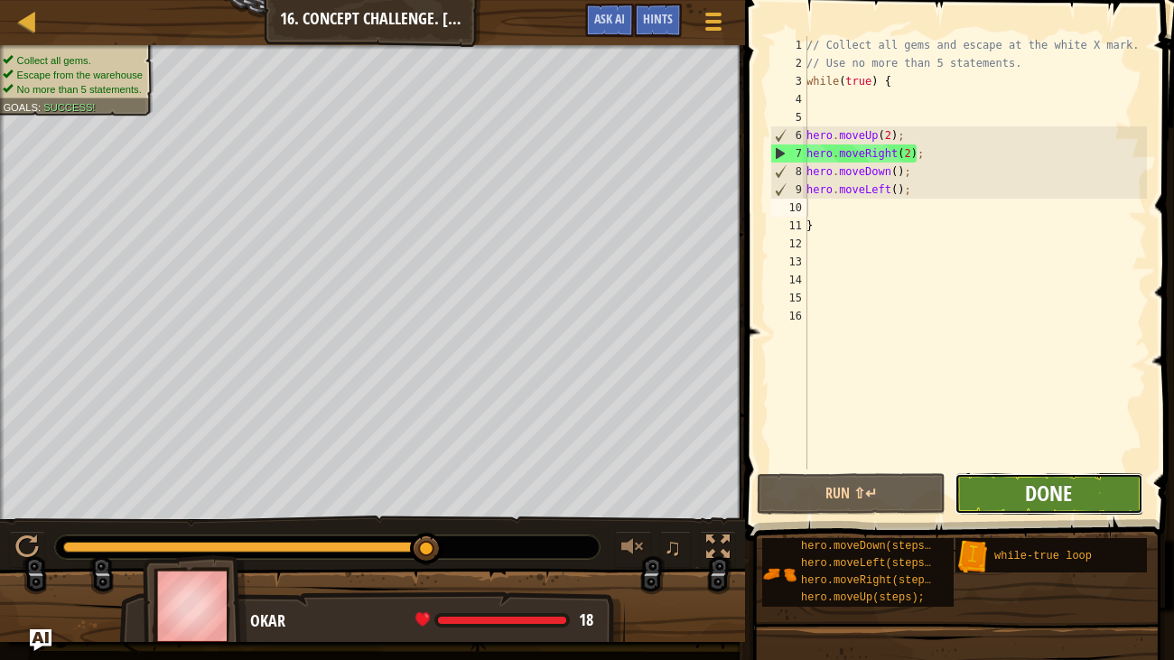
click at [1037, 497] on span "Done" at bounding box center [1048, 493] width 47 height 29
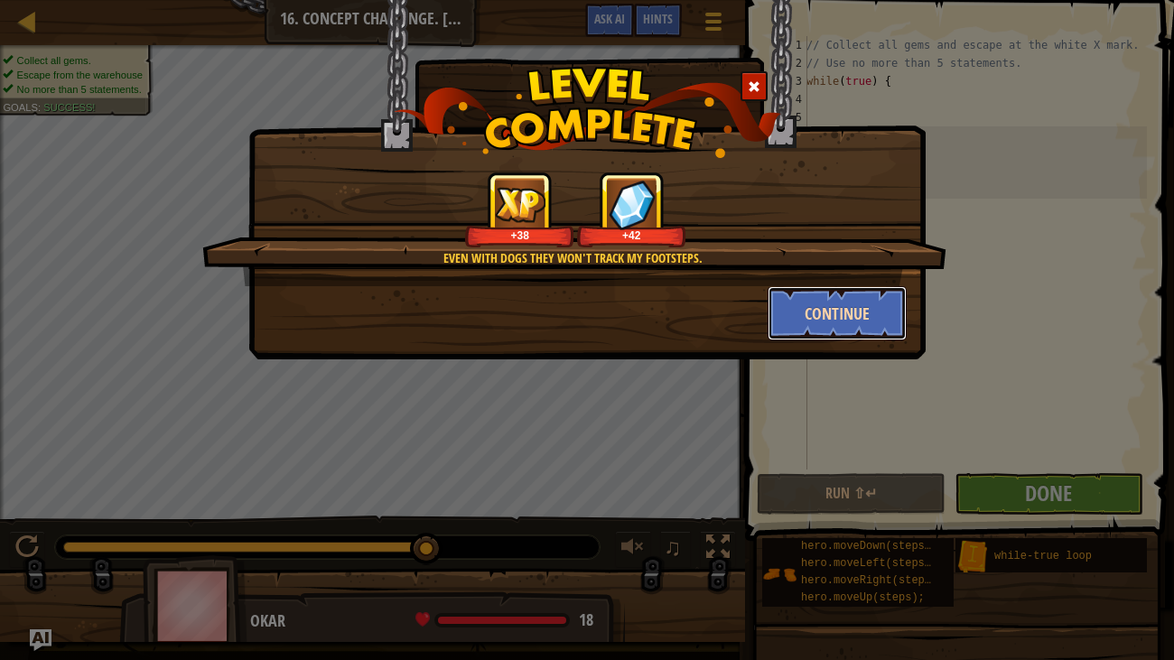
click at [851, 315] on button "Continue" at bounding box center [838, 313] width 140 height 54
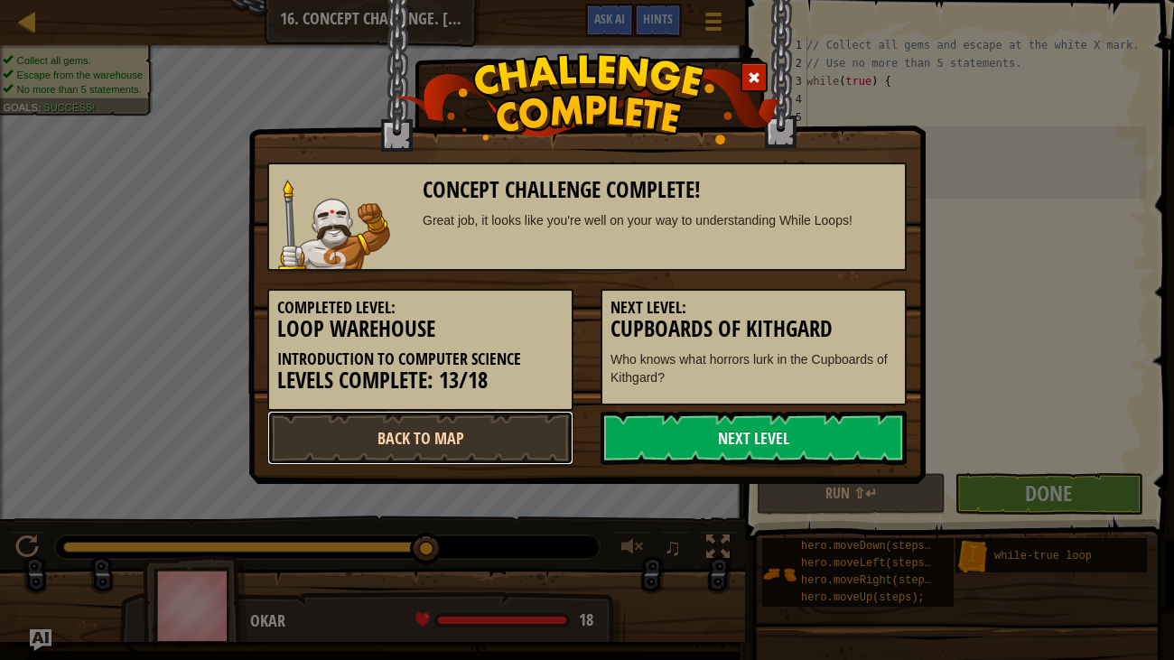
click at [480, 425] on link "Back to Map" at bounding box center [420, 438] width 306 height 54
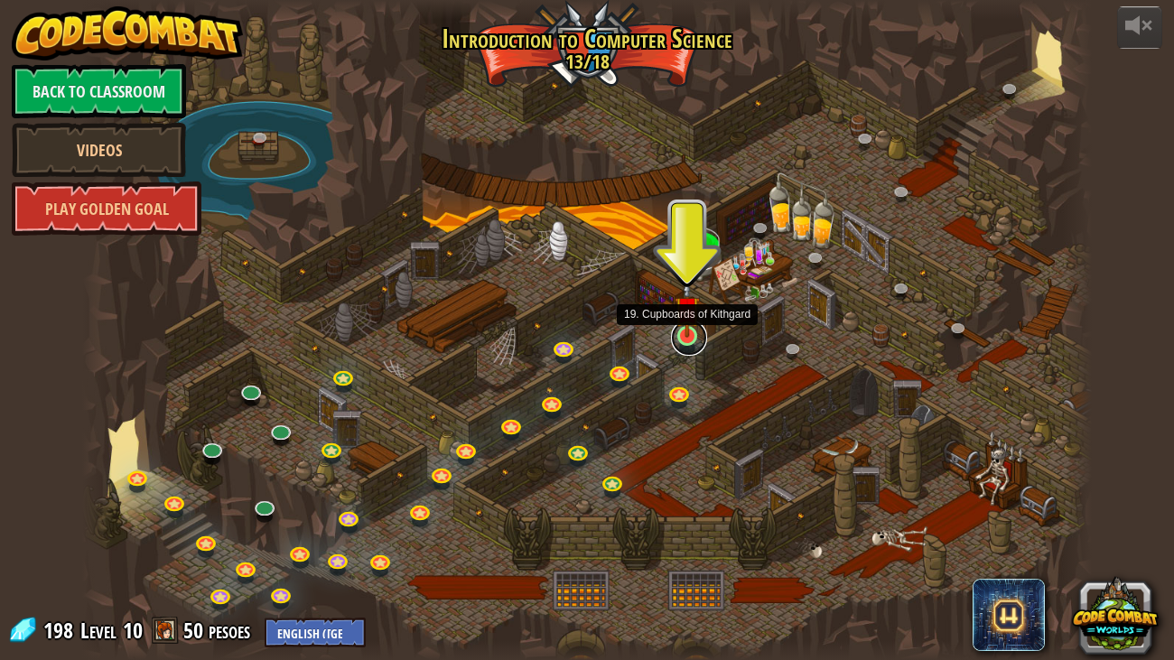
click at [690, 339] on link at bounding box center [689, 338] width 36 height 36
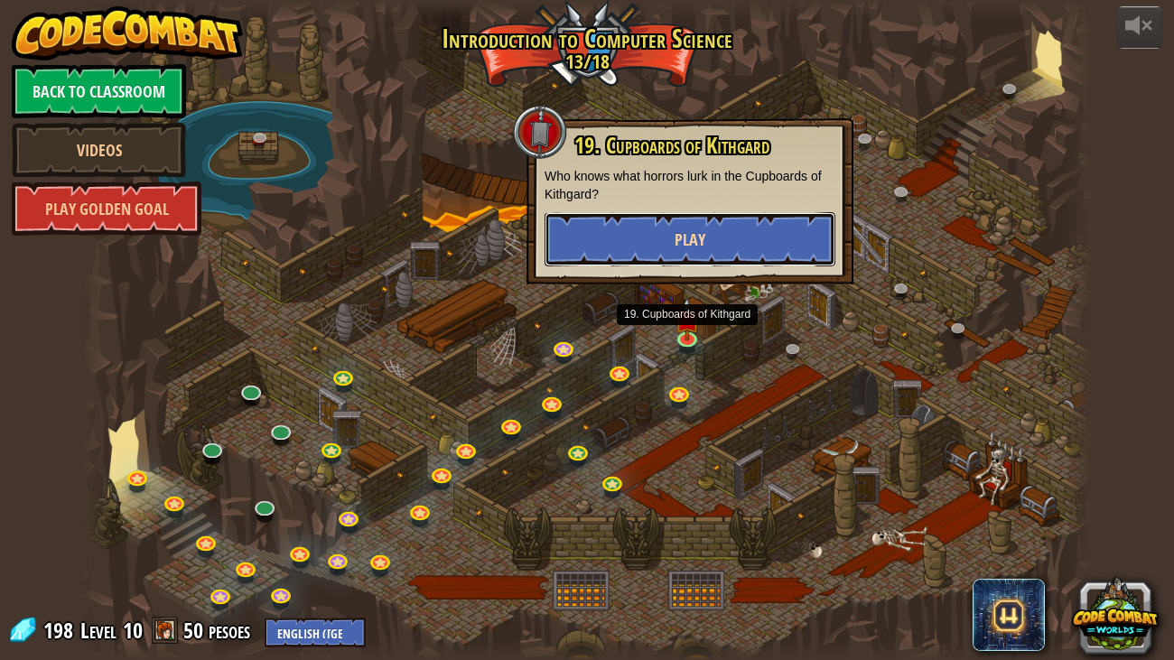
click at [630, 257] on button "Play" at bounding box center [690, 239] width 291 height 54
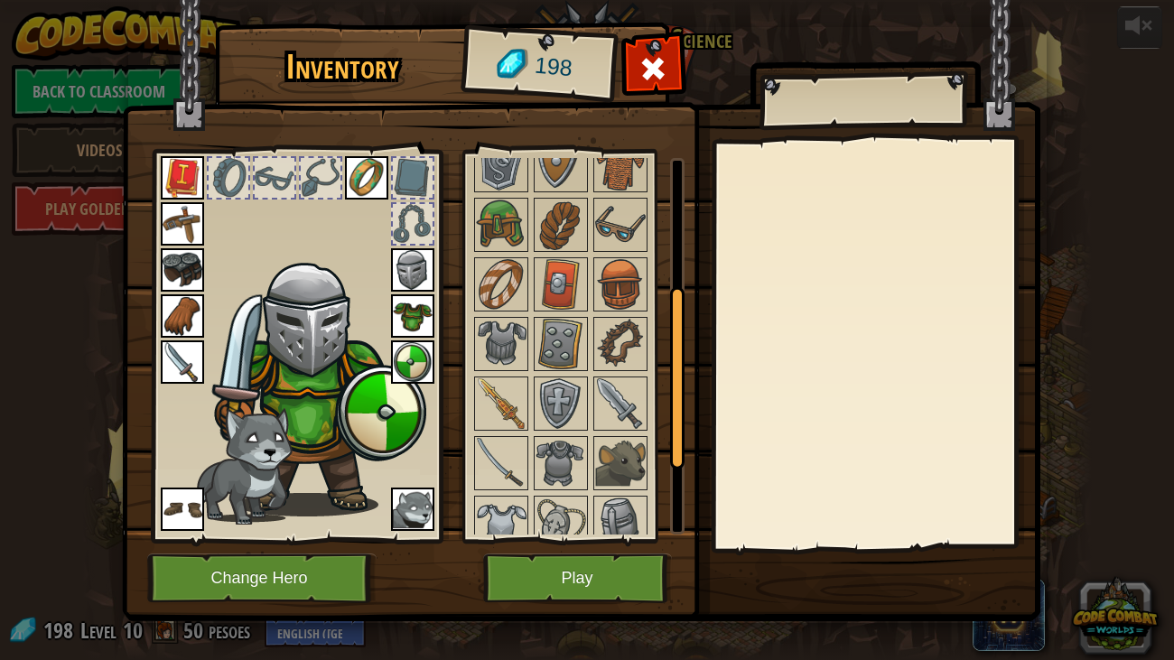
scroll to position [425, 0]
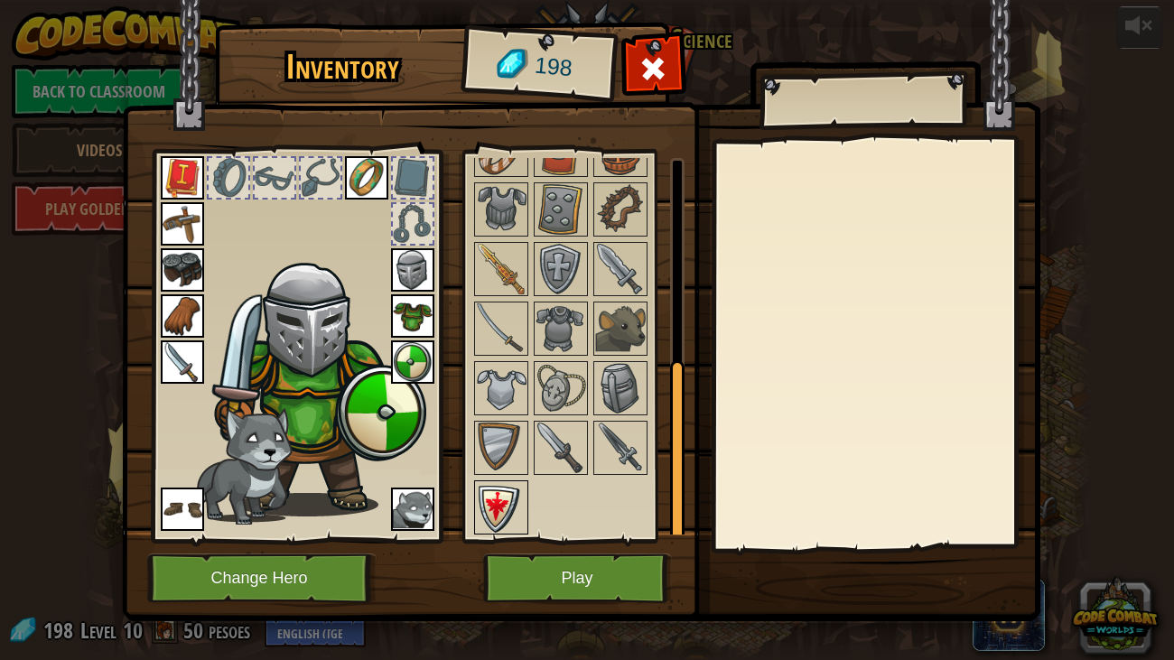
click at [494, 492] on img at bounding box center [501, 507] width 51 height 51
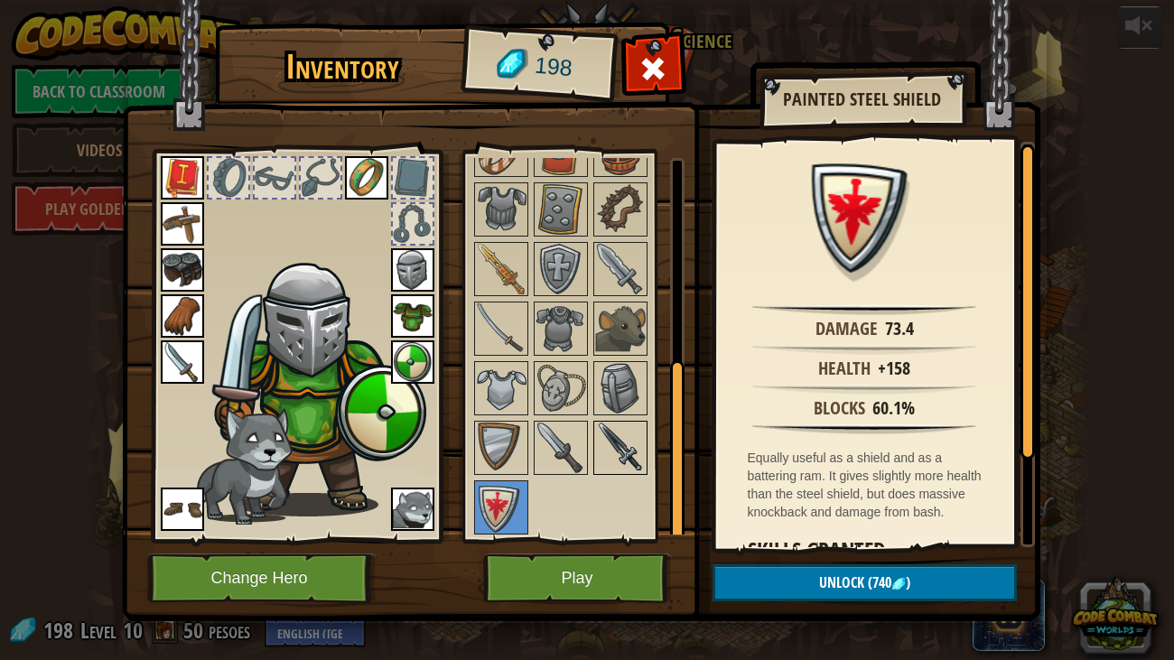
click at [606, 445] on img at bounding box center [620, 448] width 51 height 51
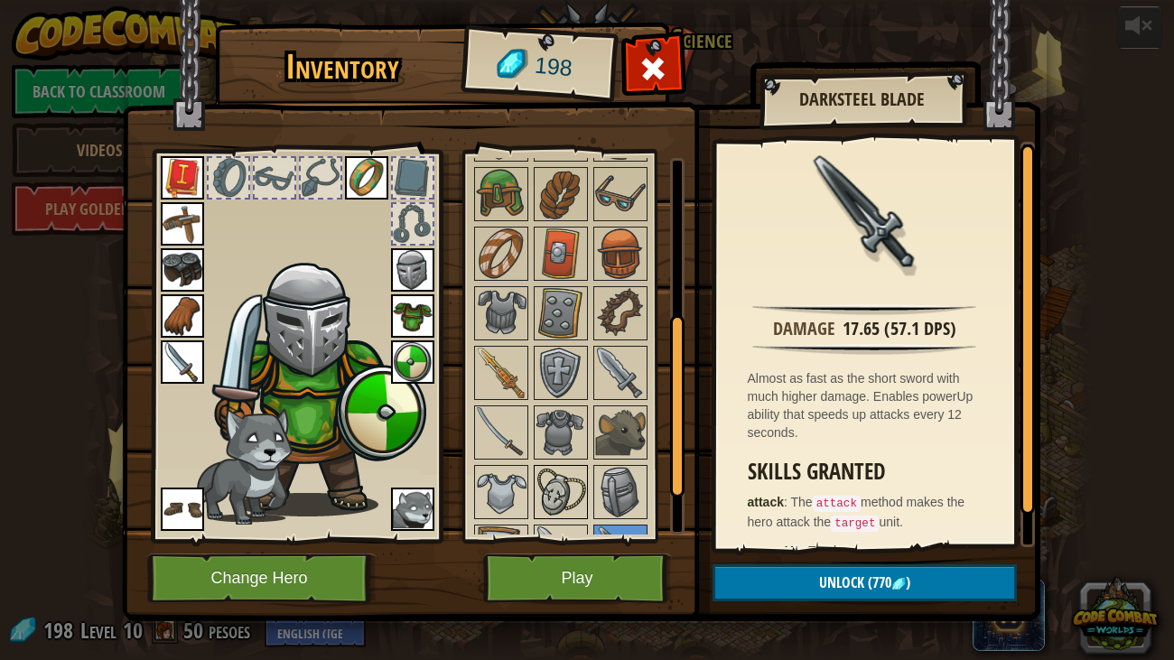
scroll to position [282, 0]
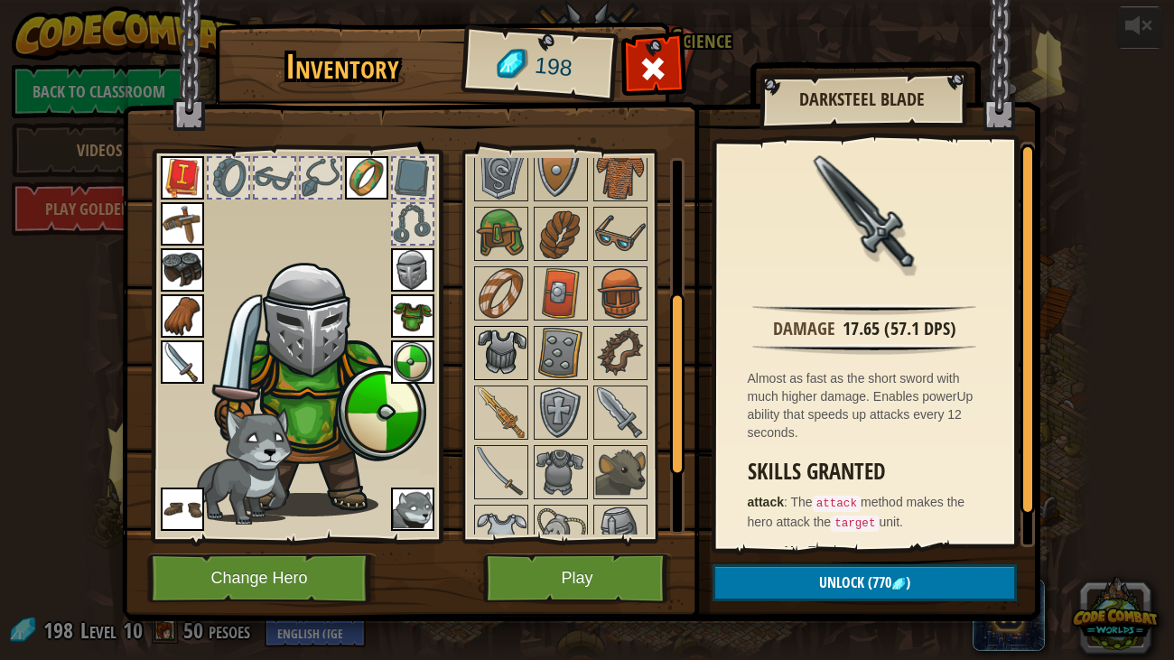
click at [481, 358] on img at bounding box center [501, 353] width 51 height 51
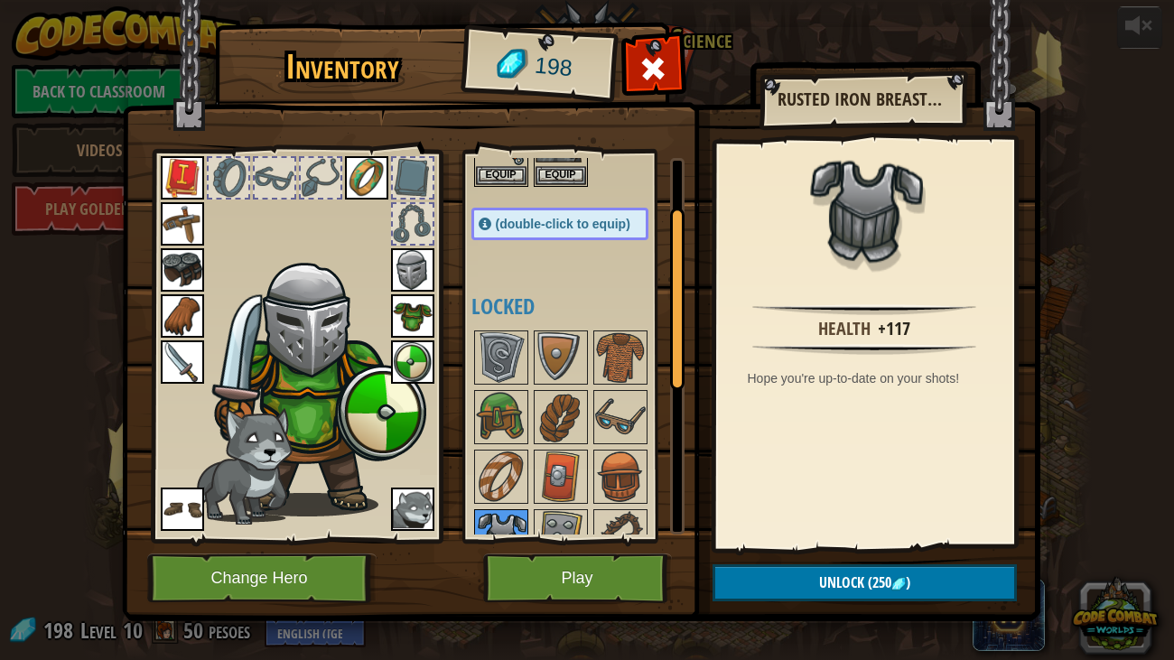
scroll to position [107, 0]
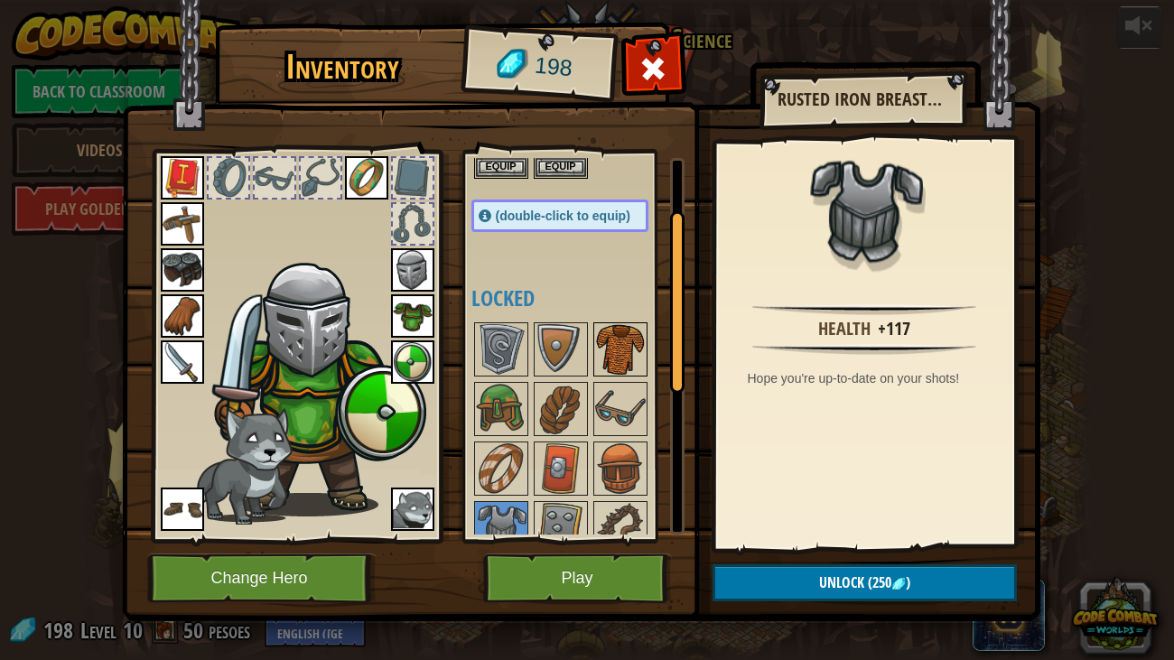
click at [616, 355] on img at bounding box center [620, 349] width 51 height 51
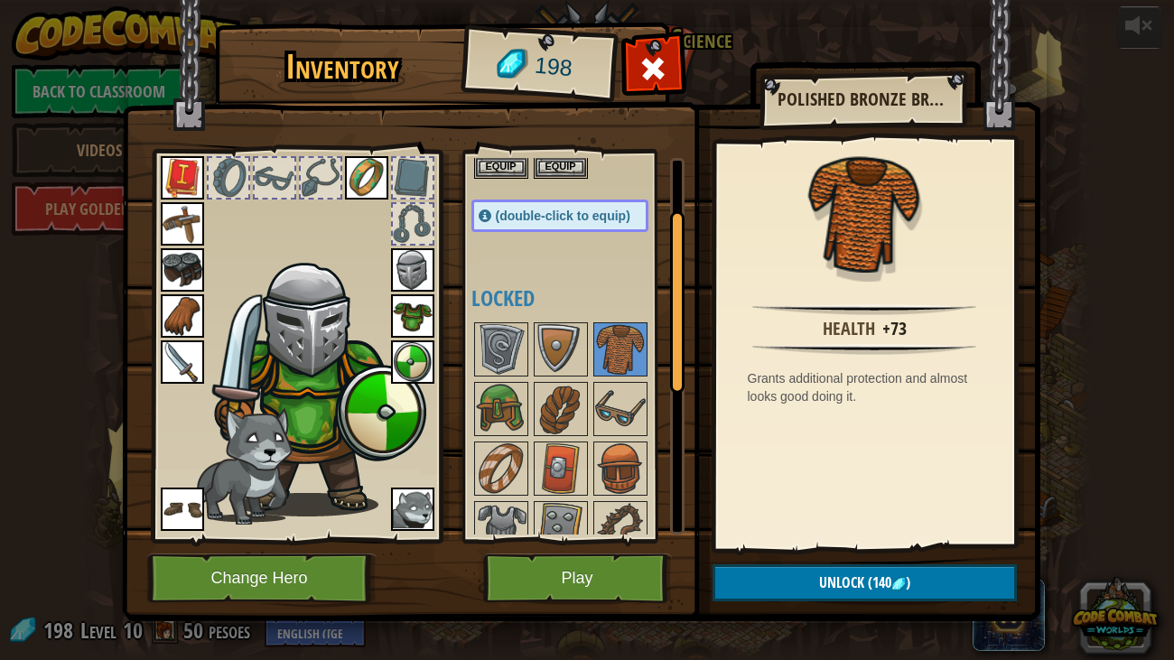
click at [407, 323] on img at bounding box center [412, 315] width 43 height 43
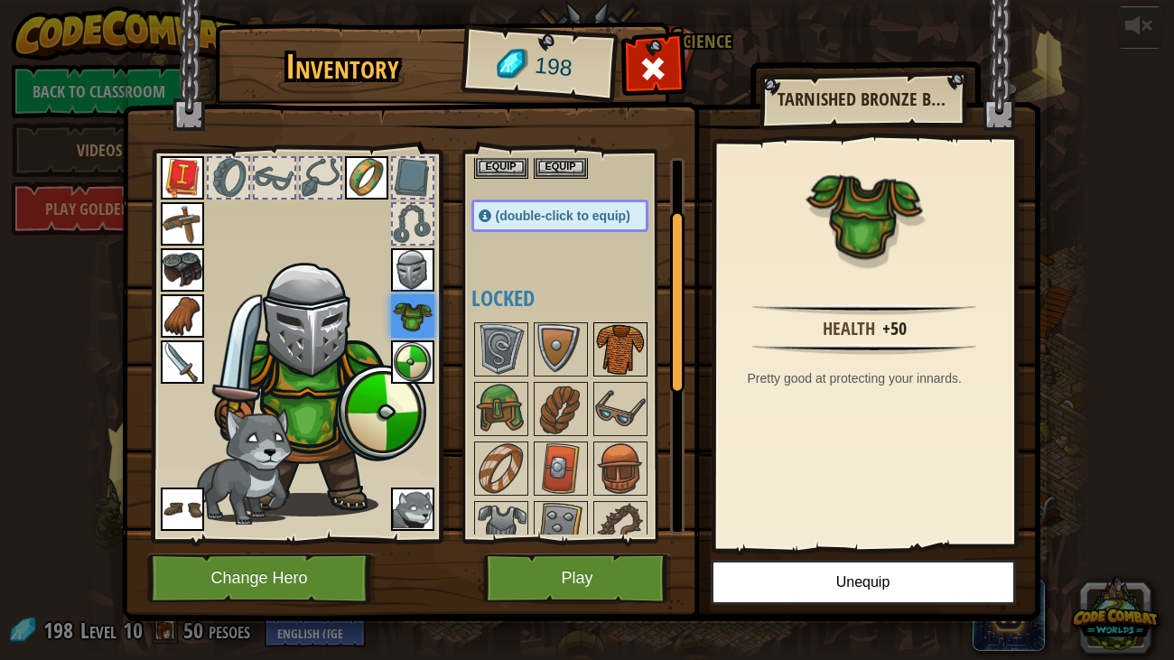
click at [610, 341] on img at bounding box center [620, 349] width 51 height 51
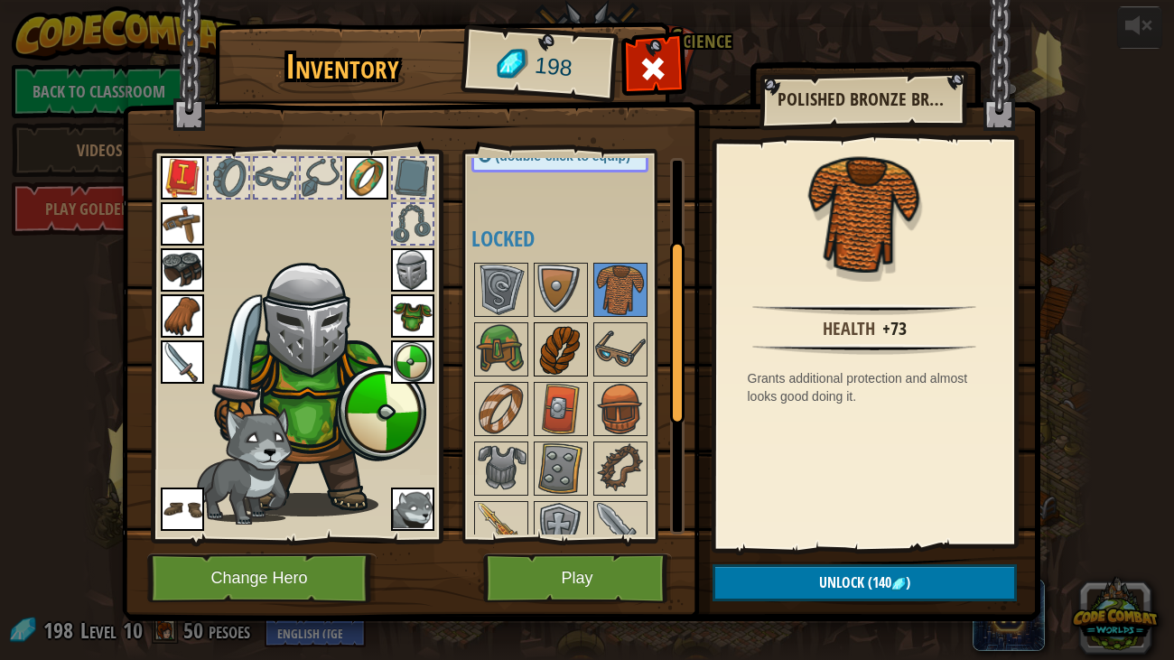
scroll to position [155, 0]
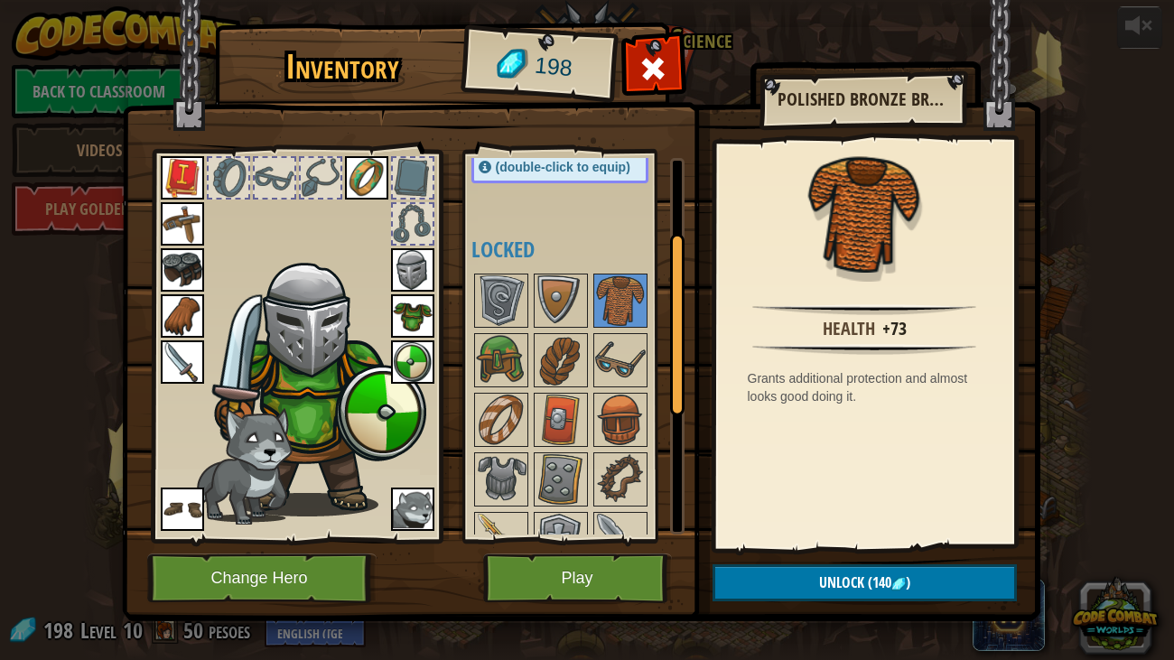
click at [406, 257] on img at bounding box center [412, 269] width 43 height 43
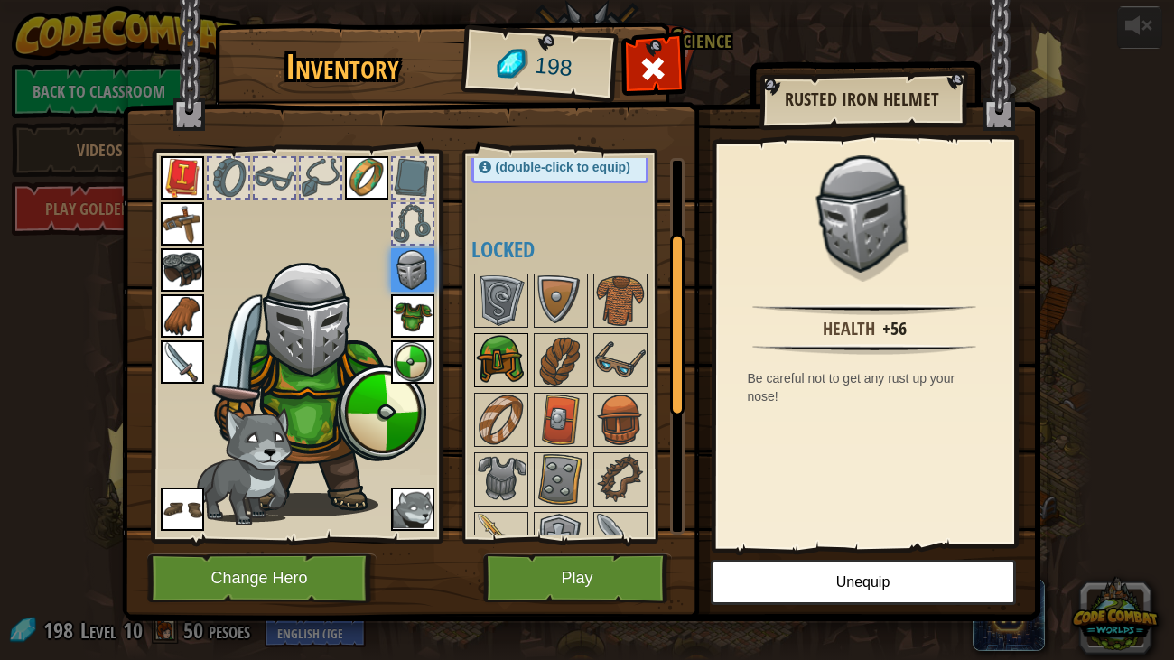
click at [486, 371] on img at bounding box center [501, 360] width 51 height 51
